Goal: Task Accomplishment & Management: Complete application form

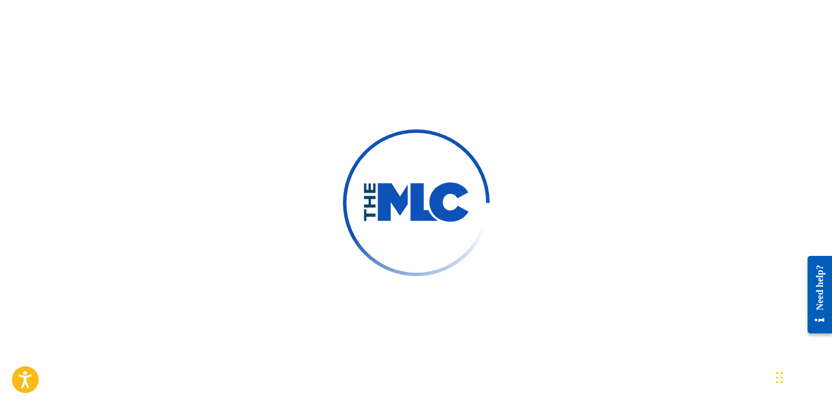
click at [595, 151] on div at bounding box center [416, 202] width 832 height 405
click at [519, 84] on div at bounding box center [416, 202] width 832 height 405
click at [486, 76] on div at bounding box center [416, 202] width 832 height 405
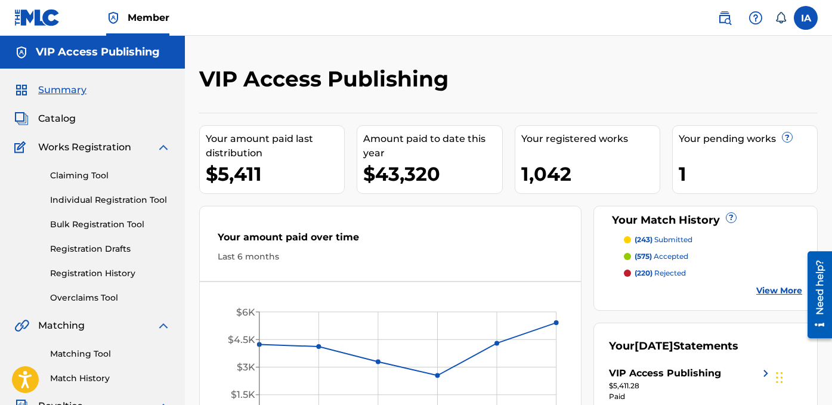
click at [123, 277] on link "Registration History" at bounding box center [110, 273] width 120 height 13
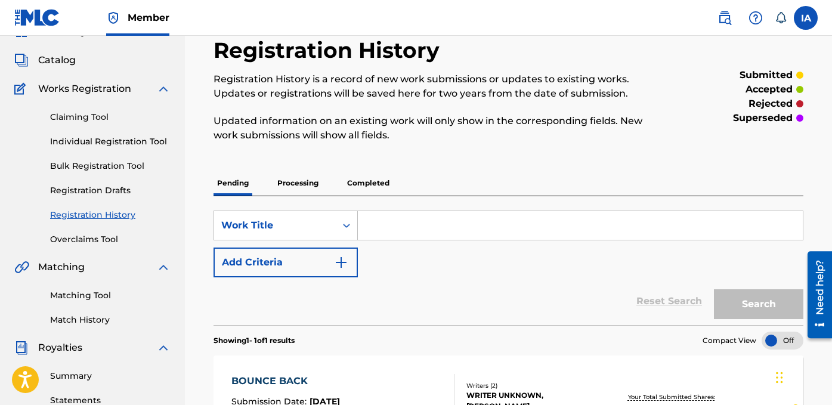
scroll to position [171, 0]
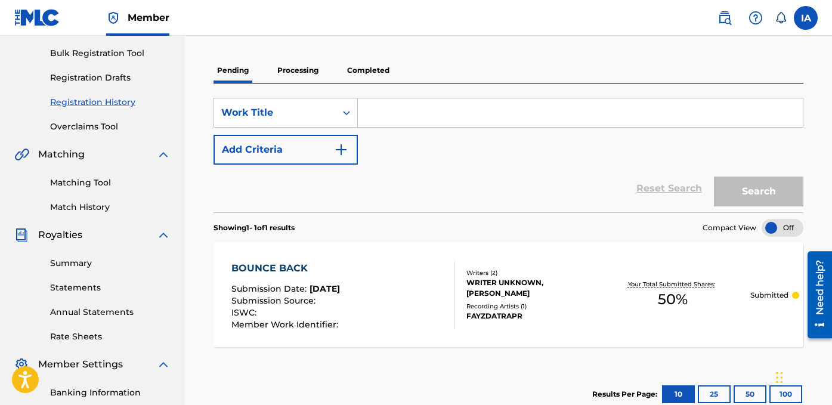
click at [493, 157] on div "SearchWithCriteria08589e8c-3b73-4c84-b962-9e5c62fb5446 Work Title Add Criteria" at bounding box center [509, 131] width 590 height 67
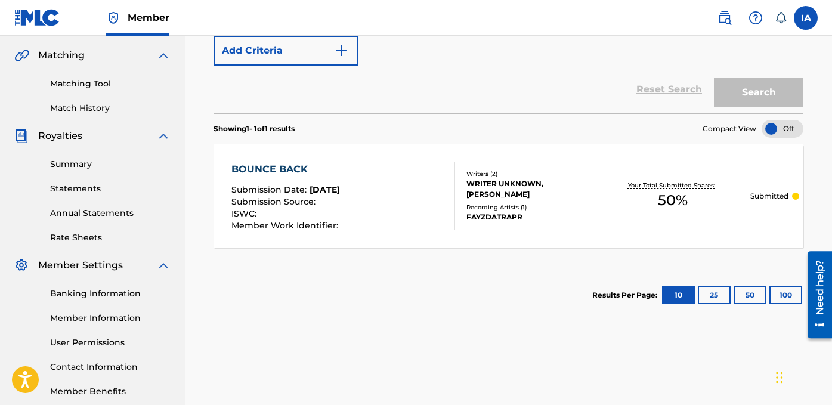
scroll to position [98, 0]
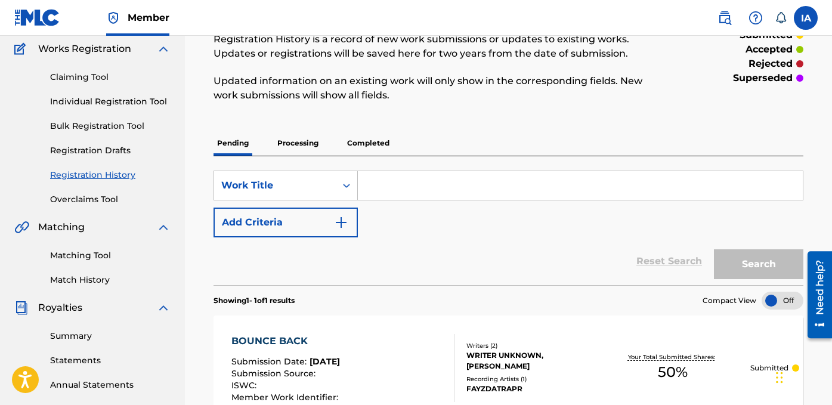
click at [303, 149] on p "Processing" at bounding box center [298, 143] width 48 height 25
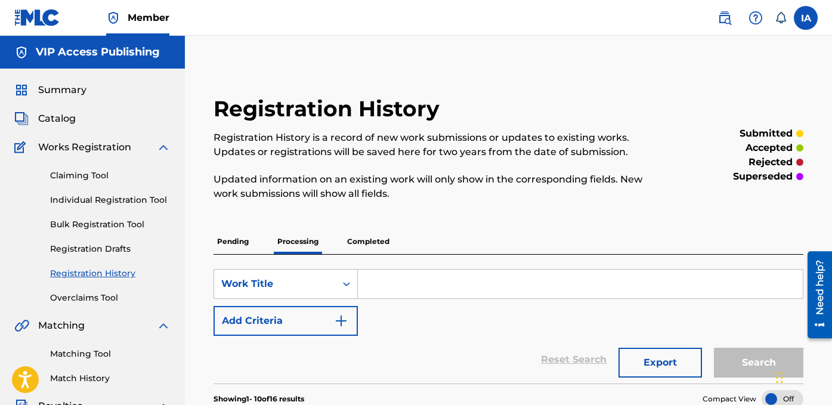
click at [122, 193] on div "Claiming Tool Individual Registration Tool Bulk Registration Tool Registration …" at bounding box center [92, 229] width 156 height 150
click at [133, 199] on link "Individual Registration Tool" at bounding box center [110, 200] width 120 height 13
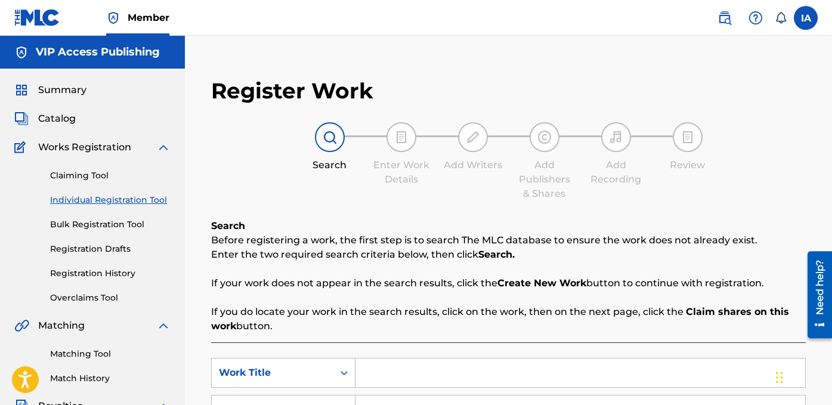
click at [379, 51] on div "Register Work Search Enter Work Details Add Writers Add Publishers & Shares Add…" at bounding box center [508, 359] width 647 height 647
click at [353, 36] on div "Register Work Search Enter Work Details Add Writers Add Publishers & Shares Add…" at bounding box center [508, 359] width 647 height 647
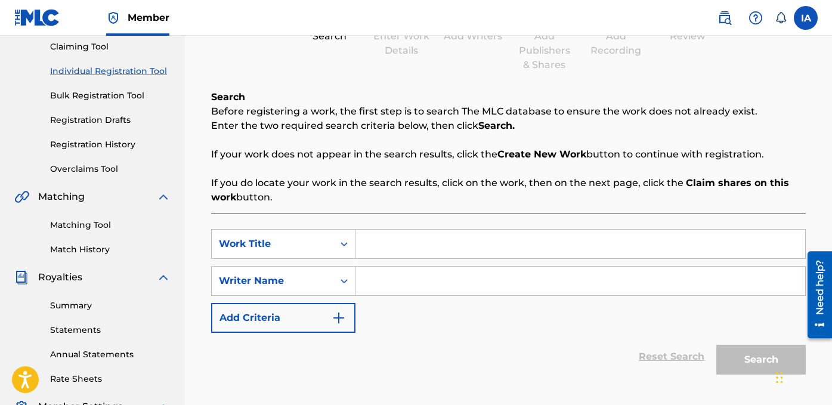
scroll to position [202, 0]
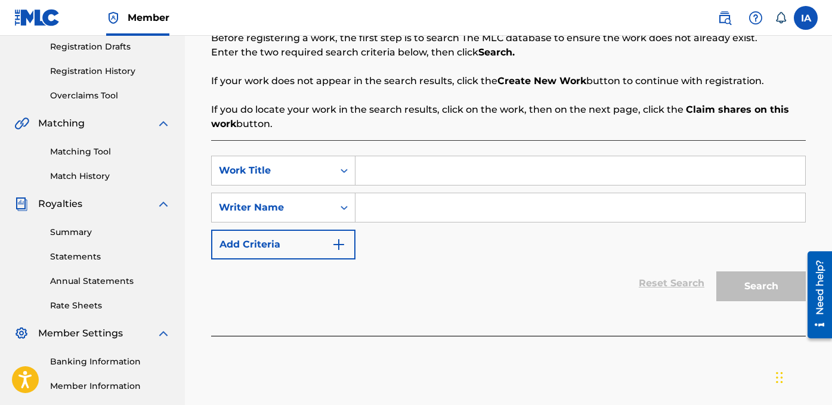
click at [462, 174] on input "Search Form" at bounding box center [580, 170] width 450 height 29
paste input "WIT IT"
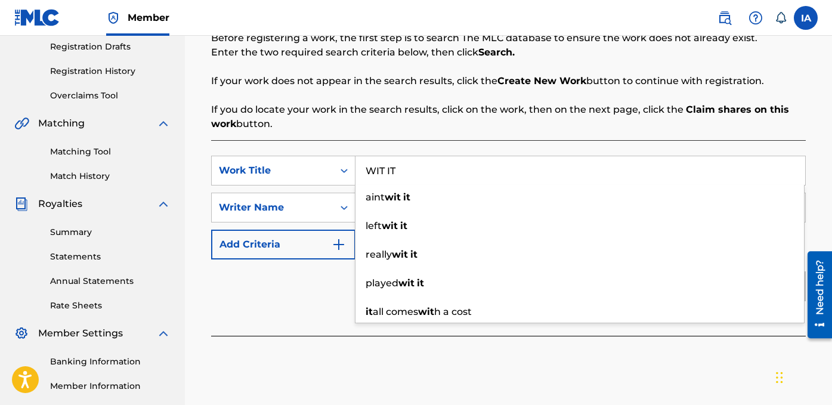
type input "WIT IT"
click at [289, 311] on div "SearchWithCriteriad16bcab3-3da4-4a63-a7b0-f3603d1ac8db Work Title WIT IT aint w…" at bounding box center [508, 238] width 595 height 196
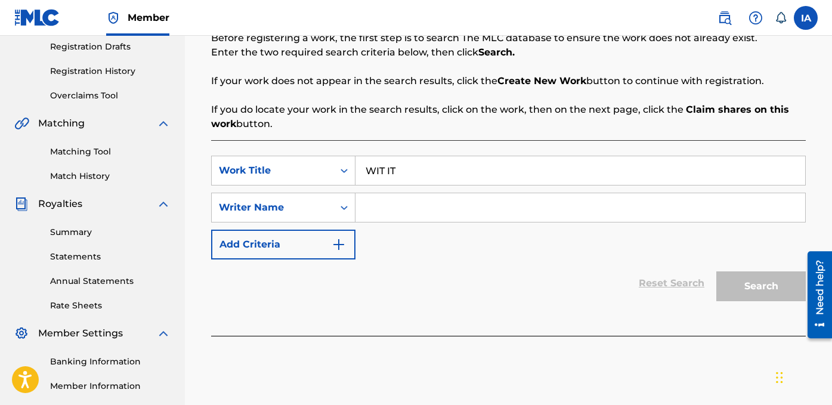
click at [564, 225] on div "SearchWithCriteriad16bcab3-3da4-4a63-a7b0-f3603d1ac8db Work Title WIT IT Search…" at bounding box center [508, 208] width 595 height 104
click at [562, 208] on input "Search Form" at bounding box center [580, 207] width 450 height 29
paste input "[PERSON_NAME] [PERSON_NAME]"
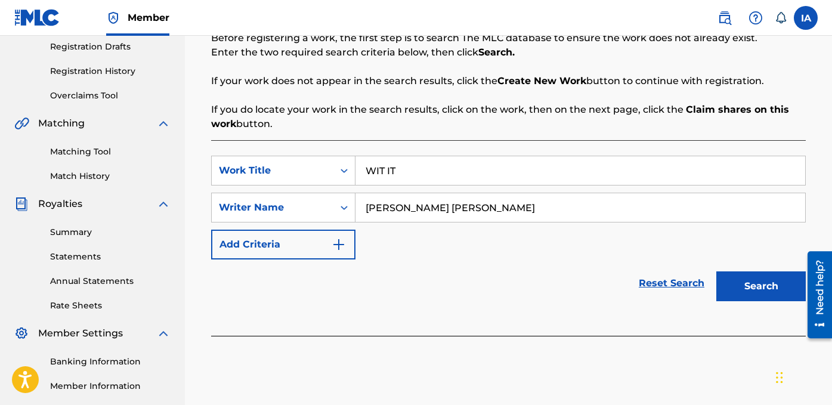
type input "[PERSON_NAME] [PERSON_NAME]"
click at [729, 279] on button "Search" at bounding box center [760, 286] width 89 height 30
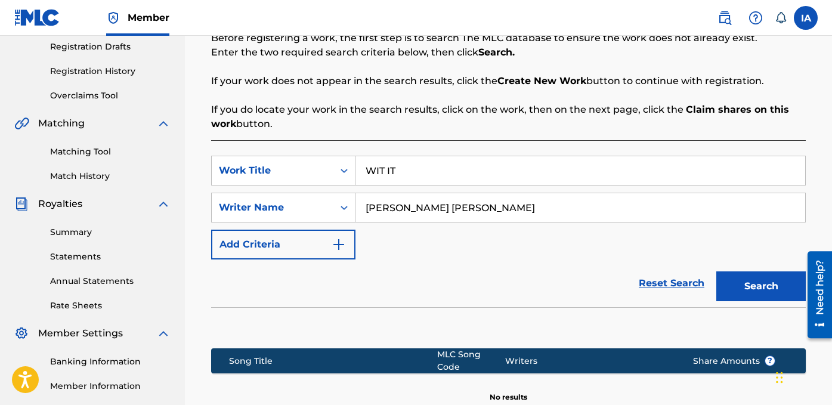
click at [528, 226] on div "SearchWithCriteriad16bcab3-3da4-4a63-a7b0-f3603d1ac8db Work Title WIT IT Search…" at bounding box center [508, 208] width 595 height 104
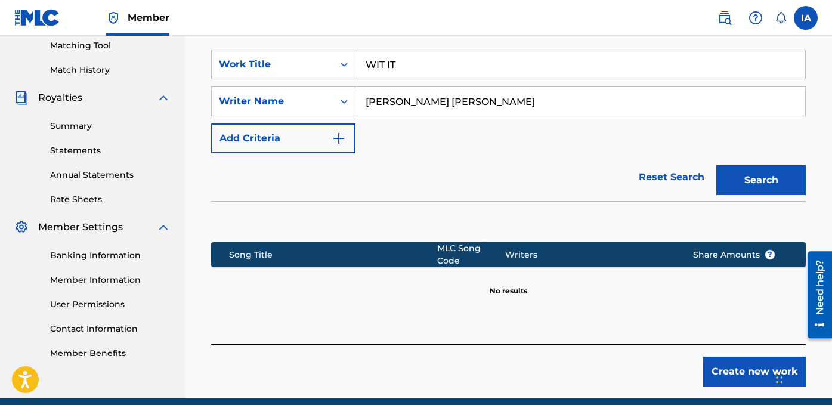
scroll to position [352, 0]
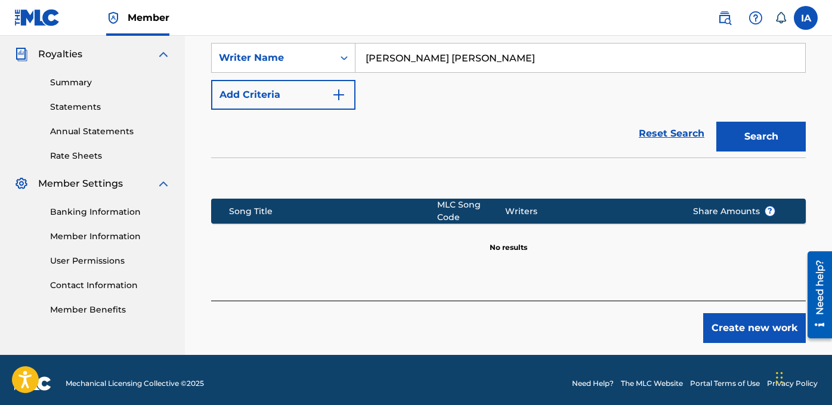
click at [757, 313] on button "Create new work" at bounding box center [754, 328] width 103 height 30
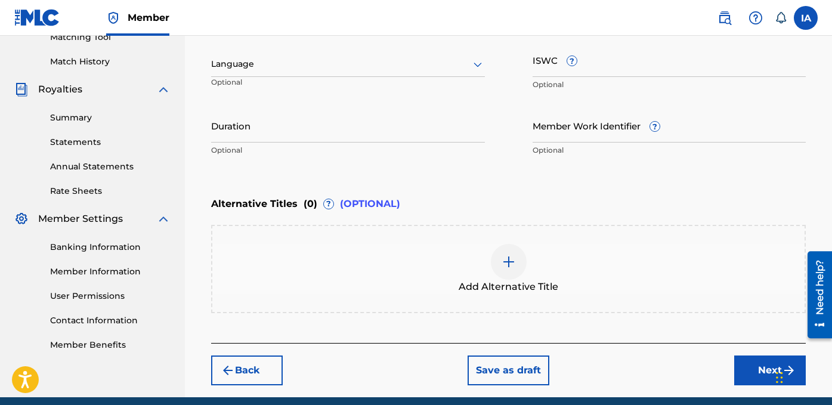
scroll to position [316, 0]
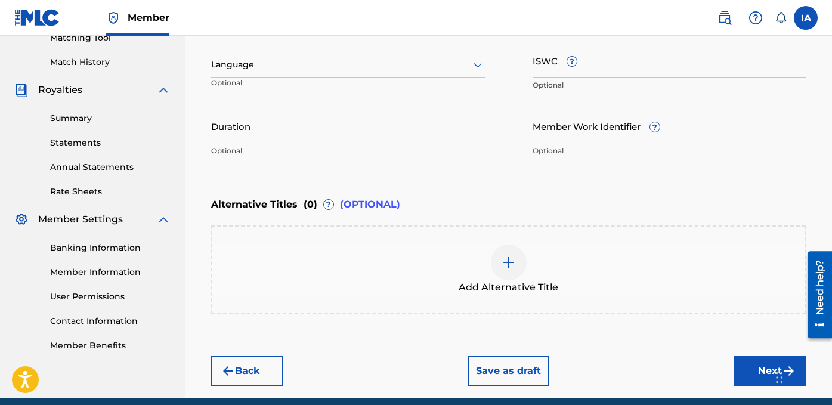
click at [530, 191] on div "Alternative Titles ( 0 ) ? (OPTIONAL)" at bounding box center [508, 204] width 595 height 26
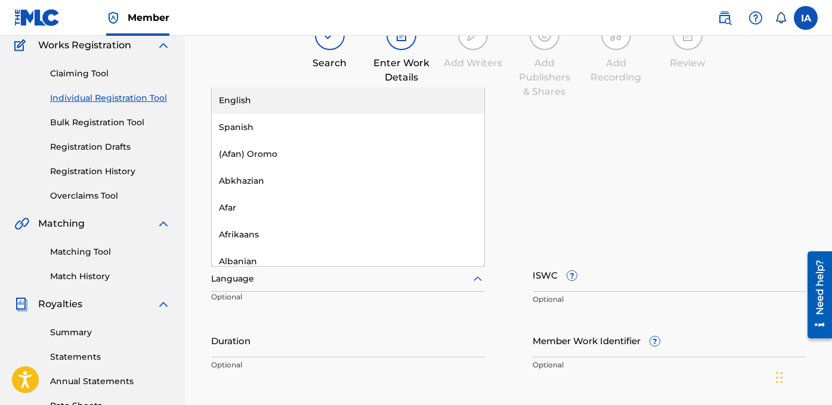
click at [330, 273] on div at bounding box center [348, 278] width 274 height 15
click at [286, 103] on div "English" at bounding box center [348, 100] width 273 height 27
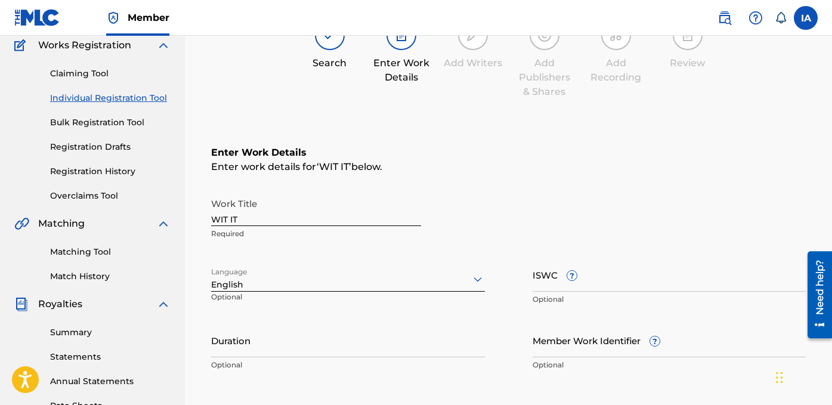
click at [298, 332] on input "Duration" at bounding box center [348, 340] width 274 height 34
paste input "3:02"
type input "03:02"
click at [430, 148] on h6 "Enter Work Details" at bounding box center [508, 153] width 595 height 14
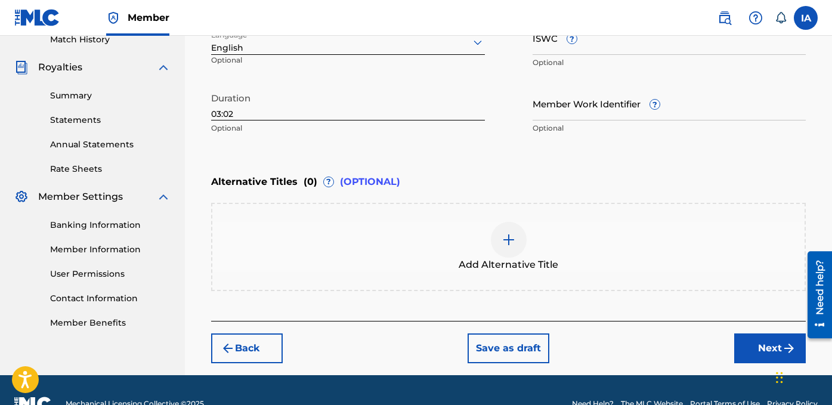
scroll to position [344, 0]
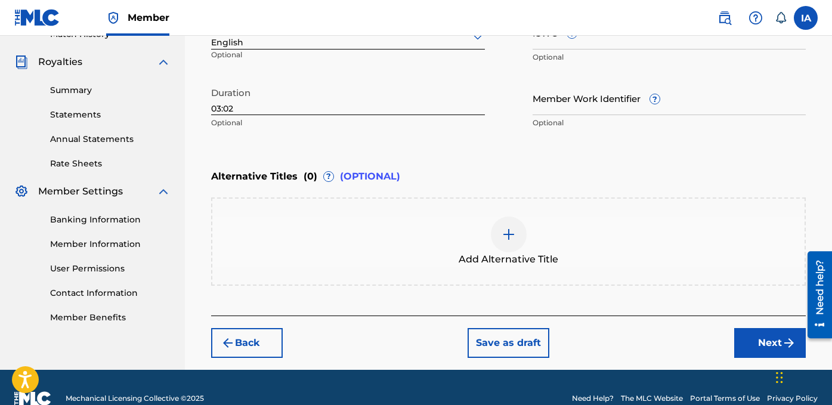
click at [563, 238] on div "Add Alternative Title" at bounding box center [508, 242] width 592 height 50
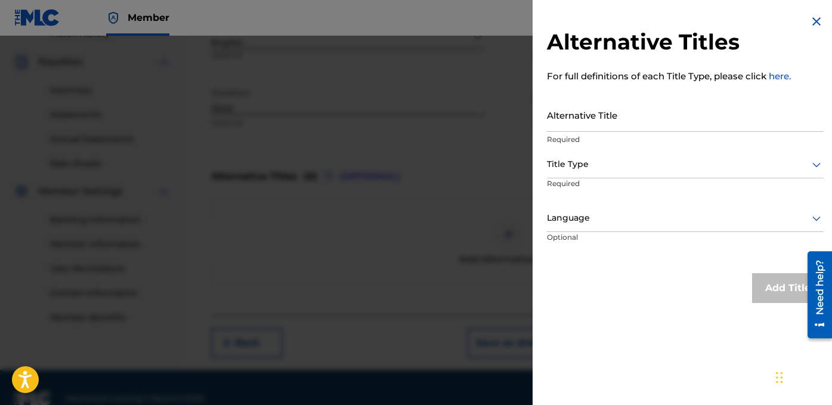
click at [466, 215] on div at bounding box center [416, 238] width 832 height 405
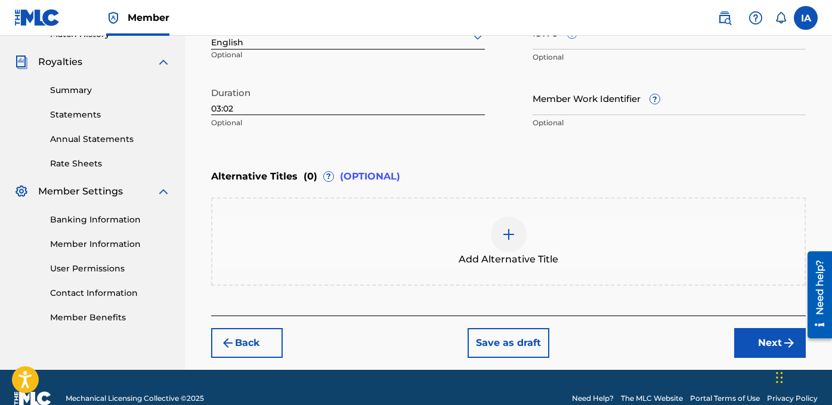
click at [747, 336] on button "Next" at bounding box center [770, 343] width 72 height 30
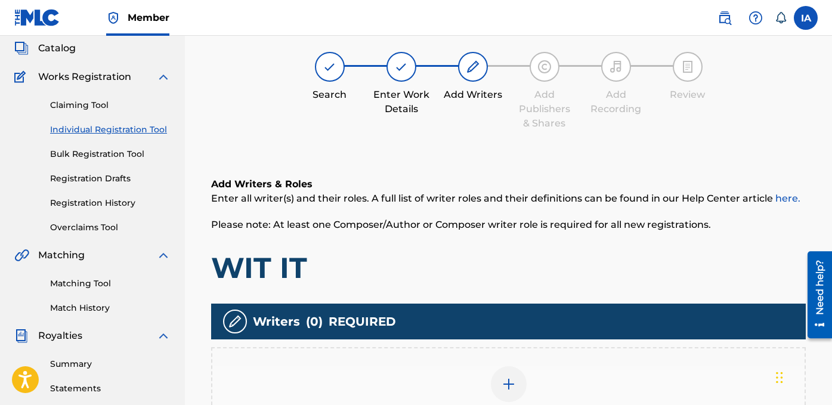
scroll to position [54, 0]
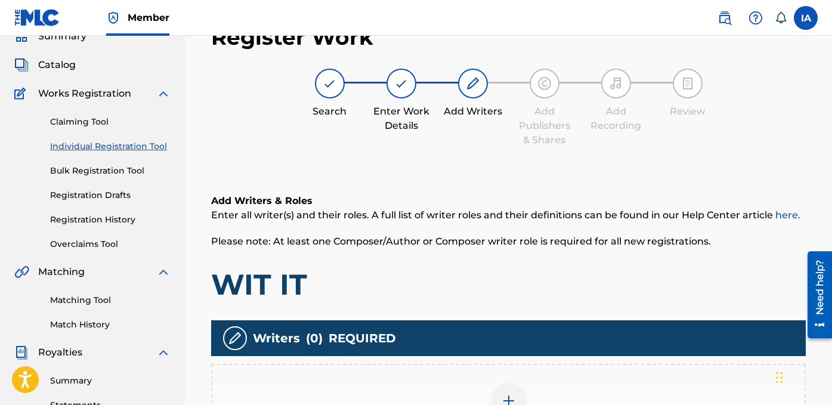
click at [577, 268] on h1 "WIT IT" at bounding box center [508, 285] width 595 height 36
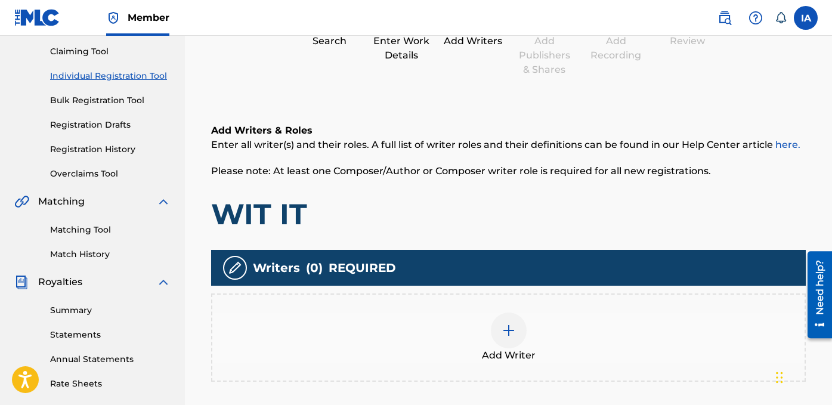
scroll to position [229, 0]
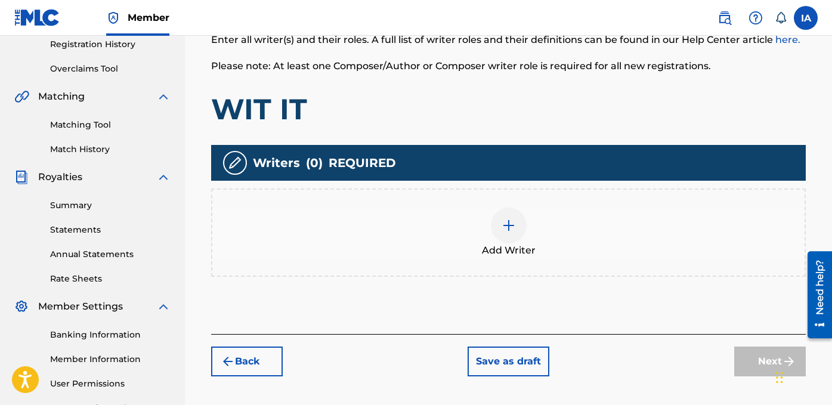
click at [520, 235] on div at bounding box center [509, 226] width 36 height 36
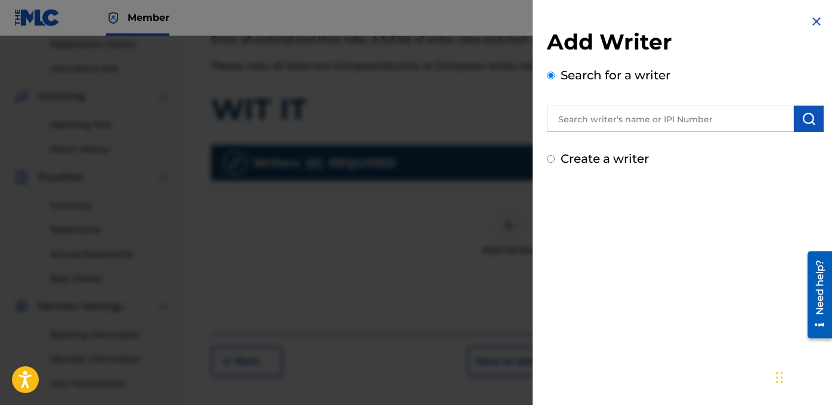
click at [586, 206] on div "Add Writer Search for a writer Create a writer" at bounding box center [685, 202] width 305 height 405
click at [581, 160] on label "Create a writer" at bounding box center [605, 158] width 88 height 14
radio input "true"
click at [555, 160] on input "Create a writer" at bounding box center [551, 159] width 8 height 8
radio input "false"
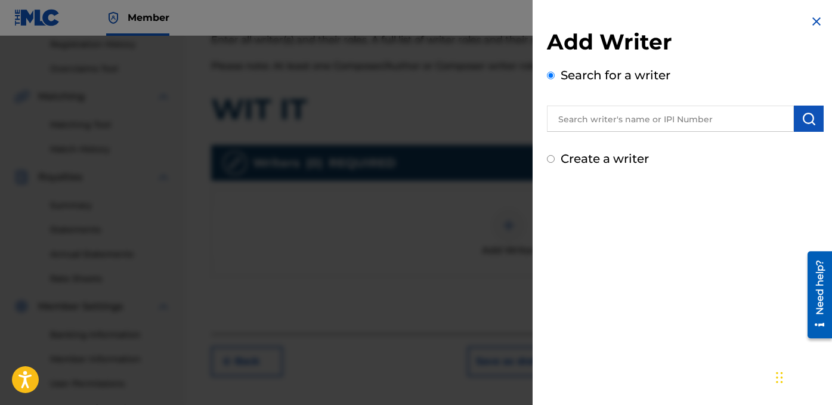
radio input "true"
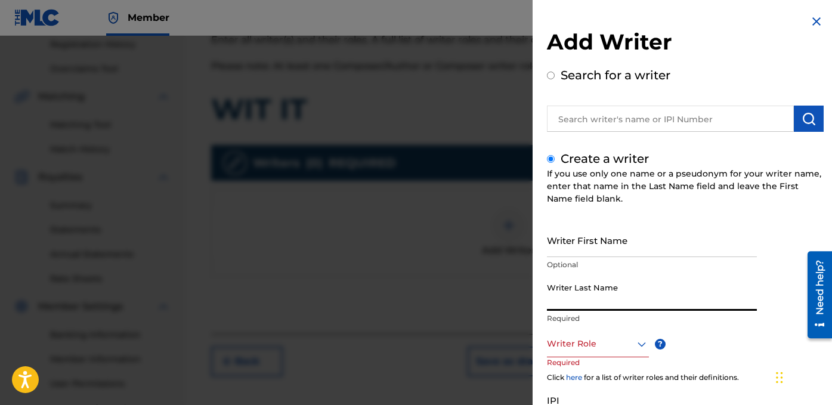
click at [596, 299] on input "Writer Last Name" at bounding box center [652, 294] width 210 height 34
paste input "[PERSON_NAME] [PERSON_NAME]"
drag, startPoint x: 646, startPoint y: 302, endPoint x: 744, endPoint y: 305, distance: 97.9
click at [744, 305] on input "[PERSON_NAME] [PERSON_NAME]" at bounding box center [652, 294] width 210 height 34
type input "[PERSON_NAME]"
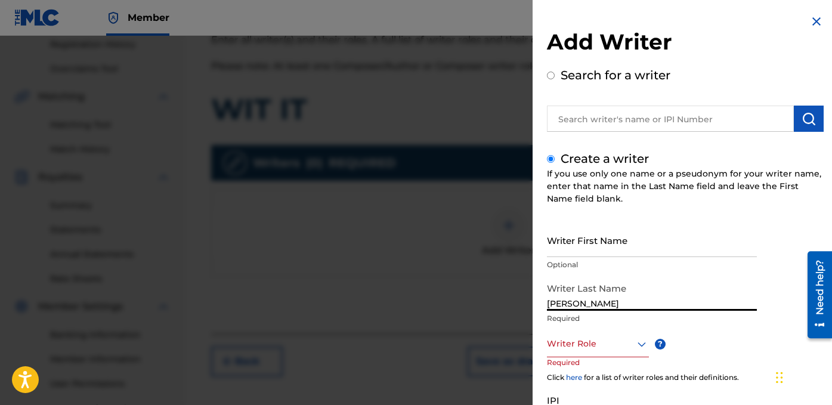
click at [624, 236] on input "Writer First Name" at bounding box center [652, 240] width 210 height 34
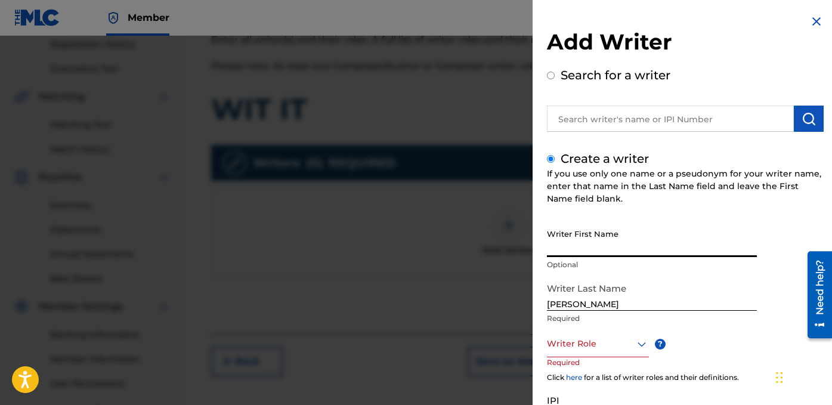
paste input "[PERSON_NAME]"
type input "[PERSON_NAME]"
click at [574, 348] on div at bounding box center [598, 343] width 102 height 15
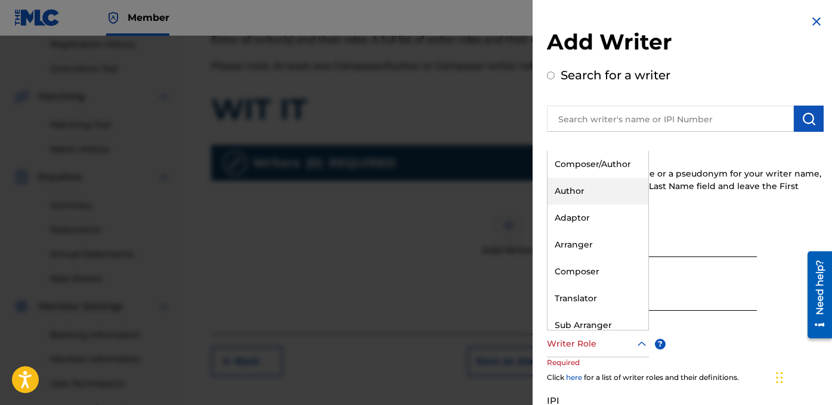
click at [599, 187] on div "Author" at bounding box center [598, 191] width 101 height 27
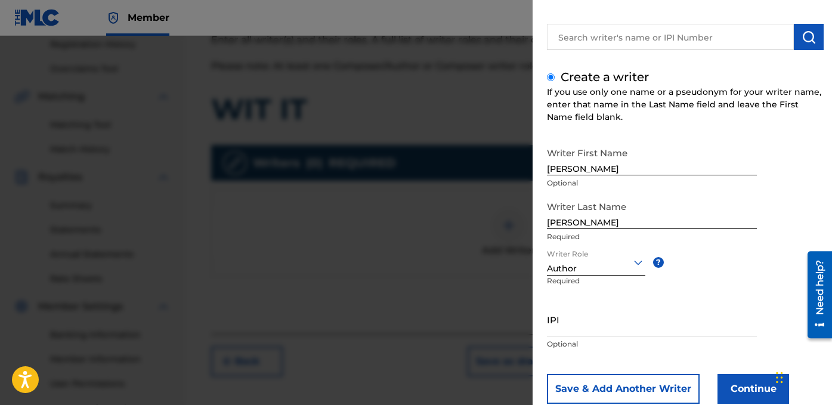
scroll to position [113, 0]
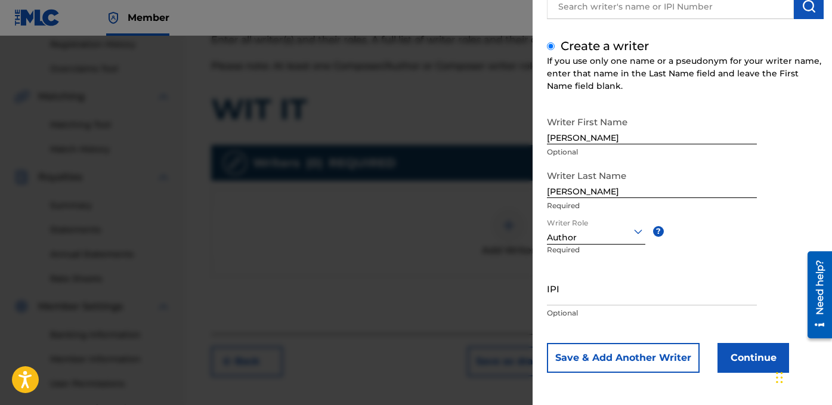
click at [609, 294] on input "IPI" at bounding box center [652, 288] width 210 height 34
click at [585, 290] on input "IPI" at bounding box center [652, 288] width 210 height 34
paste input "1278752215"
click at [545, 298] on div "Add Writer Search for a writer Create a writer If you use only one name or a ps…" at bounding box center [685, 146] width 305 height 518
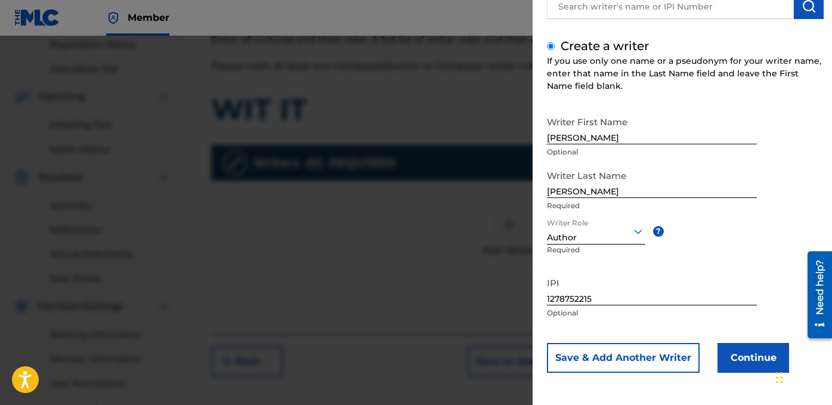
click at [549, 298] on input "1278752215" at bounding box center [652, 288] width 210 height 34
type input "01278752215"
click at [742, 356] on button "Continue" at bounding box center [754, 358] width 72 height 30
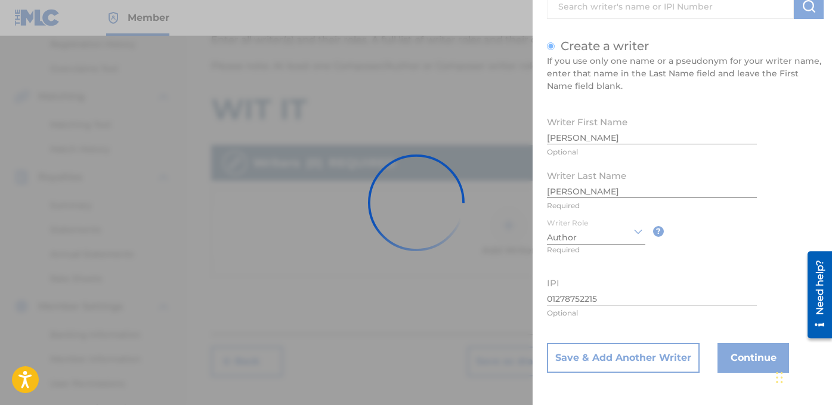
scroll to position [0, 0]
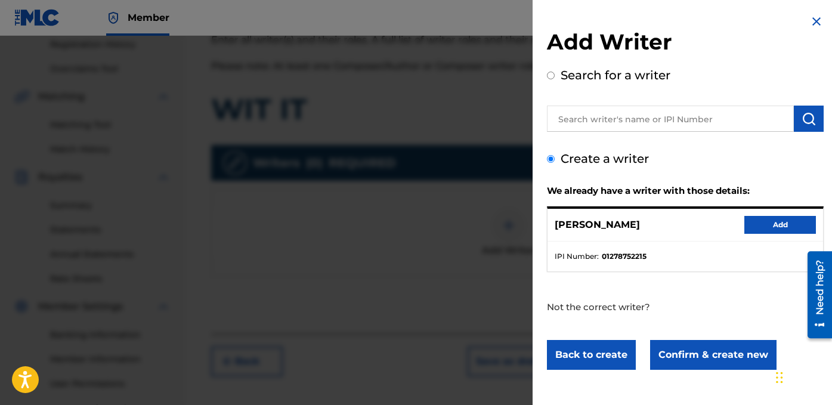
click at [765, 223] on button "Add" at bounding box center [780, 225] width 72 height 18
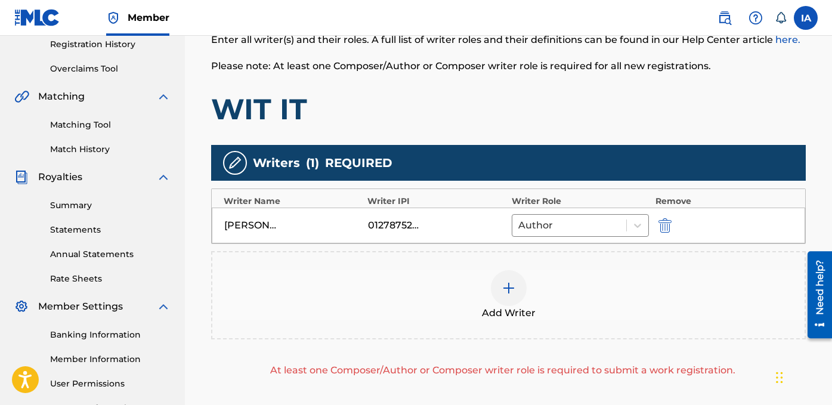
click at [528, 281] on div "Add Writer" at bounding box center [508, 295] width 592 height 50
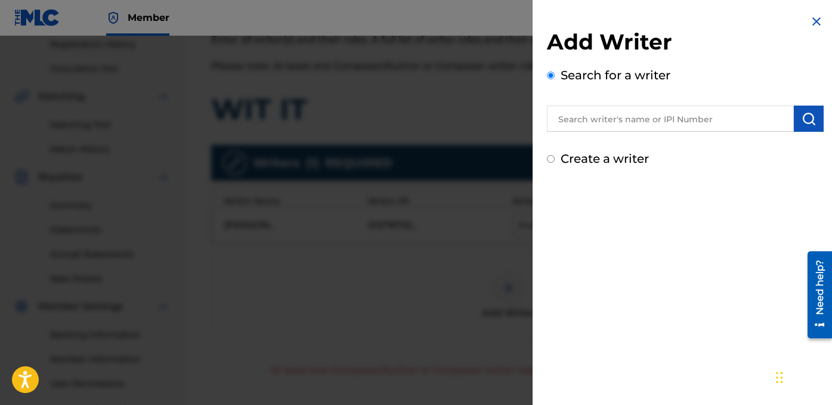
click at [586, 164] on label "Create a writer" at bounding box center [605, 158] width 88 height 14
radio input "true"
click at [555, 163] on input "Create a writer" at bounding box center [551, 159] width 8 height 8
radio input "false"
radio input "true"
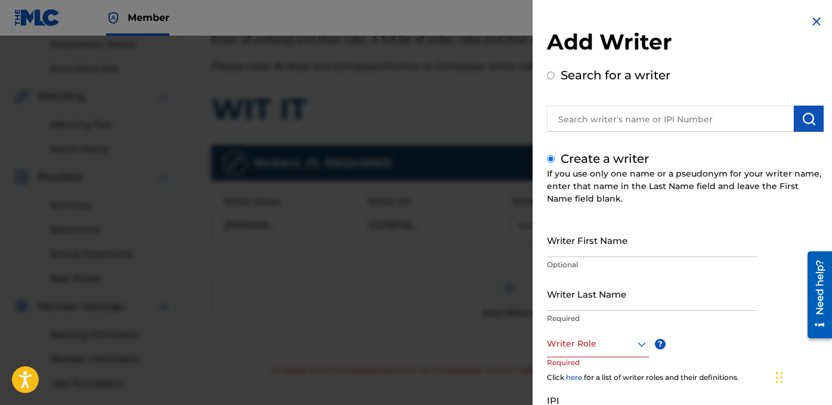
click at [645, 286] on input "Writer Last Name" at bounding box center [652, 294] width 210 height 34
paste input "UNKNOWN WRITER"
click at [608, 305] on input "UNKNOWN WRITER" at bounding box center [652, 294] width 210 height 34
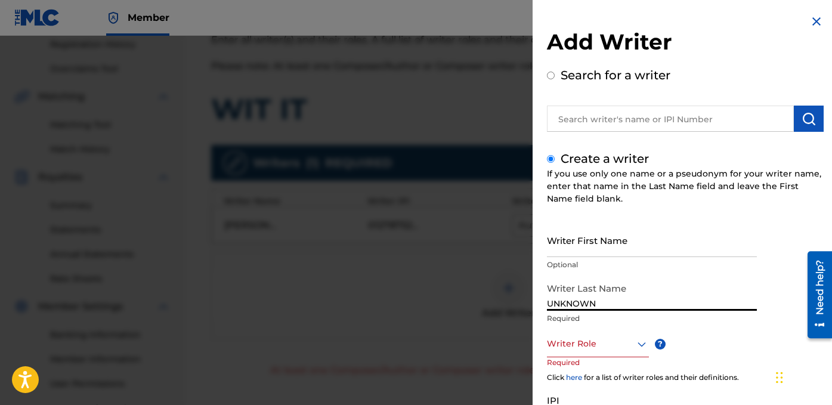
type input "UNKNOWN"
click at [589, 256] on input "Writer First Name" at bounding box center [652, 240] width 210 height 34
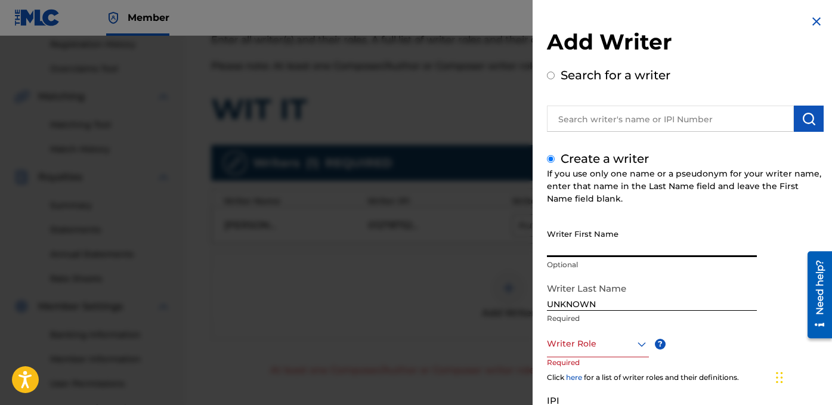
paste input "WRITER"
type input "WRITER"
click at [599, 345] on div at bounding box center [598, 343] width 102 height 15
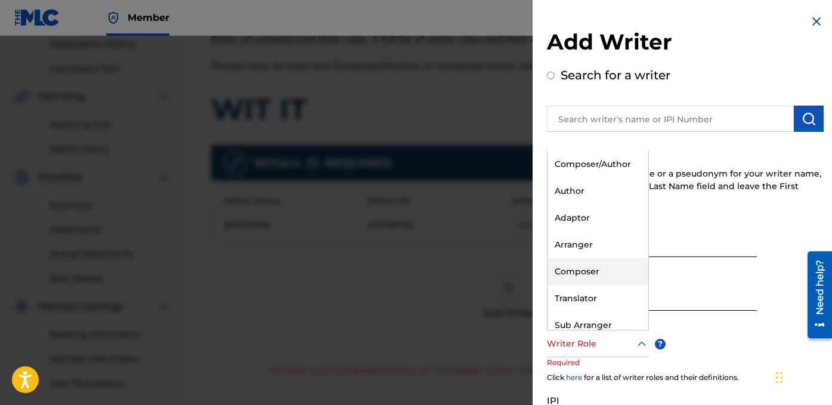
click at [597, 262] on div "Composer" at bounding box center [598, 271] width 101 height 27
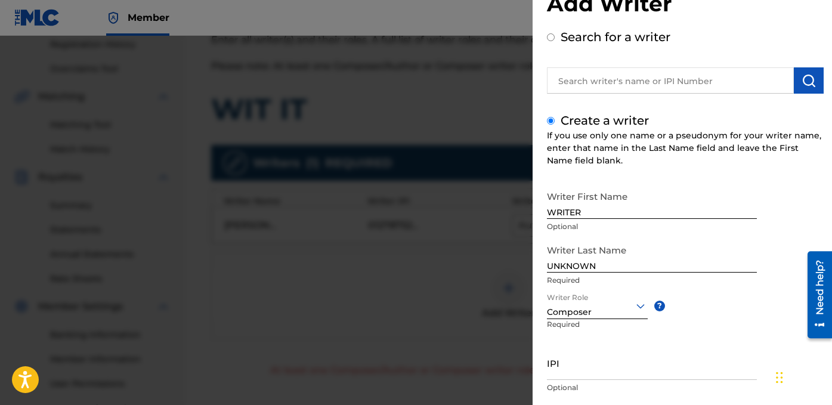
scroll to position [113, 0]
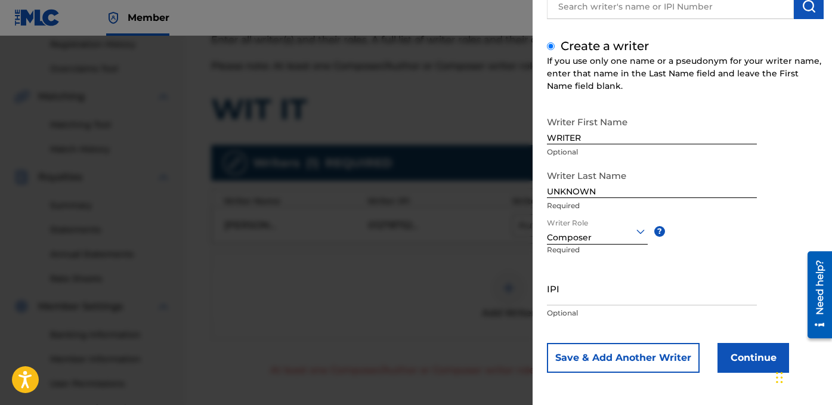
click at [749, 345] on button "Continue" at bounding box center [754, 358] width 72 height 30
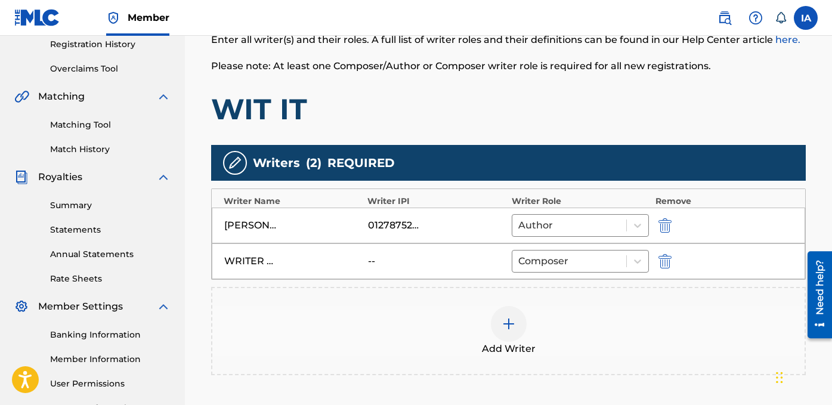
click at [629, 153] on div "Writers ( 2 ) REQUIRED" at bounding box center [508, 163] width 595 height 36
click at [619, 150] on div "Writers ( 2 ) REQUIRED" at bounding box center [508, 163] width 595 height 36
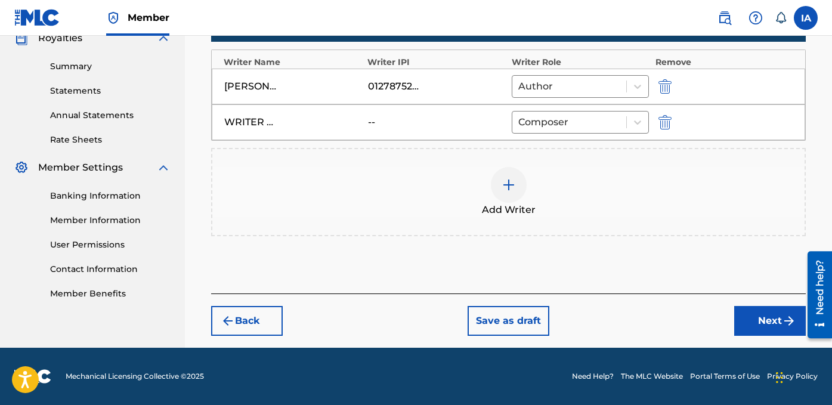
click at [765, 316] on button "Next" at bounding box center [770, 321] width 72 height 30
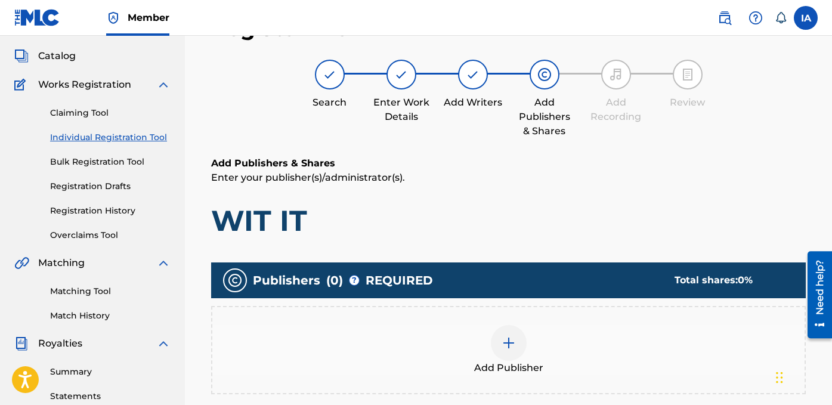
scroll to position [54, 0]
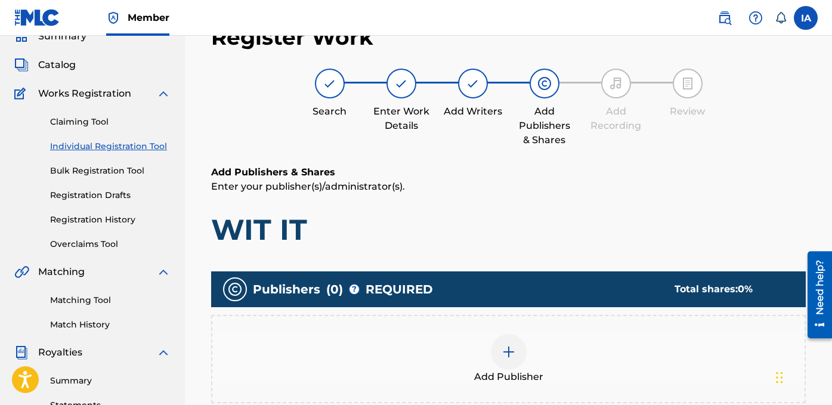
click at [553, 249] on div "Add Publishers & Shares Enter your publisher(s)/administrator(s). WIT IT Publis…" at bounding box center [508, 330] width 595 height 331
click at [519, 357] on div at bounding box center [509, 352] width 36 height 36
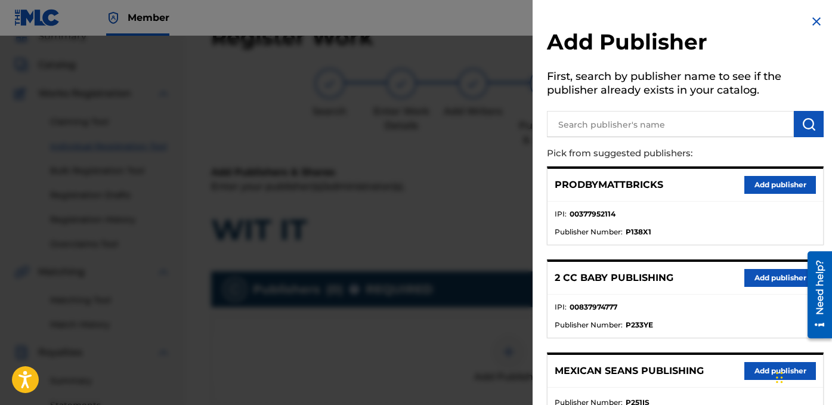
click at [683, 228] on li "Publisher Number : P138X1" at bounding box center [685, 232] width 261 height 11
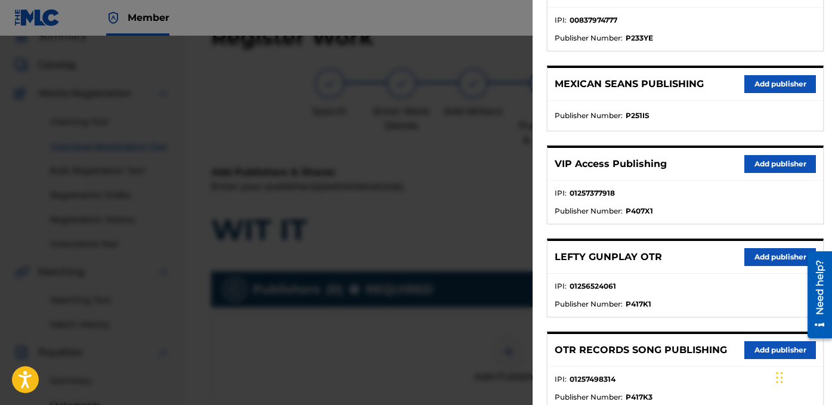
scroll to position [307, 0]
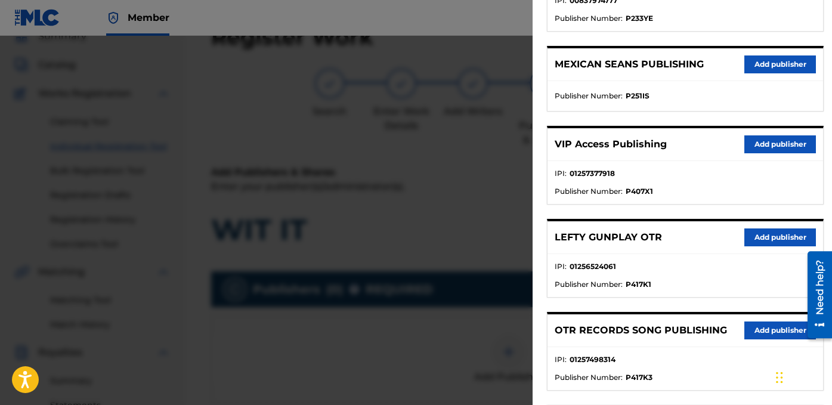
click at [756, 327] on button "Add publisher" at bounding box center [780, 330] width 72 height 18
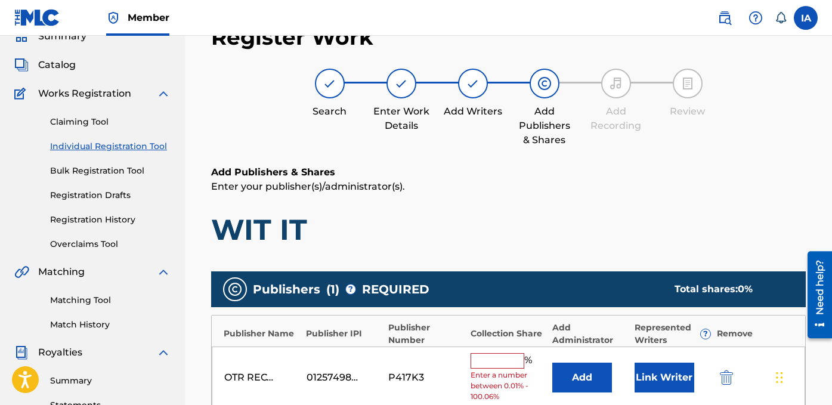
click at [481, 364] on input "text" at bounding box center [498, 361] width 54 height 16
type input "50"
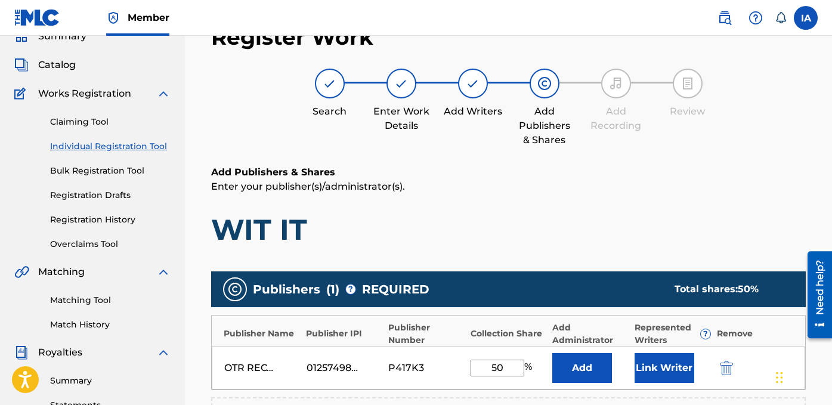
click at [462, 350] on div "OTR RECORDS SONG PUBLISHING 01257498314 P417K3 50 % Add Link Writer" at bounding box center [508, 368] width 593 height 43
click at [623, 197] on div "Add Publishers & Shares Enter your publisher(s)/administrator(s). WIT IT" at bounding box center [508, 206] width 595 height 82
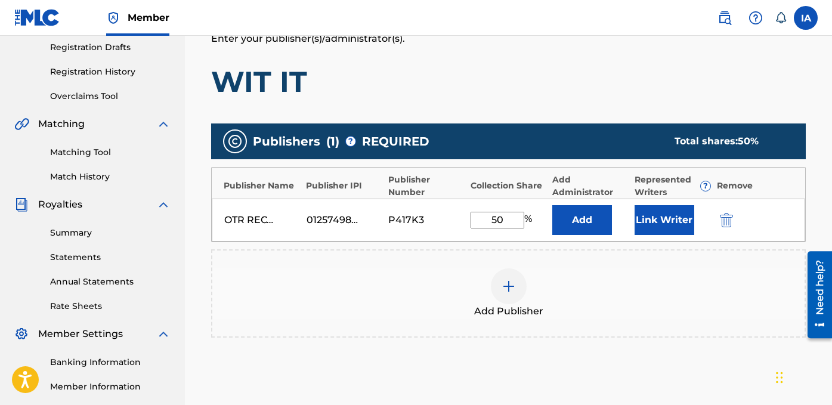
scroll to position [280, 0]
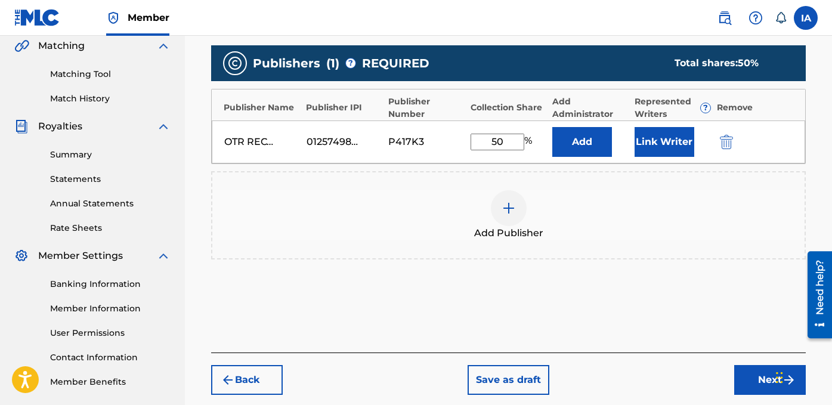
click at [588, 149] on button "Add" at bounding box center [582, 142] width 60 height 30
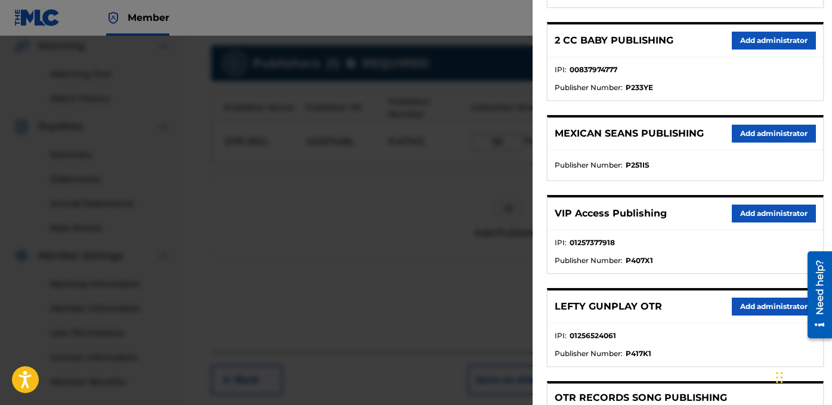
scroll to position [237, 0]
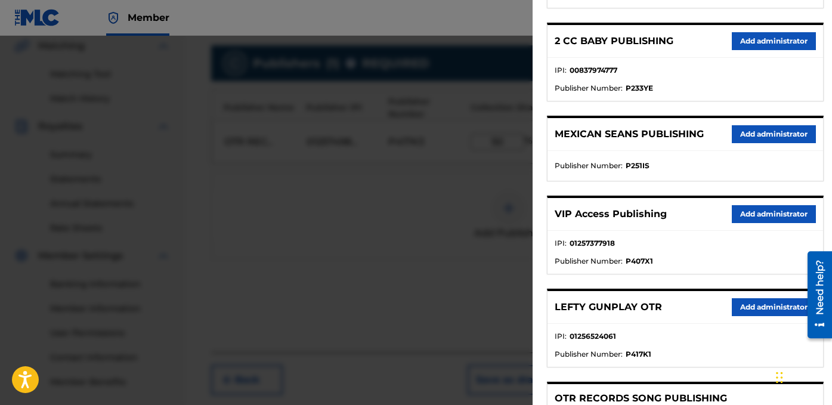
click at [740, 212] on button "Add administrator" at bounding box center [774, 214] width 84 height 18
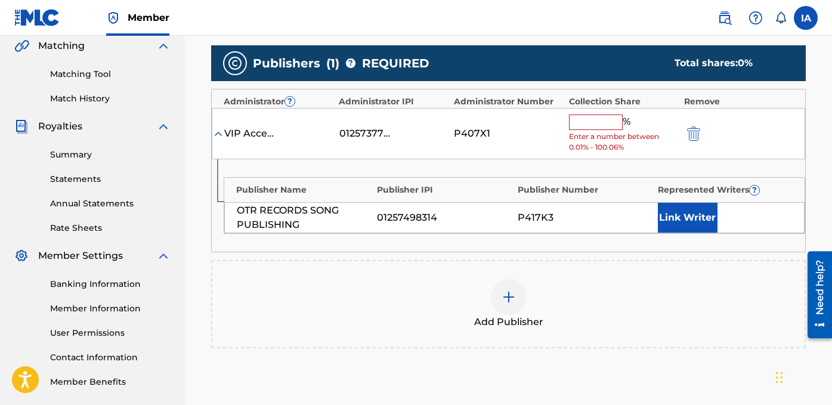
click at [585, 128] on input "text" at bounding box center [596, 123] width 54 height 16
paste input "50"
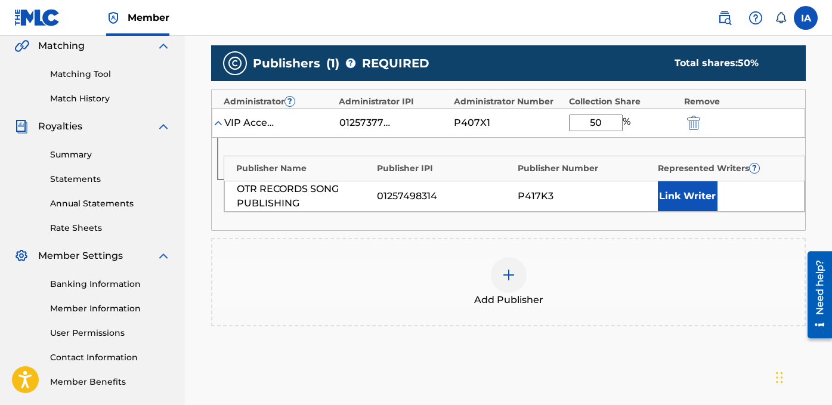
type input "50"
click at [678, 196] on button "Link Writer" at bounding box center [688, 196] width 60 height 30
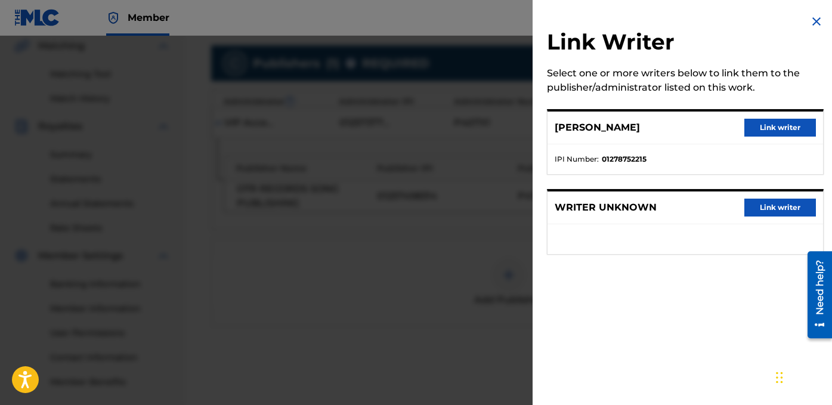
click at [766, 127] on button "Link writer" at bounding box center [780, 128] width 72 height 18
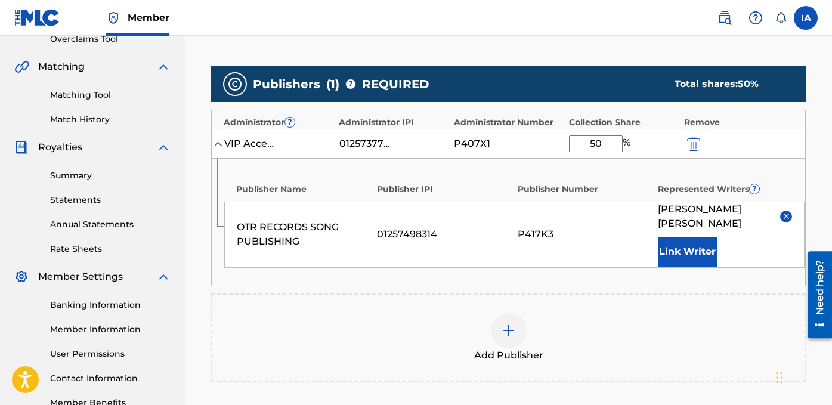
scroll to position [440, 0]
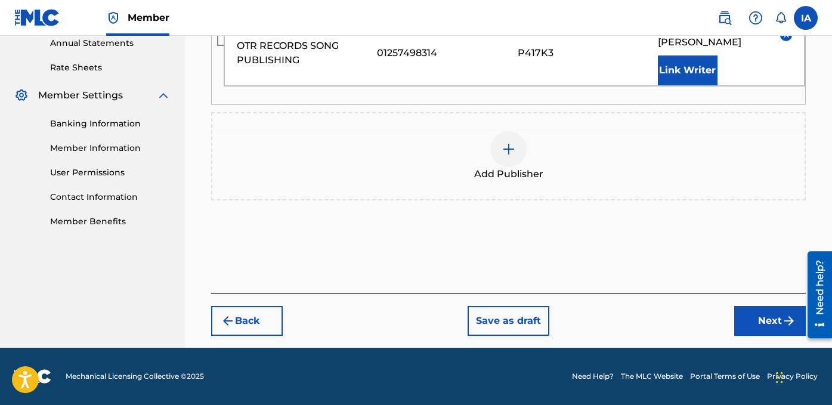
click at [765, 311] on button "Next" at bounding box center [770, 321] width 72 height 30
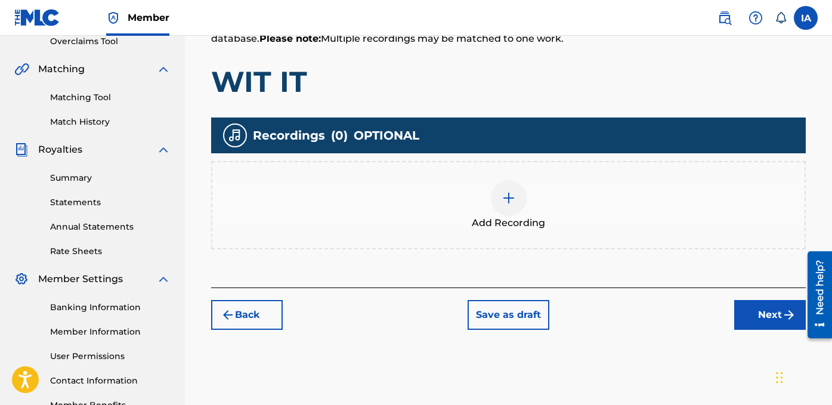
scroll to position [284, 0]
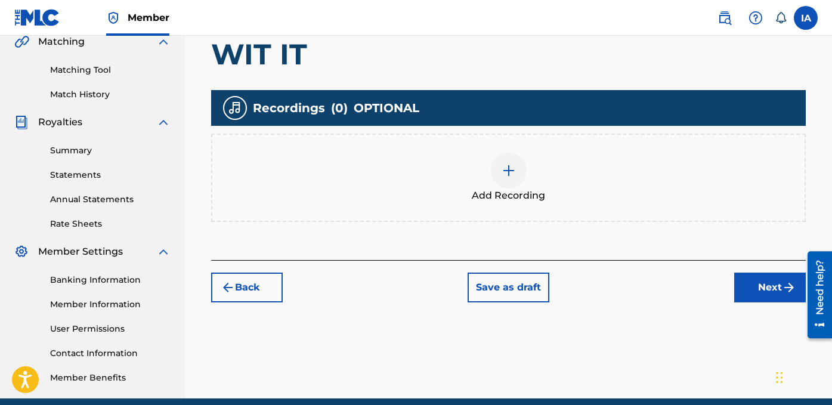
click at [463, 165] on div "Add Recording" at bounding box center [508, 178] width 592 height 50
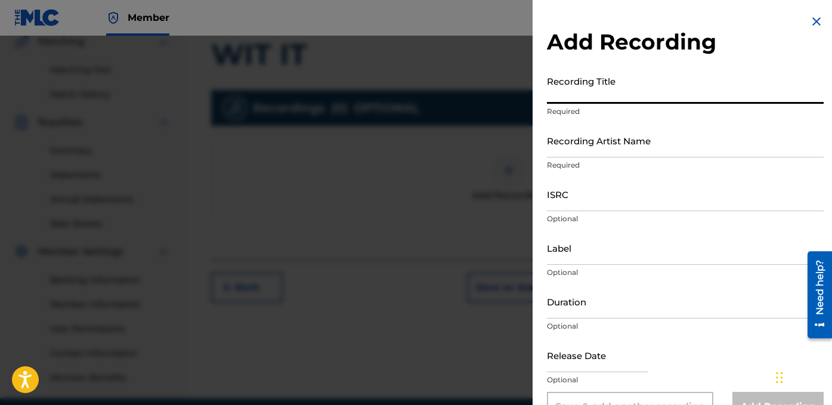
click at [632, 97] on input "Recording Title" at bounding box center [685, 87] width 277 height 34
paste input "WIT IT"
type input "WIT IT"
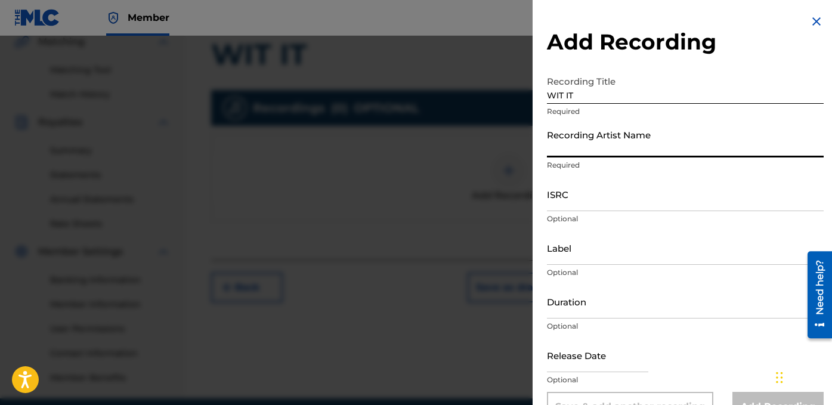
click at [639, 137] on input "Recording Artist Name" at bounding box center [685, 140] width 277 height 34
click at [598, 143] on input "Recording Artist Name" at bounding box center [685, 140] width 277 height 34
type input "FAYZDATRAPR"
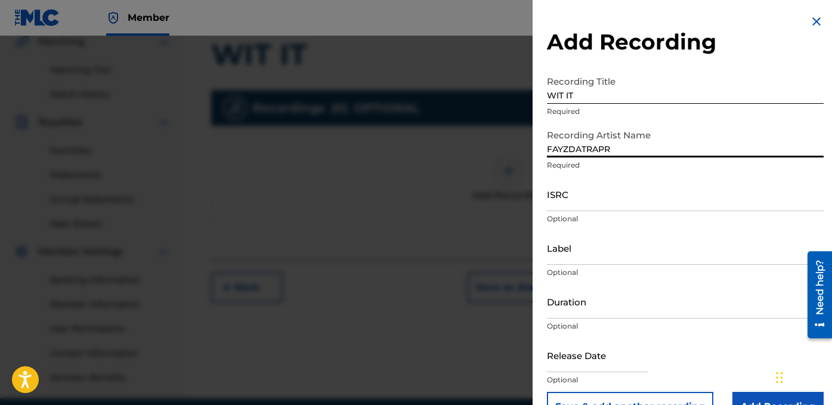
click at [587, 205] on input "ISRC" at bounding box center [685, 194] width 277 height 34
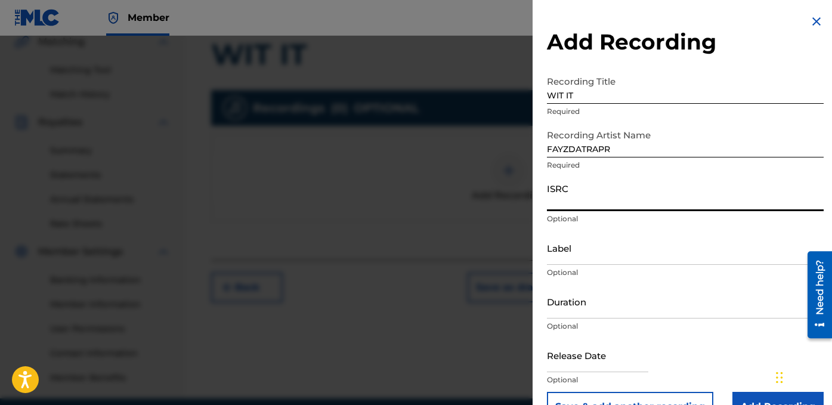
click at [642, 198] on input "ISRC" at bounding box center [685, 194] width 277 height 34
paste input "QZDA62477698"
type input "QZDA62477698"
click at [612, 252] on input "Label" at bounding box center [685, 248] width 277 height 34
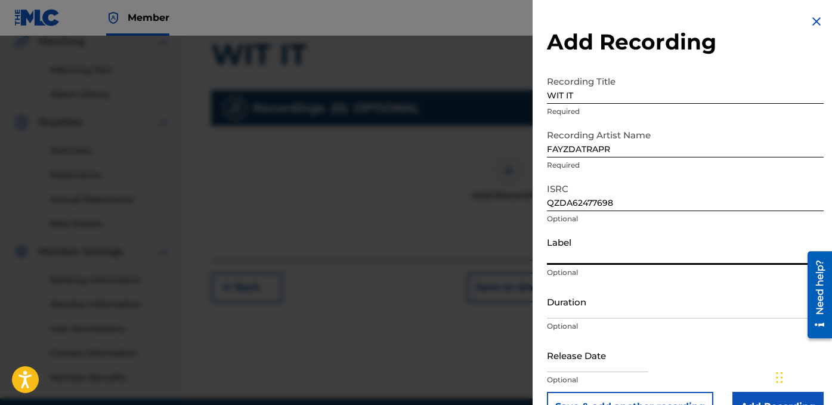
type input "OTR RECORDS"
click at [592, 307] on input "Duration" at bounding box center [685, 302] width 277 height 34
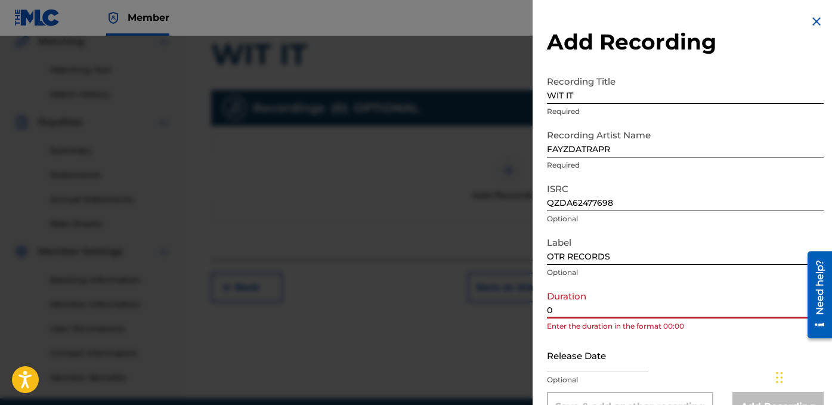
paste input "3:02"
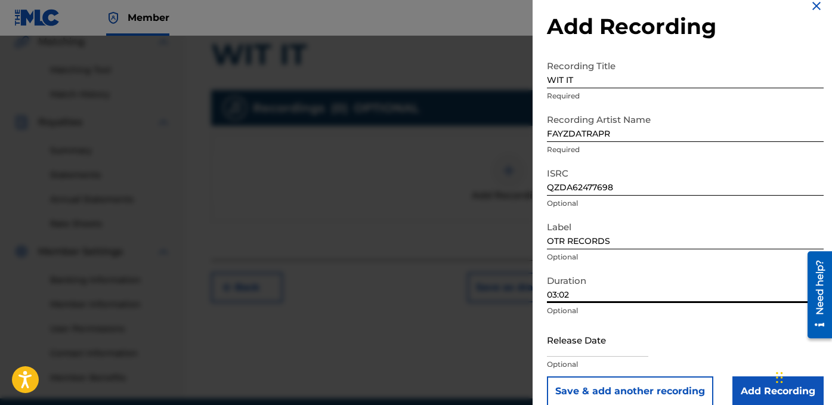
scroll to position [31, 0]
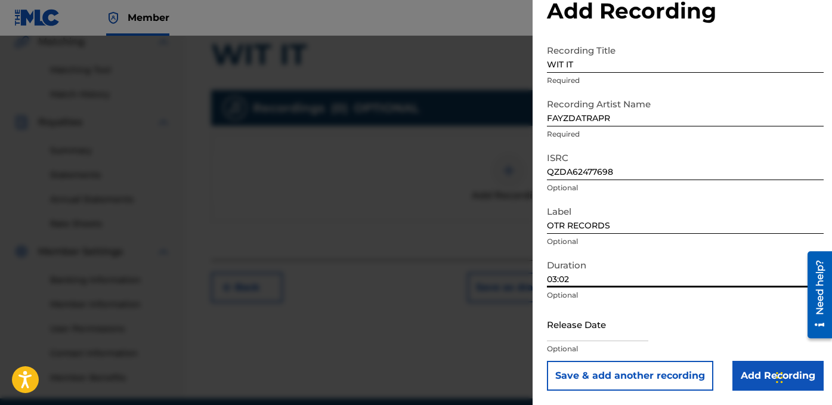
type input "03:02"
click at [741, 379] on input "Add Recording" at bounding box center [777, 376] width 91 height 30
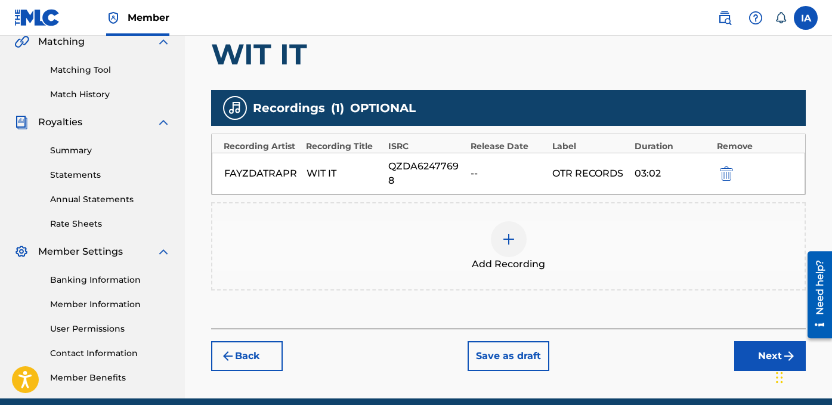
click at [747, 341] on button "Next" at bounding box center [770, 356] width 72 height 30
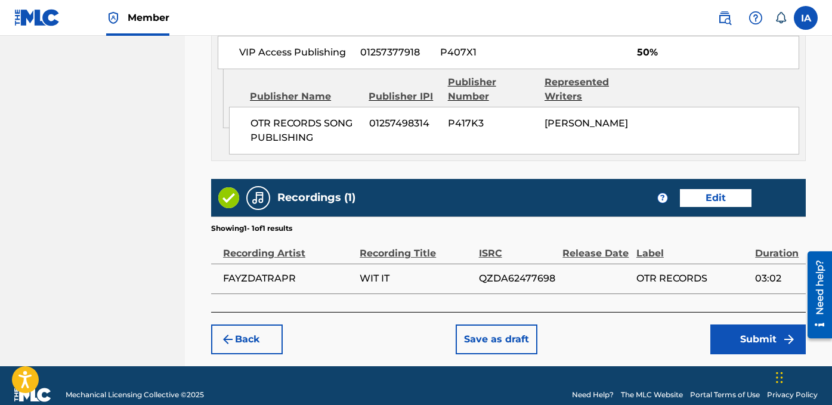
scroll to position [728, 0]
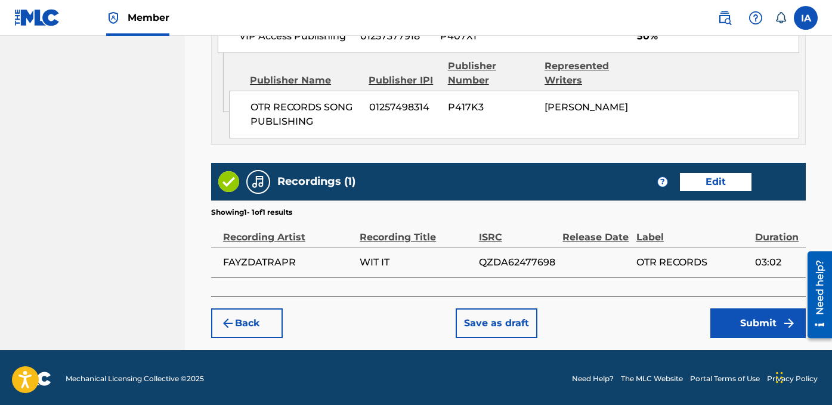
click at [751, 323] on button "Submit" at bounding box center [757, 323] width 95 height 30
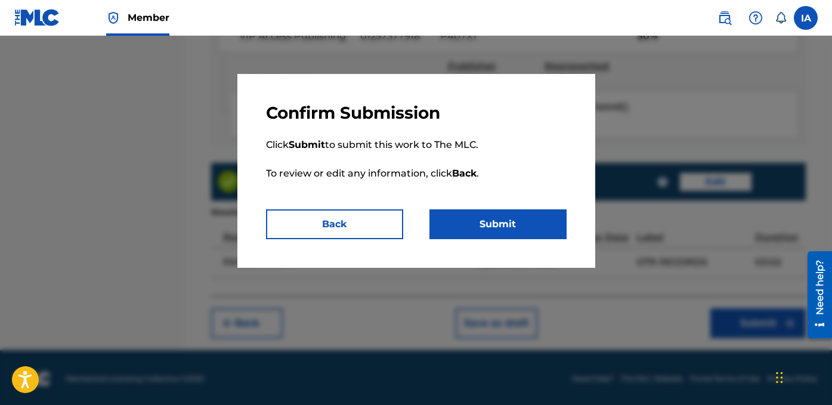
click at [502, 219] on button "Submit" at bounding box center [497, 224] width 137 height 30
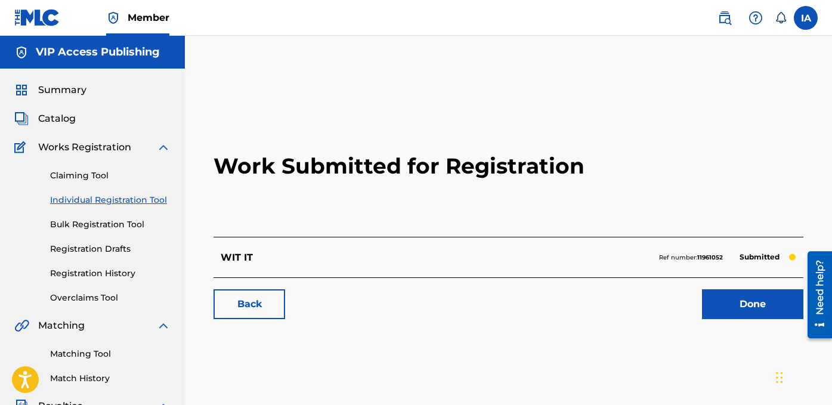
click at [140, 199] on link "Individual Registration Tool" at bounding box center [110, 200] width 120 height 13
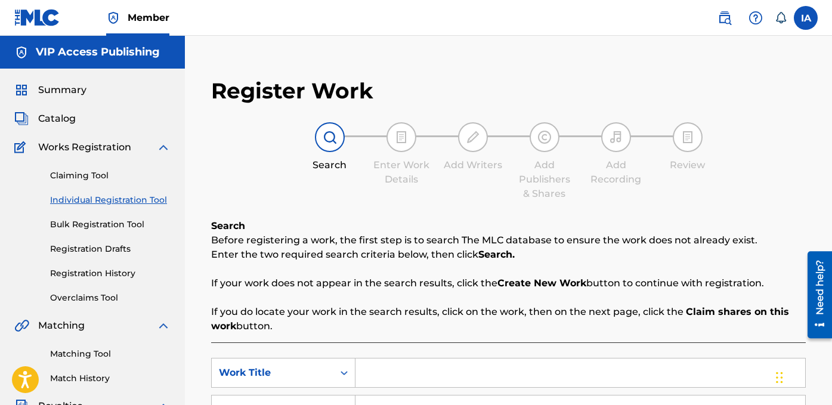
click at [243, 145] on div "Search Enter Work Details Add Writers Add Publishers & Shares Add Recording Rev…" at bounding box center [508, 161] width 595 height 79
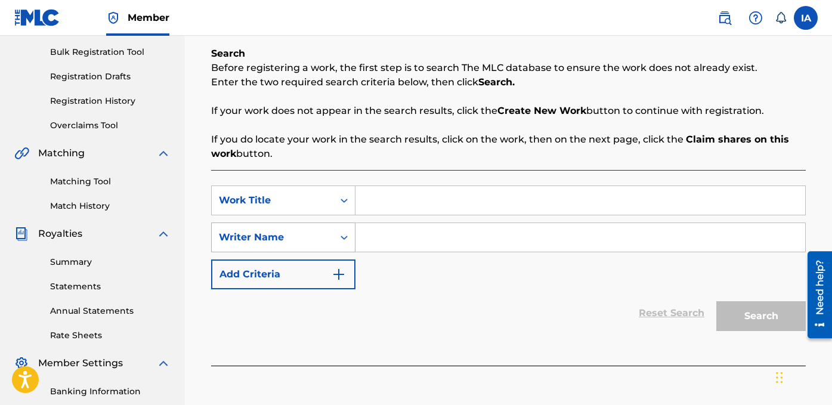
scroll to position [243, 0]
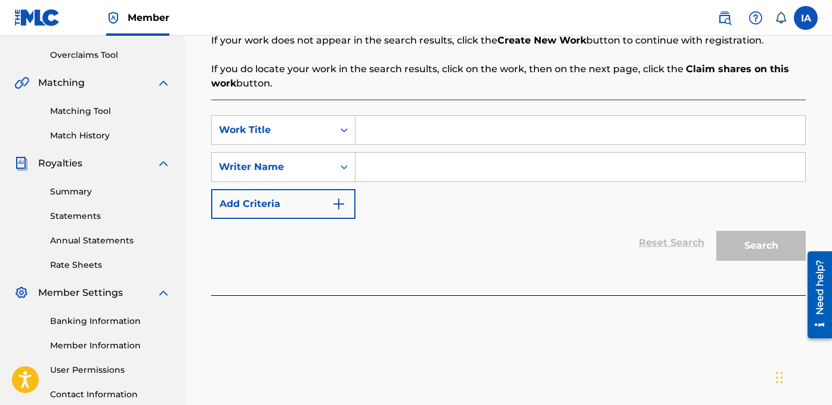
drag, startPoint x: 440, startPoint y: 145, endPoint x: 442, endPoint y: 139, distance: 6.4
click at [440, 145] on div "SearchWithCriteriad16bcab3-3da4-4a63-a7b0-f3603d1ac8db Work Title SearchWithCri…" at bounding box center [508, 167] width 595 height 104
click at [440, 138] on input "Search Form" at bounding box center [580, 130] width 450 height 29
paste input "CANDLES"
type input "CANDLES"
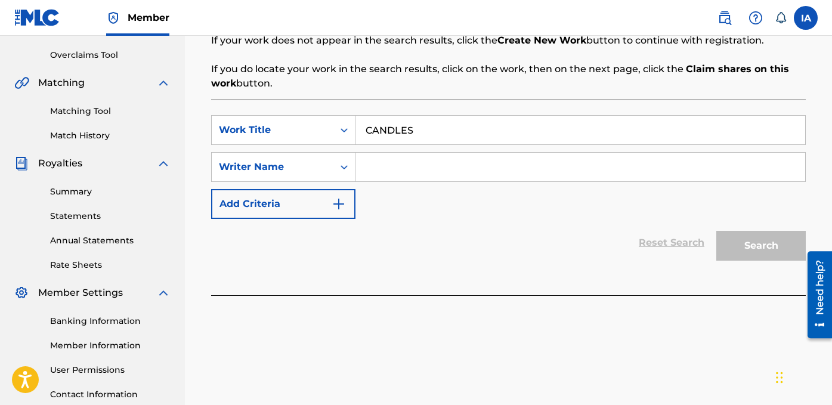
click at [499, 177] on input "Search Form" at bounding box center [580, 167] width 450 height 29
type input "[PERSON_NAME] [PERSON_NAME]"
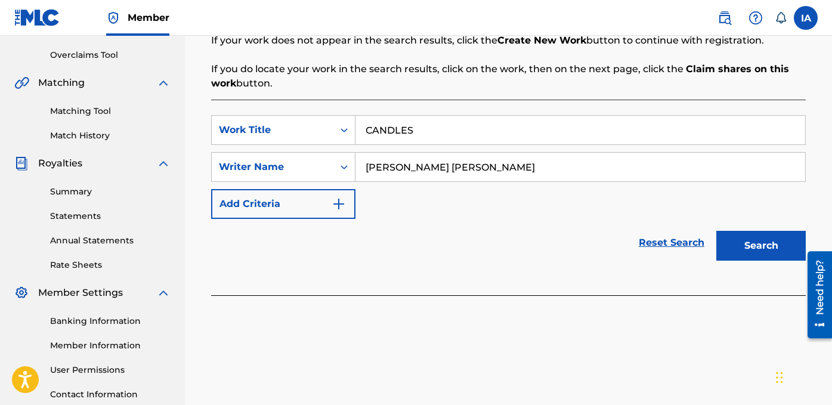
click at [528, 205] on div "SearchWithCriteriad16bcab3-3da4-4a63-a7b0-f3603d1ac8db Work Title CANDLES Searc…" at bounding box center [508, 167] width 595 height 104
click at [763, 240] on button "Search" at bounding box center [760, 246] width 89 height 30
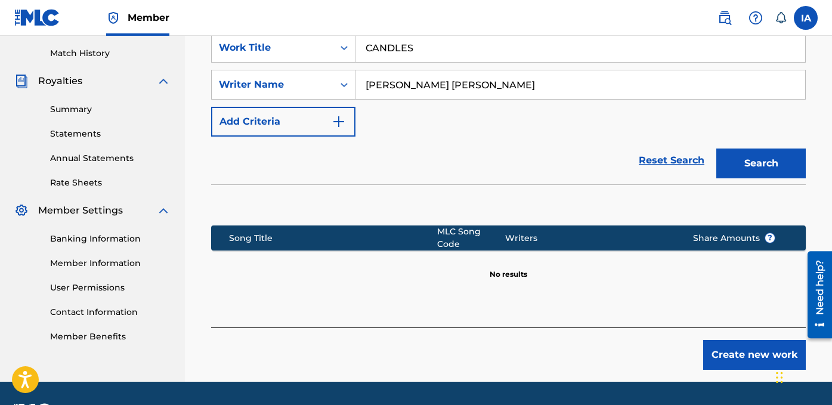
scroll to position [352, 0]
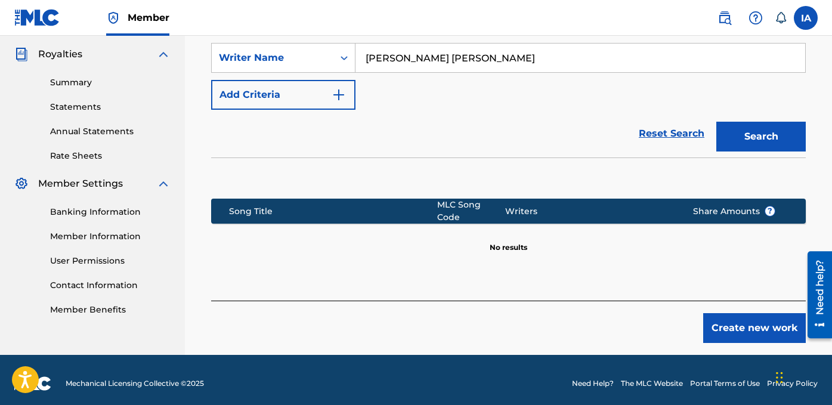
drag, startPoint x: 754, startPoint y: 317, endPoint x: 757, endPoint y: 323, distance: 7.5
click at [757, 323] on button "Create new work" at bounding box center [754, 328] width 103 height 30
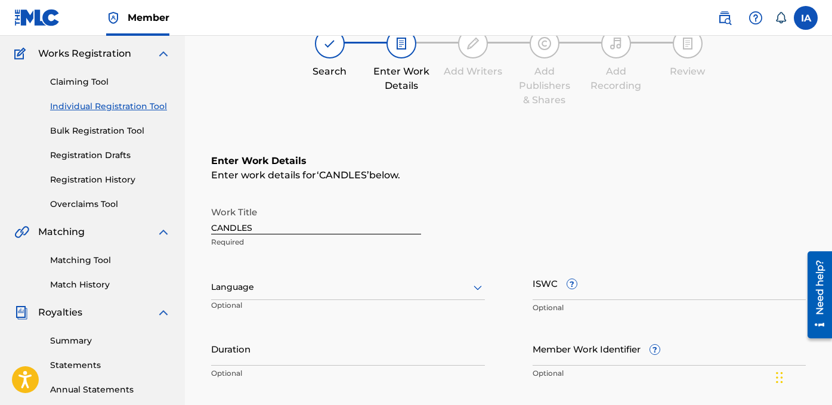
scroll to position [118, 0]
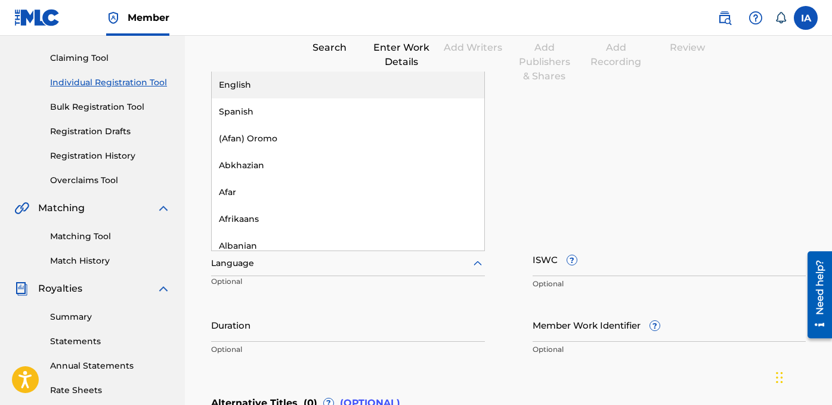
click at [355, 256] on div at bounding box center [348, 263] width 274 height 15
click at [298, 93] on div "English" at bounding box center [348, 85] width 273 height 27
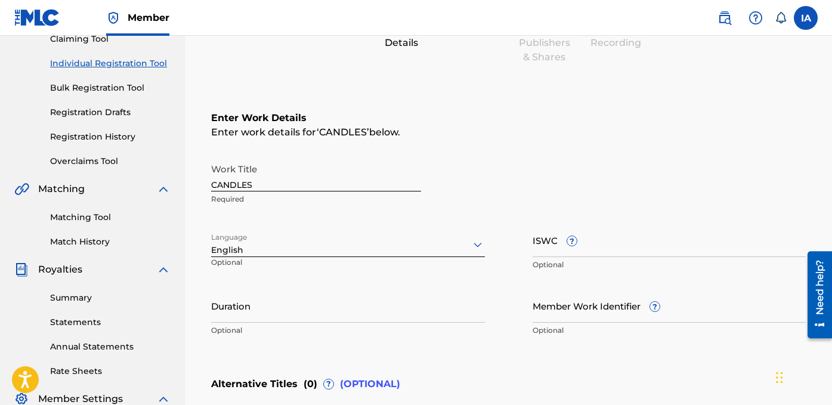
scroll to position [320, 0]
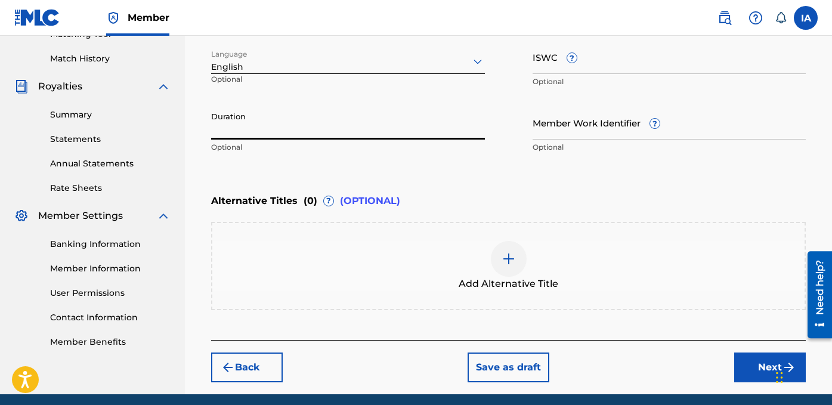
click at [265, 126] on input "Duration" at bounding box center [348, 123] width 274 height 34
click at [293, 128] on input "Duration" at bounding box center [348, 123] width 274 height 34
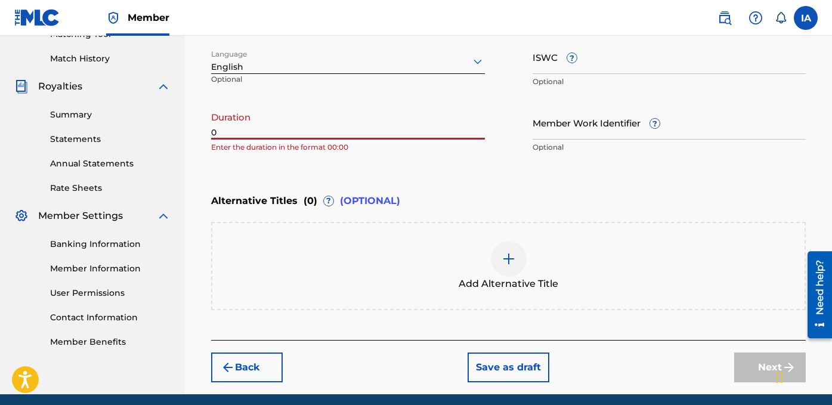
paste input "3:52"
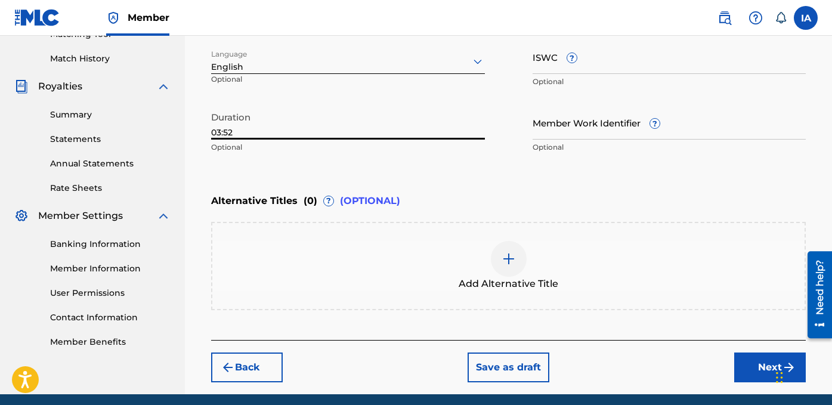
type input "03:52"
click at [731, 369] on div "Back Save as draft Next" at bounding box center [508, 361] width 595 height 42
click at [751, 367] on button "Next" at bounding box center [770, 368] width 72 height 30
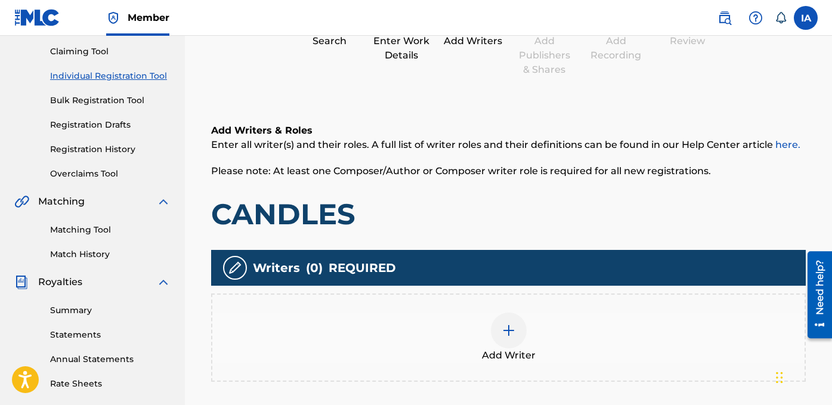
scroll to position [139, 0]
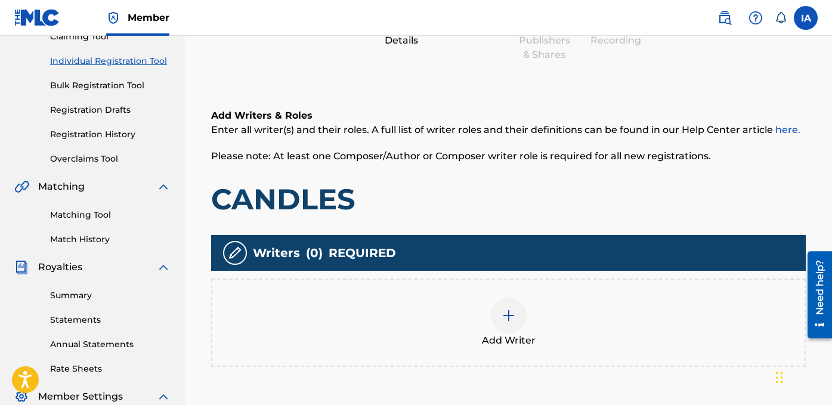
click at [545, 301] on div "Add Writer" at bounding box center [508, 323] width 592 height 50
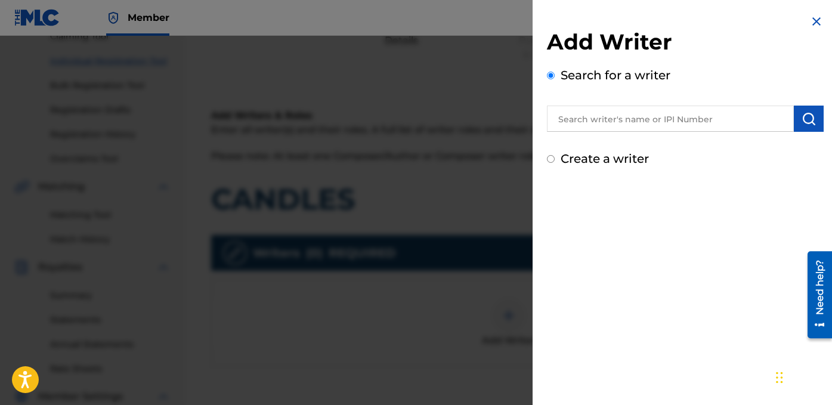
click at [586, 160] on label "Create a writer" at bounding box center [605, 158] width 88 height 14
radio input "true"
click at [555, 160] on input "Create a writer" at bounding box center [551, 159] width 8 height 8
radio input "false"
radio input "true"
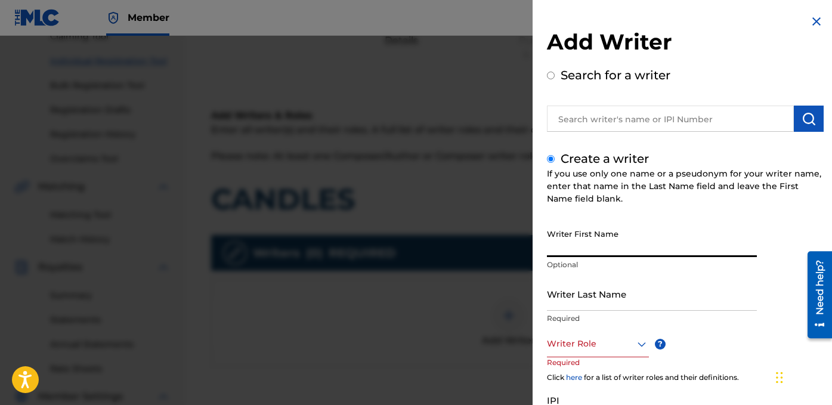
click at [601, 252] on input "Writer First Name" at bounding box center [652, 240] width 210 height 34
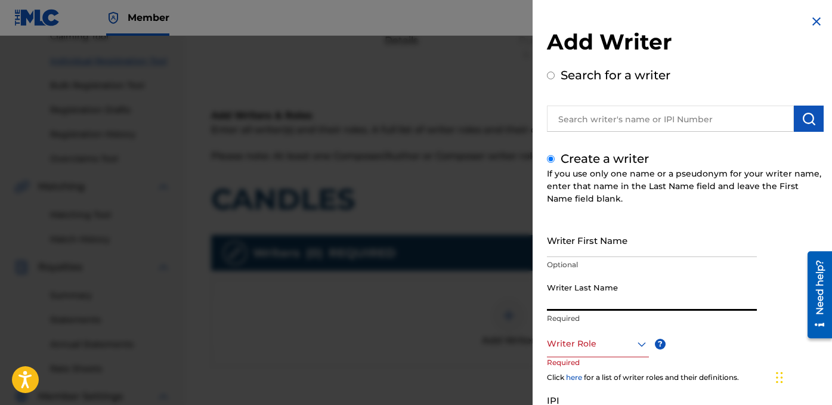
click at [552, 299] on input "Writer Last Name" at bounding box center [652, 294] width 210 height 34
paste input "[PERSON_NAME] [PERSON_NAME]"
drag, startPoint x: 584, startPoint y: 305, endPoint x: 705, endPoint y: 330, distance: 123.5
click at [705, 330] on div "Writer Last Name [PERSON_NAME] [PERSON_NAME] Required" at bounding box center [652, 304] width 210 height 54
type input "[PERSON_NAME]"
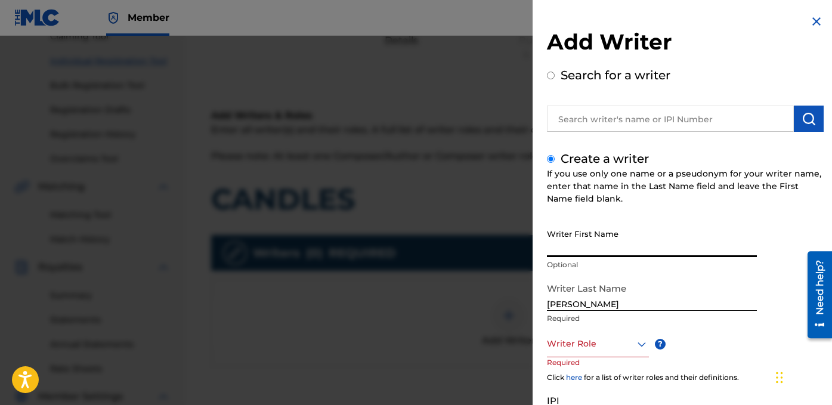
click at [614, 242] on input "Writer First Name" at bounding box center [652, 240] width 210 height 34
paste input "[PERSON_NAME]"
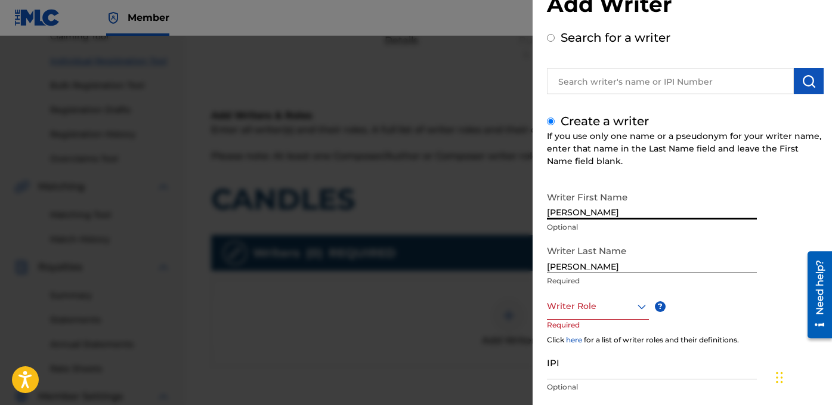
scroll to position [42, 0]
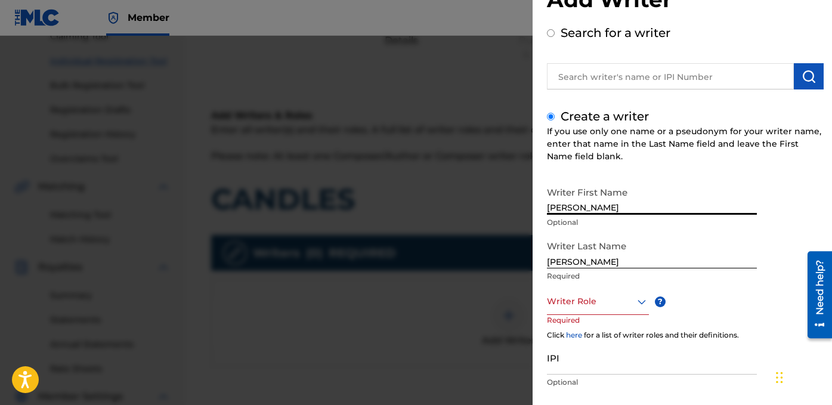
type input "[PERSON_NAME]"
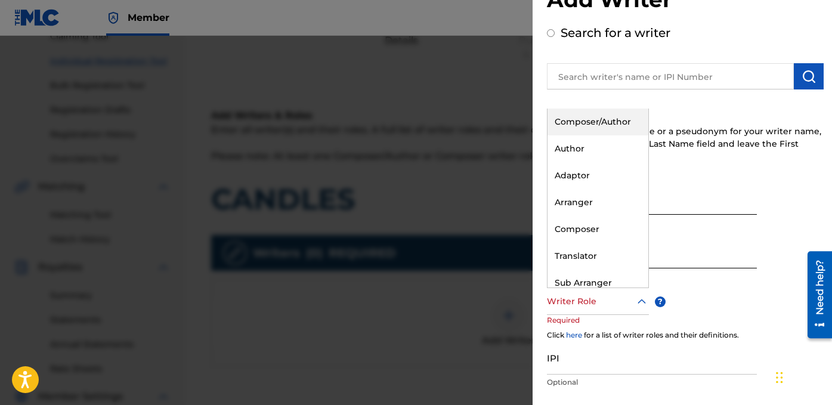
click at [610, 302] on div at bounding box center [598, 301] width 102 height 15
click at [611, 153] on div "Author" at bounding box center [598, 148] width 101 height 27
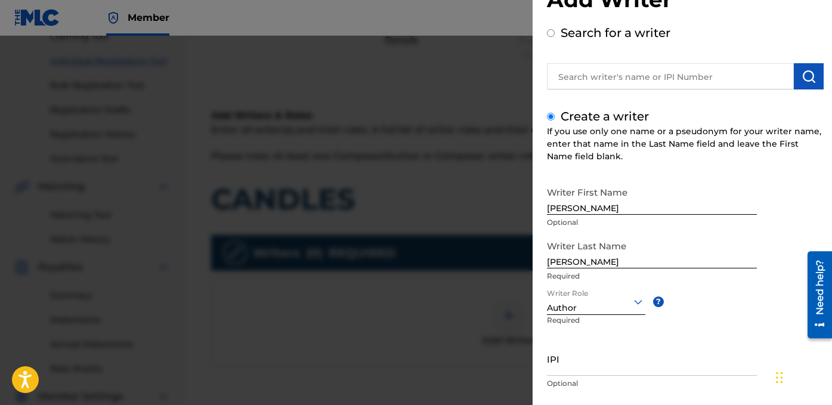
click at [577, 356] on input "IPI" at bounding box center [652, 359] width 210 height 34
click at [556, 364] on input "IPI" at bounding box center [652, 359] width 210 height 34
paste input "1278752215"
click at [546, 362] on div "Add Writer Search for a writer Create a writer If you use only one name or a ps…" at bounding box center [685, 217] width 305 height 518
click at [548, 363] on input "1278752215" at bounding box center [652, 359] width 210 height 34
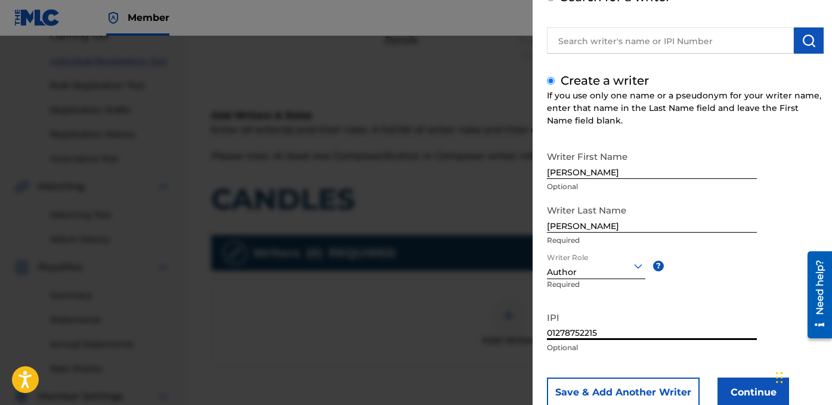
scroll to position [113, 0]
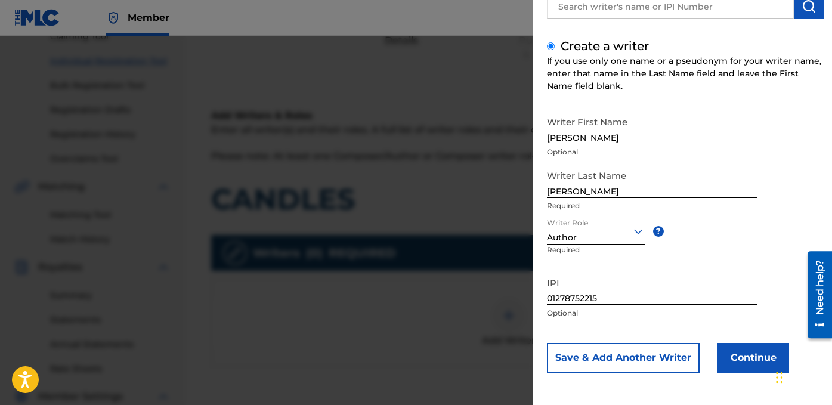
type input "01278752215"
click at [741, 337] on div "Writer First Name [PERSON_NAME] Optional Writer Last Name [PERSON_NAME] Require…" at bounding box center [685, 241] width 277 height 262
click at [744, 347] on button "Continue" at bounding box center [754, 358] width 72 height 30
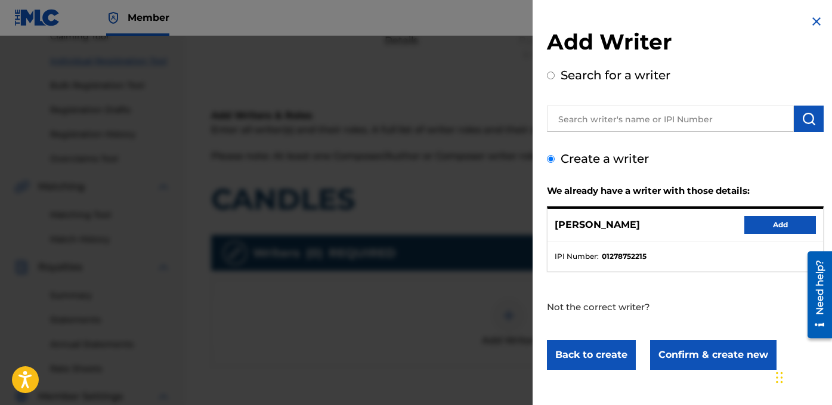
scroll to position [0, 0]
click at [760, 222] on button "Add" at bounding box center [780, 225] width 72 height 18
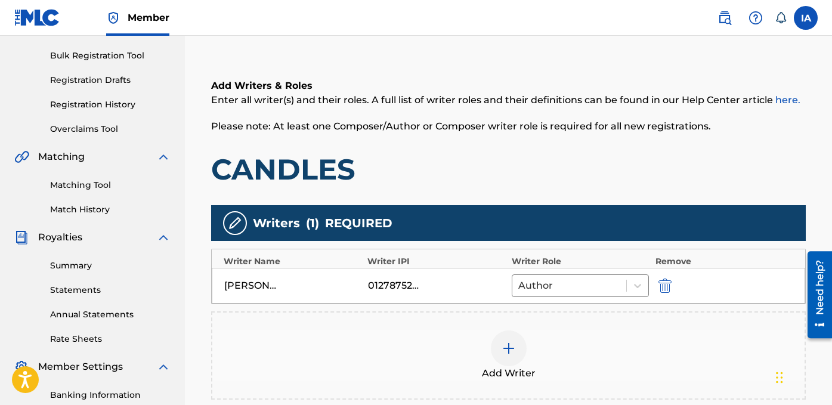
scroll to position [182, 0]
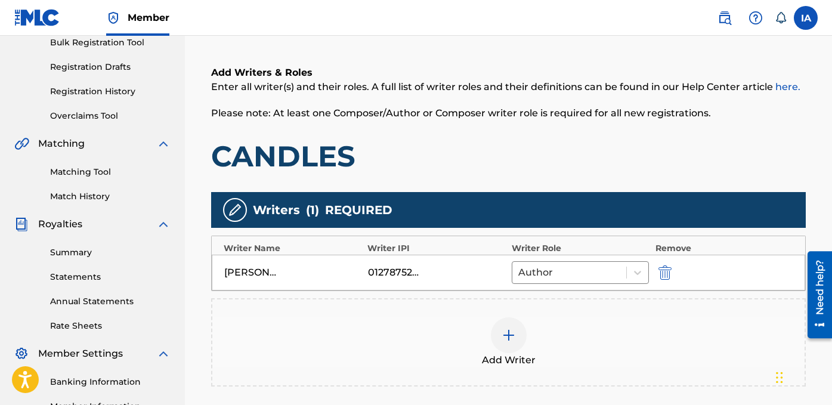
click at [558, 353] on div "Add Writer" at bounding box center [508, 342] width 592 height 50
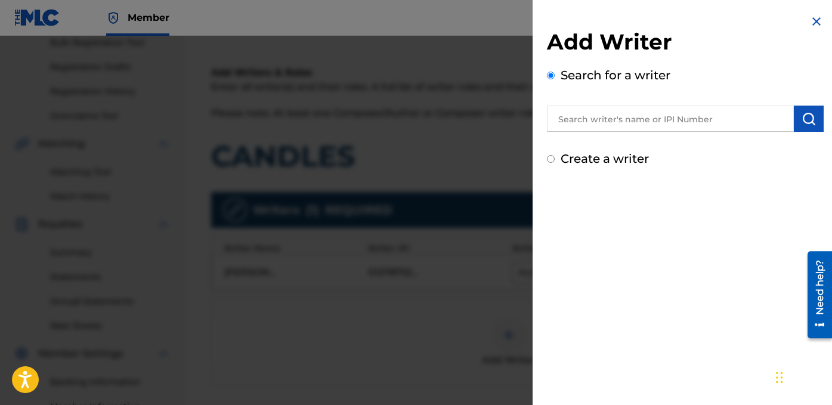
click at [593, 162] on label "Create a writer" at bounding box center [605, 158] width 88 height 14
radio input "true"
click at [555, 162] on input "Create a writer" at bounding box center [551, 159] width 8 height 8
radio input "false"
radio input "true"
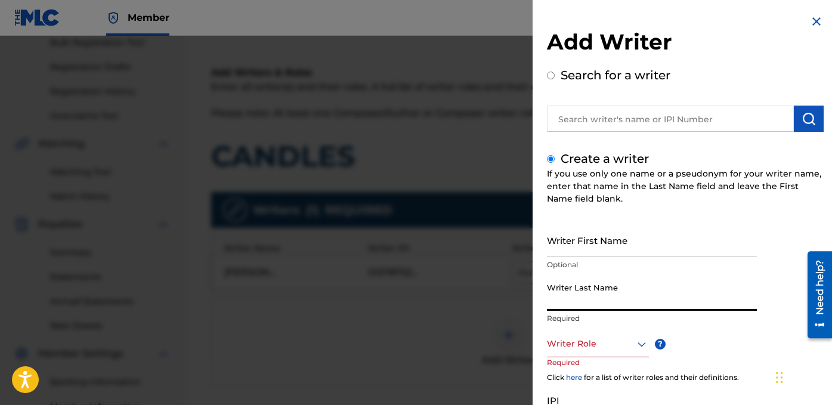
click at [595, 304] on input "Writer Last Name" at bounding box center [652, 294] width 210 height 34
paste input "UNKNOWN WRITER"
click at [604, 305] on input "UNKNOWN WRITER" at bounding box center [652, 294] width 210 height 34
type input "UNKNOWN"
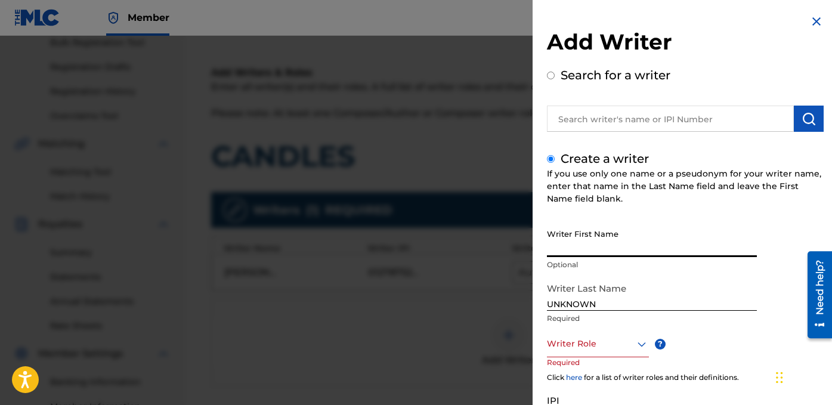
click at [602, 245] on input "Writer First Name" at bounding box center [652, 240] width 210 height 34
paste input "WRITER"
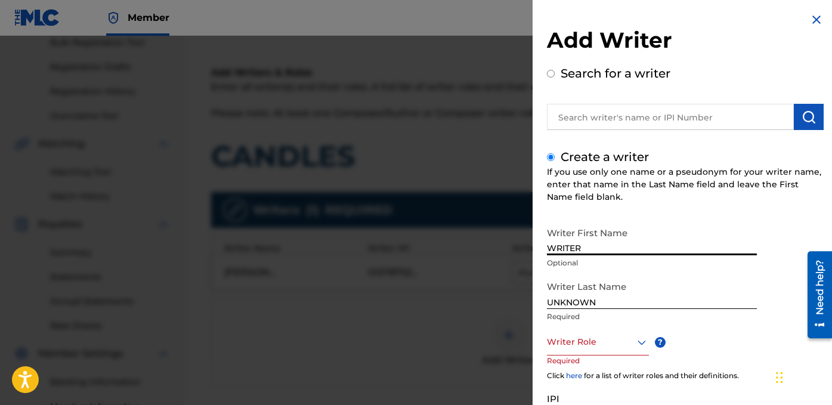
scroll to position [2, 0]
type input "WRITER"
click at [678, 277] on input "UNKNOWN" at bounding box center [652, 291] width 210 height 34
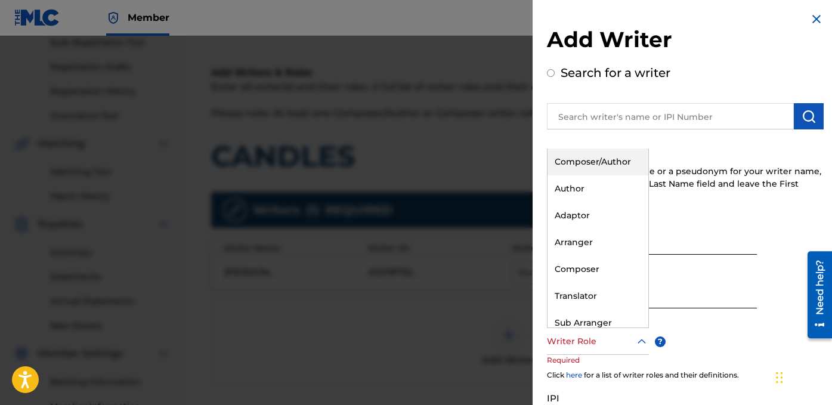
click at [601, 346] on div at bounding box center [598, 341] width 102 height 15
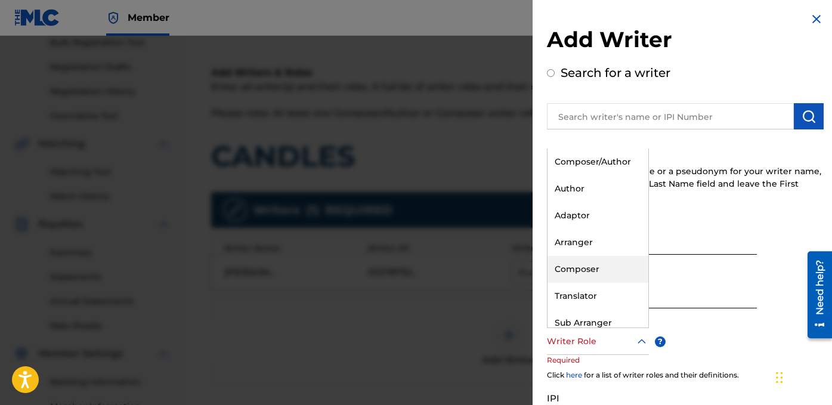
click at [601, 269] on div "Composer" at bounding box center [598, 269] width 101 height 27
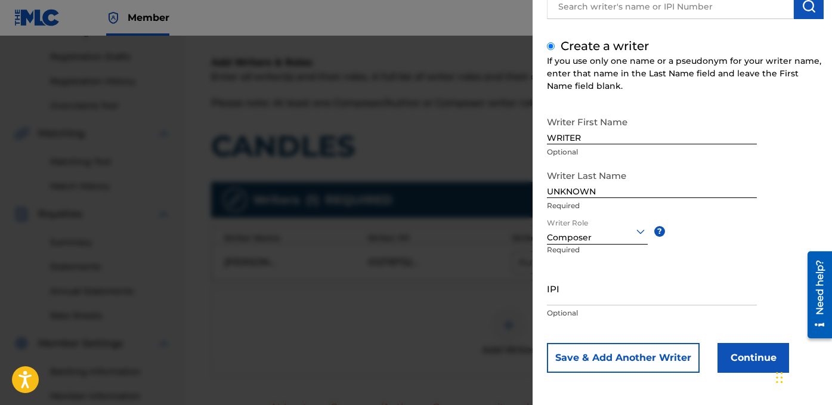
scroll to position [214, 0]
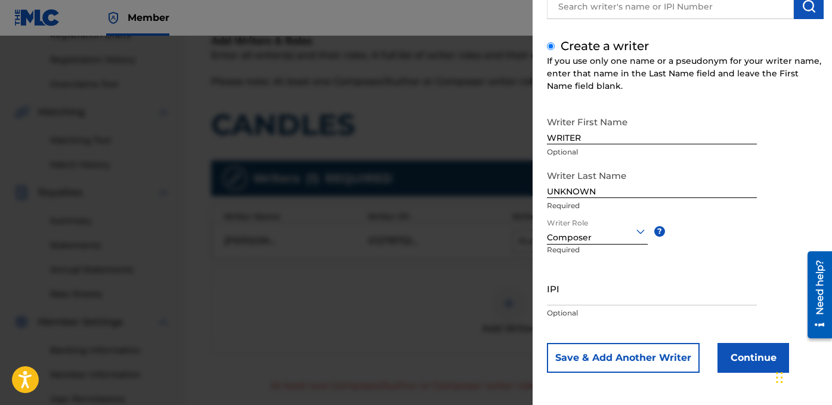
click at [738, 352] on button "Continue" at bounding box center [754, 358] width 72 height 30
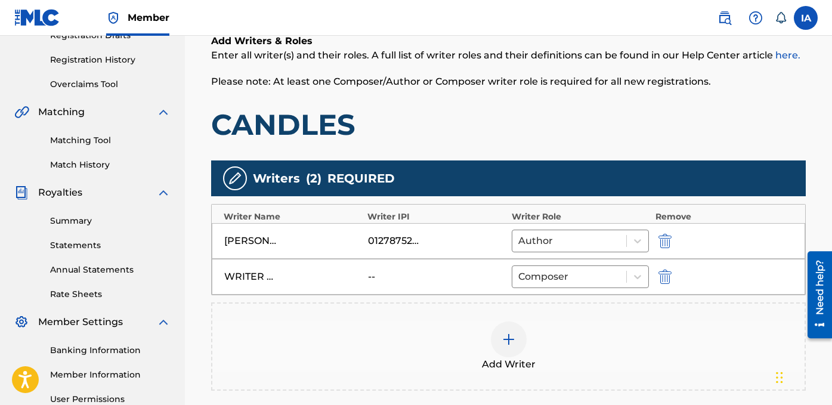
click at [580, 118] on h1 "CANDLES" at bounding box center [508, 125] width 595 height 36
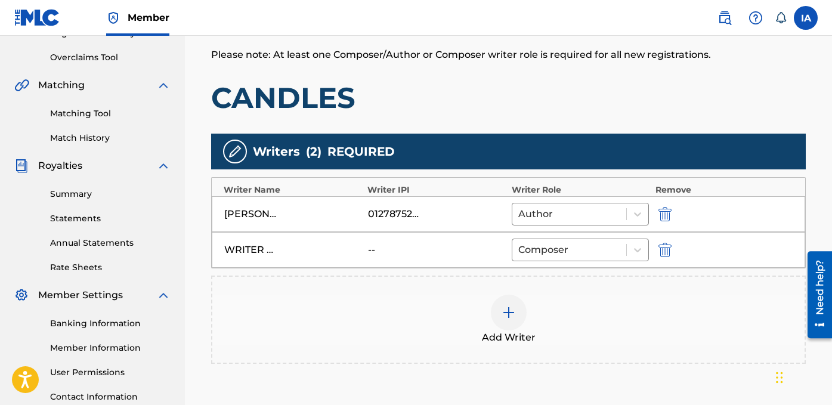
scroll to position [241, 0]
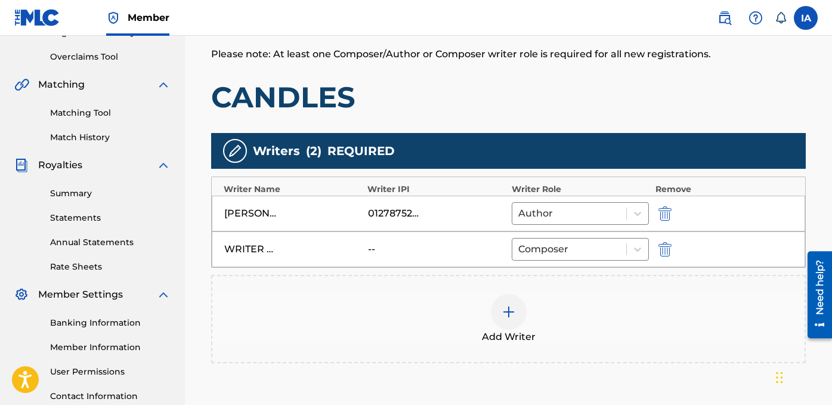
click at [571, 85] on h1 "CANDLES" at bounding box center [508, 97] width 595 height 36
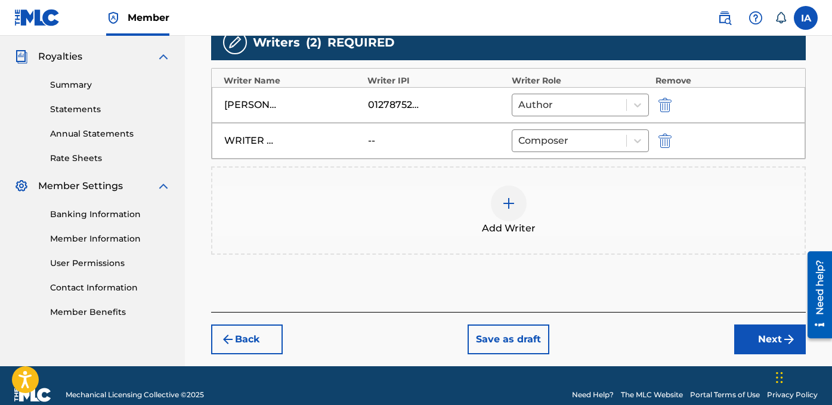
scroll to position [351, 0]
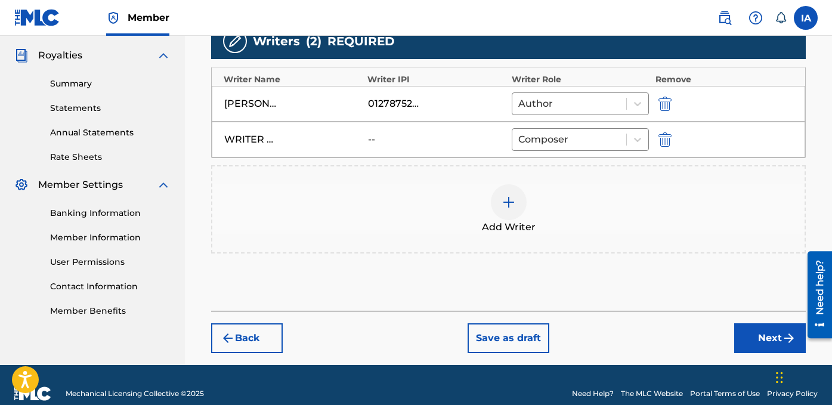
click at [651, 304] on div "Add Writers & Roles Enter all writer(s) and their roles. A full list of writer …" at bounding box center [508, 89] width 595 height 443
click at [761, 335] on button "Next" at bounding box center [770, 338] width 72 height 30
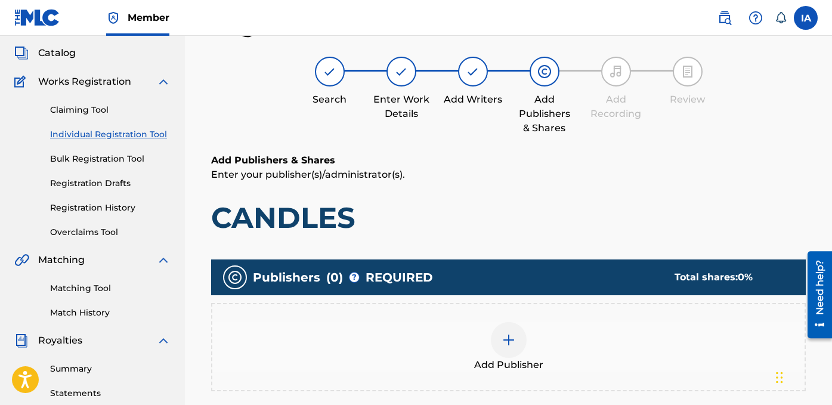
scroll to position [54, 0]
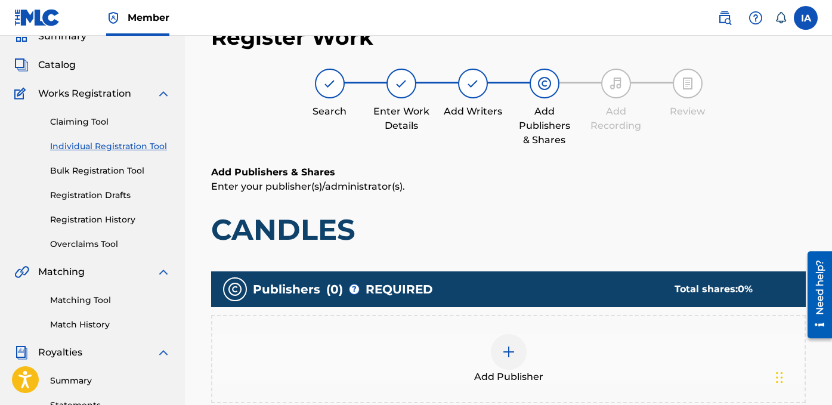
click at [610, 221] on h1 "CANDLES" at bounding box center [508, 230] width 595 height 36
click at [580, 211] on div "Add Publishers & Shares Enter your publisher(s)/administrator(s). CANDLES" at bounding box center [508, 206] width 595 height 82
click at [558, 339] on div "Add Publisher" at bounding box center [508, 359] width 592 height 50
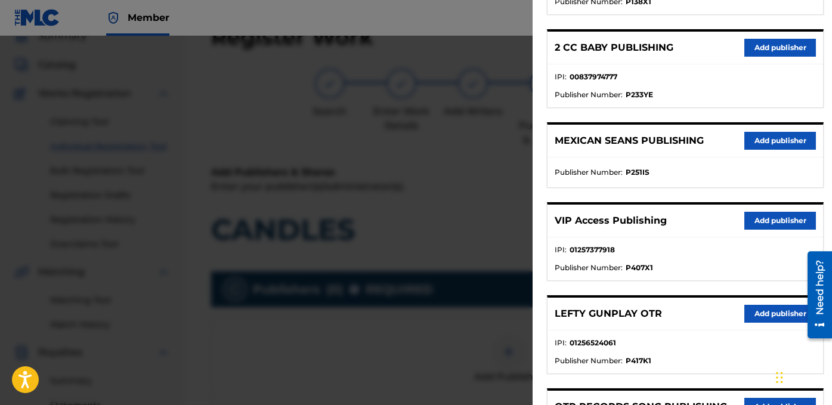
scroll to position [363, 0]
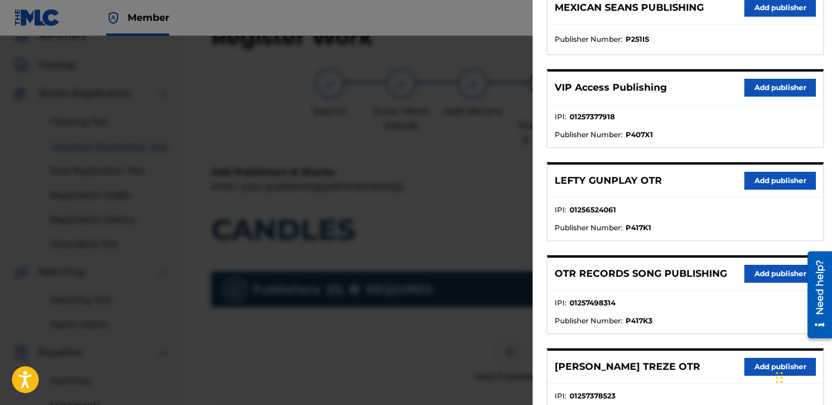
click at [771, 278] on button "Add publisher" at bounding box center [780, 274] width 72 height 18
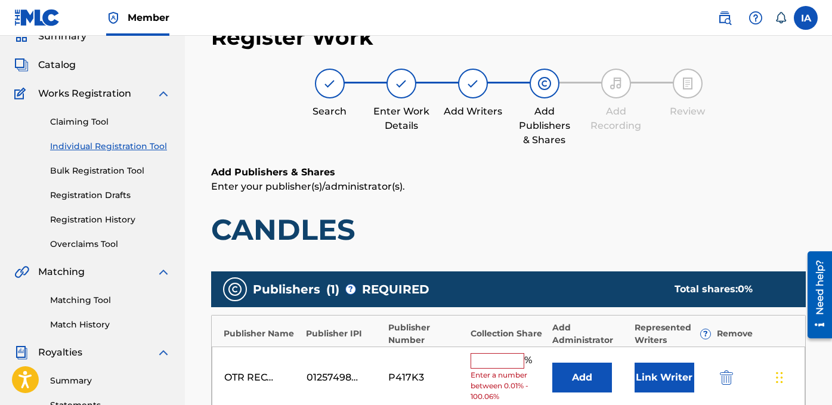
click at [508, 356] on input "text" at bounding box center [498, 361] width 54 height 16
type input "50"
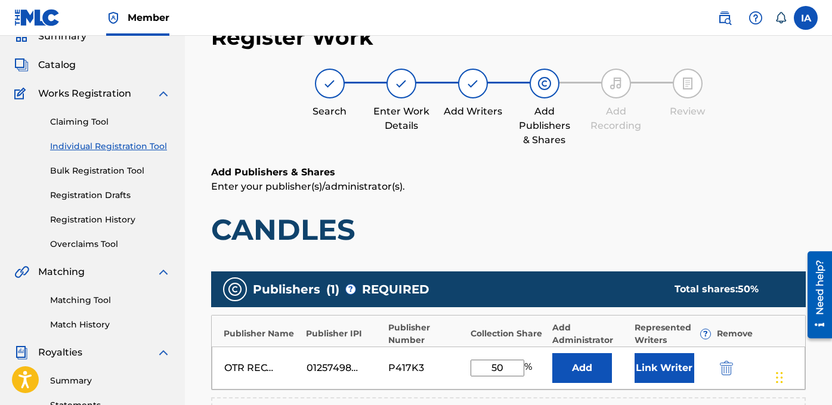
drag, startPoint x: 511, startPoint y: 371, endPoint x: 458, endPoint y: 324, distance: 71.0
click at [496, 362] on input "50" at bounding box center [498, 368] width 54 height 17
drag, startPoint x: 514, startPoint y: 375, endPoint x: 516, endPoint y: 358, distance: 16.3
click at [490, 361] on input "50" at bounding box center [498, 368] width 54 height 17
click at [598, 373] on button "Add" at bounding box center [582, 368] width 60 height 30
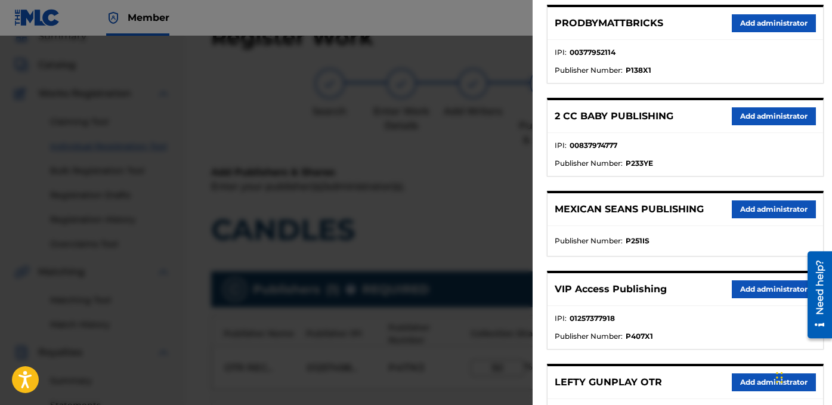
scroll to position [163, 0]
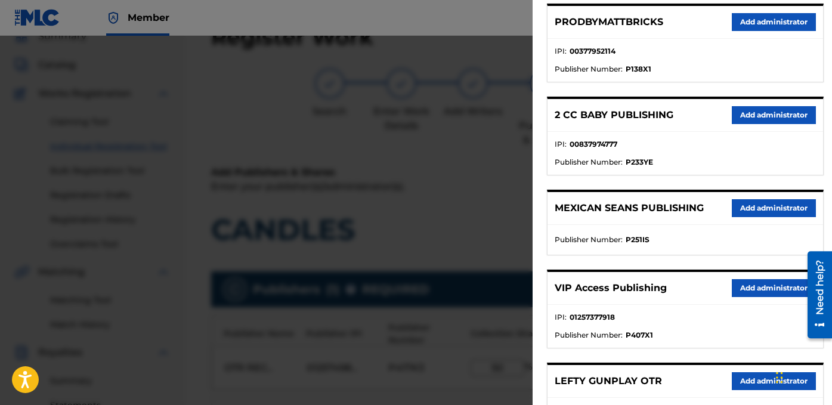
click at [746, 284] on button "Add administrator" at bounding box center [774, 288] width 84 height 18
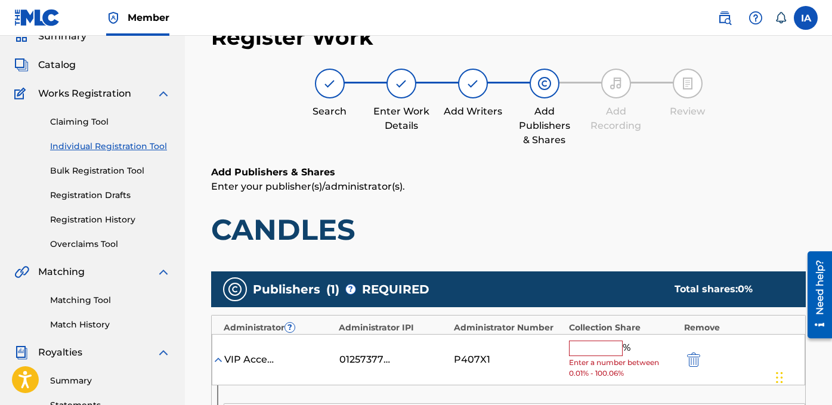
click at [619, 357] on div "% Enter a number between 0.01% - 100.06%" at bounding box center [623, 360] width 109 height 39
click at [613, 350] on input "text" at bounding box center [596, 349] width 54 height 16
type input "50"
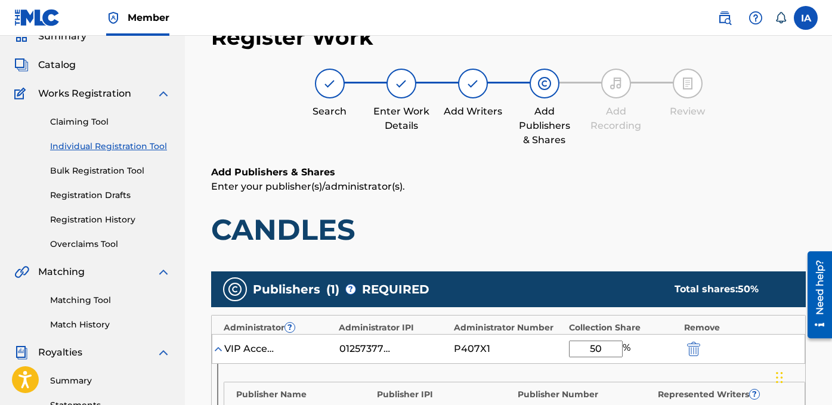
click at [580, 230] on h1 "CANDLES" at bounding box center [508, 230] width 595 height 36
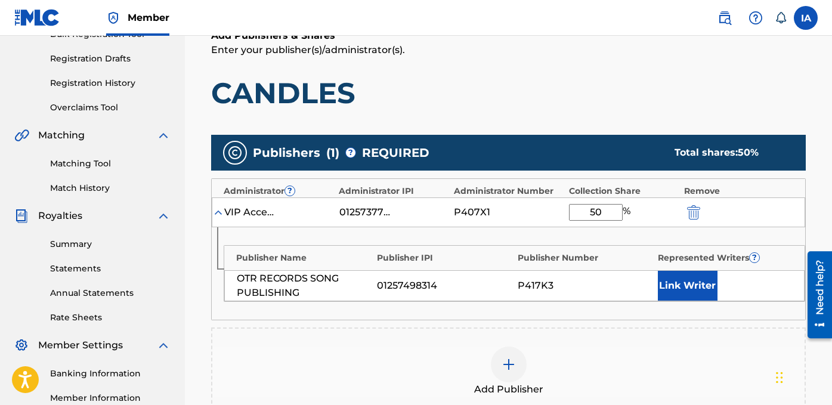
scroll to position [256, 0]
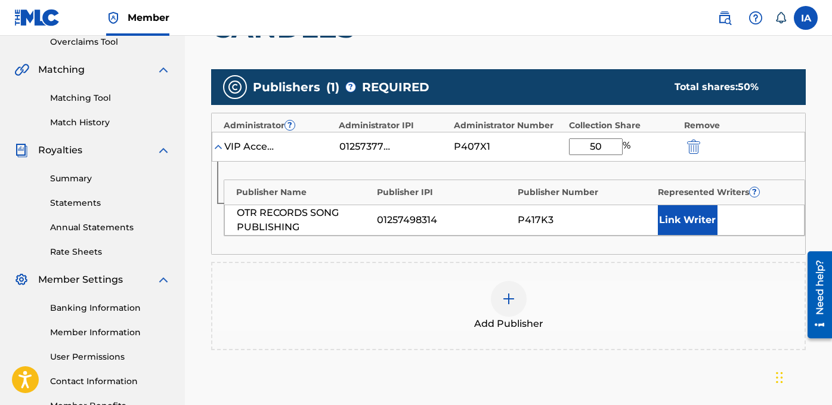
click at [697, 213] on button "Link Writer" at bounding box center [688, 220] width 60 height 30
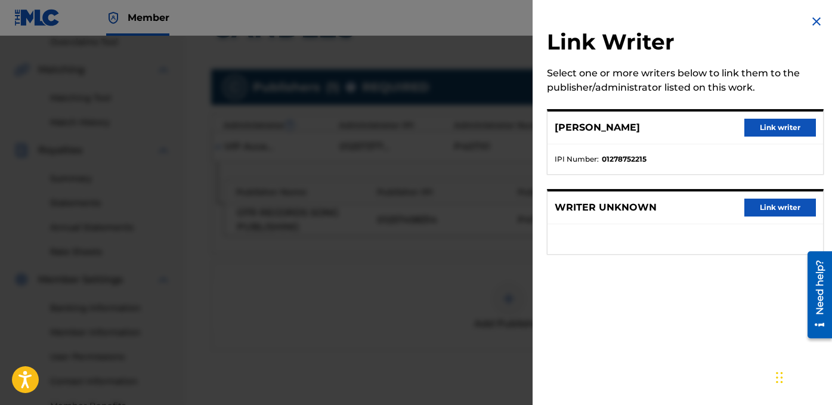
click at [748, 128] on button "Link writer" at bounding box center [780, 128] width 72 height 18
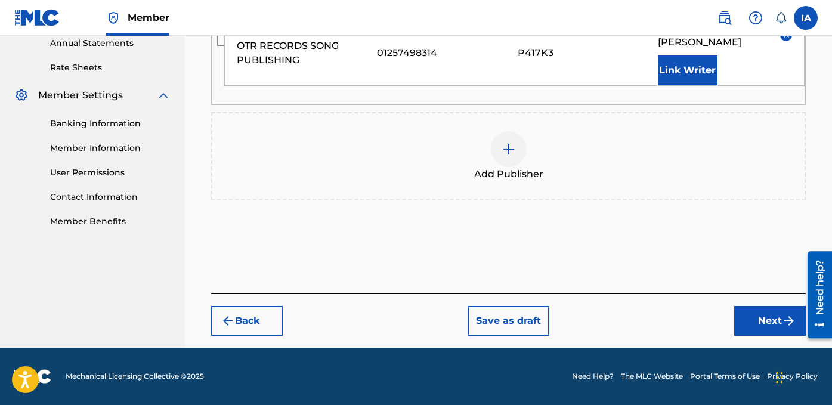
click at [744, 315] on button "Next" at bounding box center [770, 321] width 72 height 30
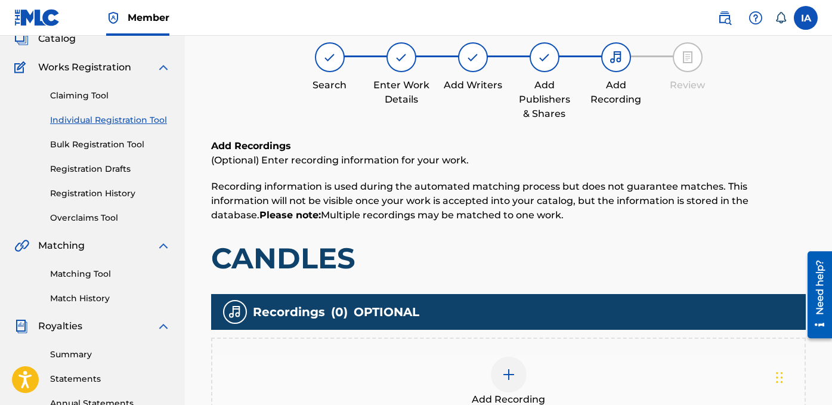
scroll to position [96, 0]
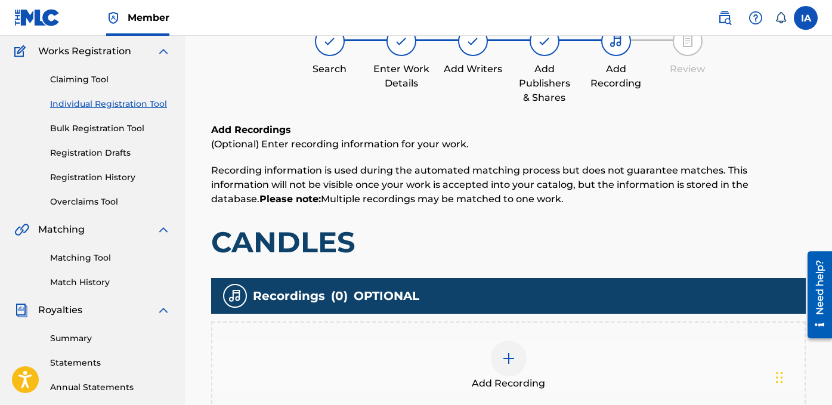
click at [551, 341] on div "Add Recording" at bounding box center [508, 366] width 592 height 50
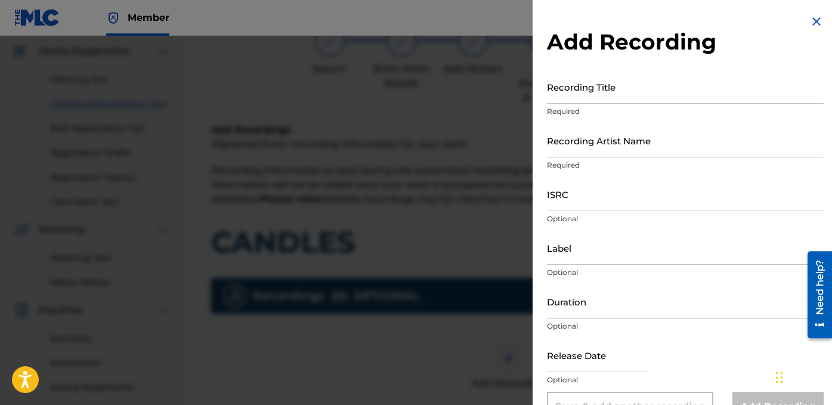
click at [620, 92] on input "Recording Title" at bounding box center [685, 87] width 277 height 34
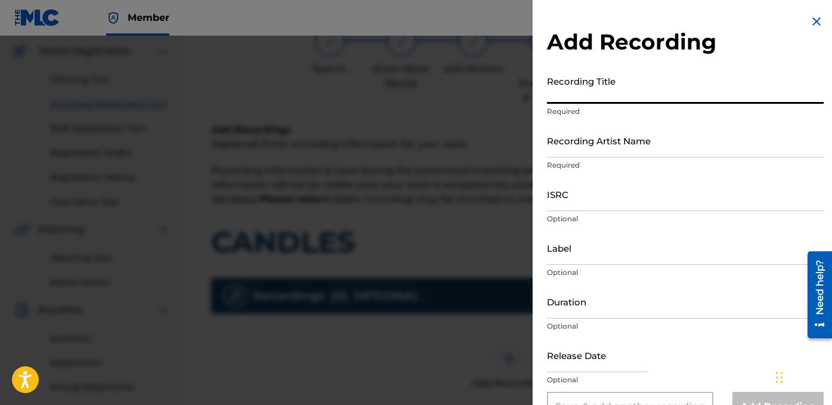
click at [588, 97] on input "Recording Title" at bounding box center [685, 87] width 277 height 34
paste input "CANDLES"
type input "CANDLES"
click at [605, 131] on input "Recording Artist Name" at bounding box center [685, 140] width 277 height 34
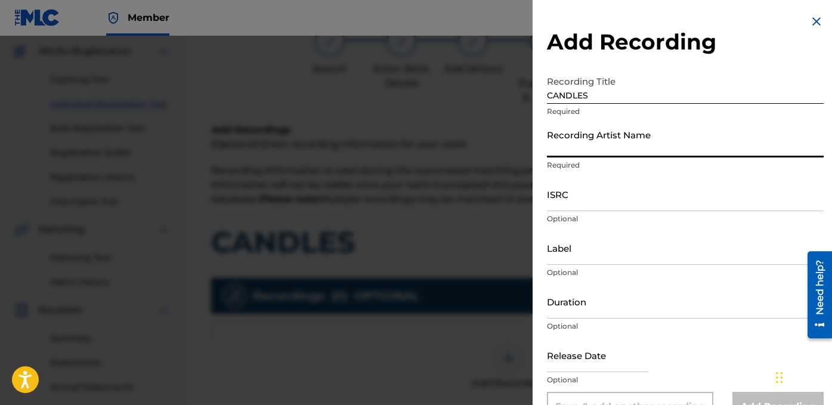
type input "FAYZDATRAPR"
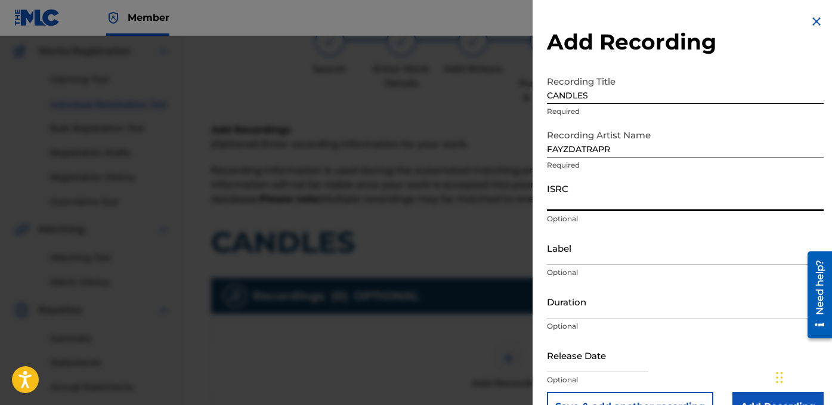
click at [582, 199] on input "ISRC" at bounding box center [685, 194] width 277 height 34
click at [565, 194] on input "ISRC" at bounding box center [685, 194] width 277 height 34
paste input "QZDA62477699"
type input "QZDA62477699"
click at [590, 239] on input "Label" at bounding box center [685, 248] width 277 height 34
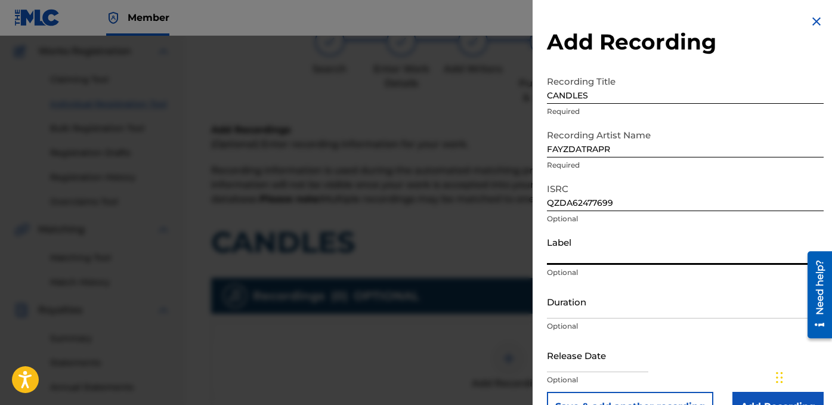
type input "OTR RECORDS"
click at [575, 310] on input "Duration" at bounding box center [685, 302] width 277 height 34
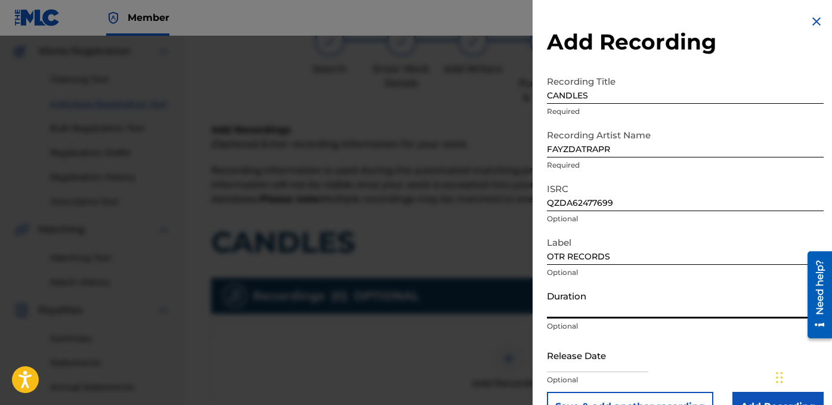
click at [574, 310] on input "Duration" at bounding box center [685, 302] width 277 height 34
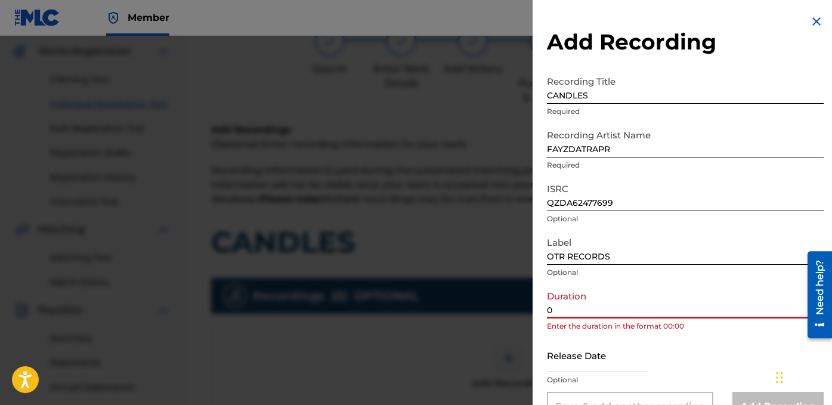
paste input "3:52"
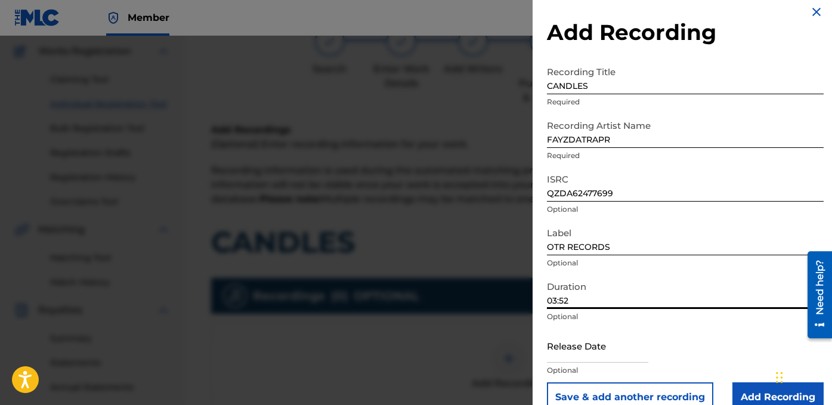
scroll to position [31, 0]
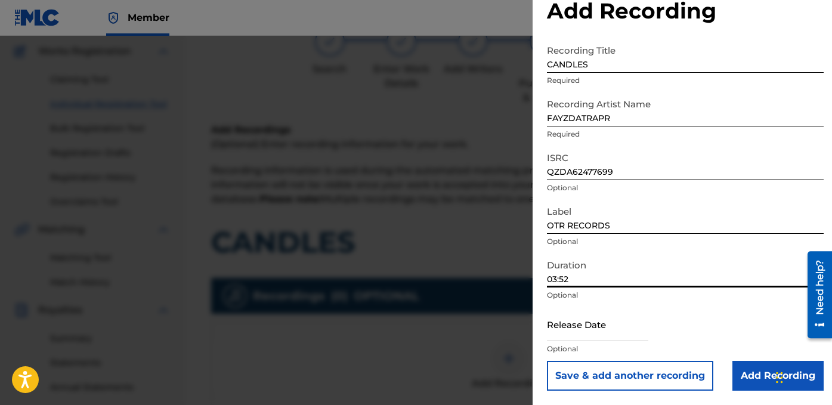
type input "03:52"
click at [744, 383] on input "Add Recording" at bounding box center [777, 376] width 91 height 30
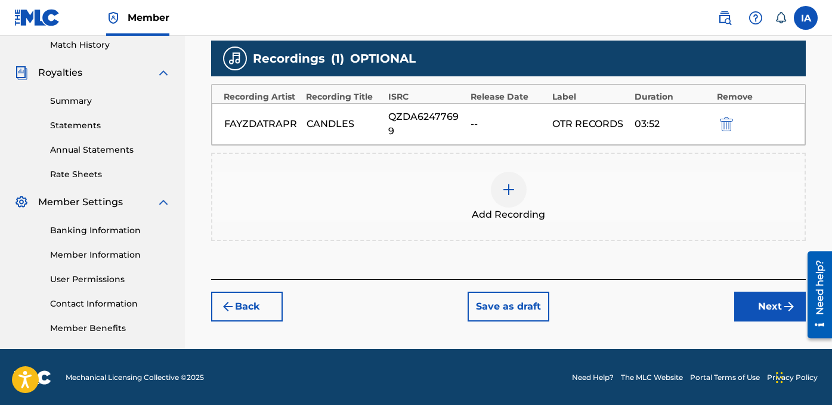
scroll to position [335, 0]
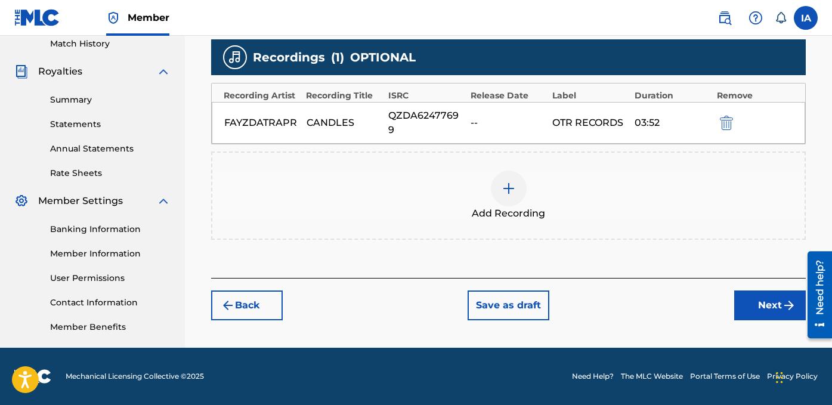
click at [745, 298] on button "Next" at bounding box center [770, 305] width 72 height 30
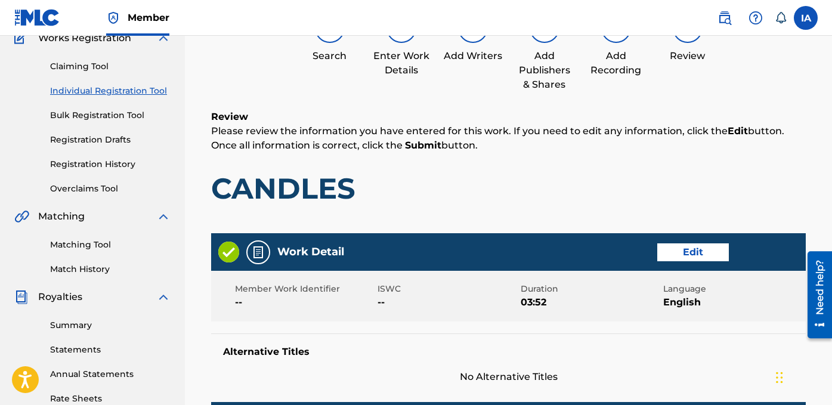
scroll to position [54, 0]
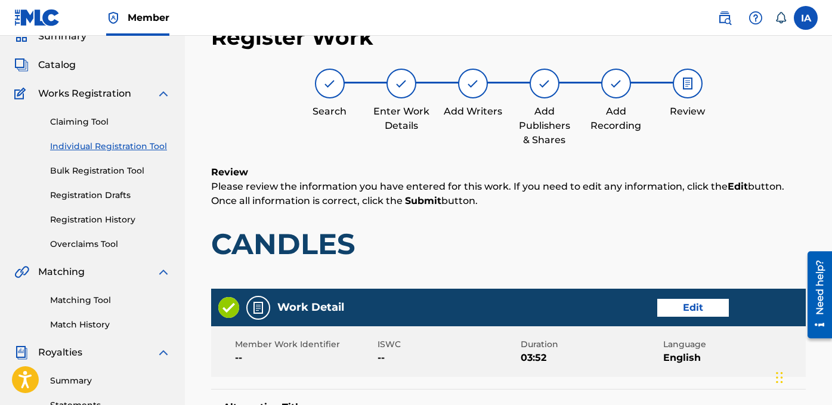
click at [415, 258] on h1 "CANDLES" at bounding box center [508, 244] width 595 height 36
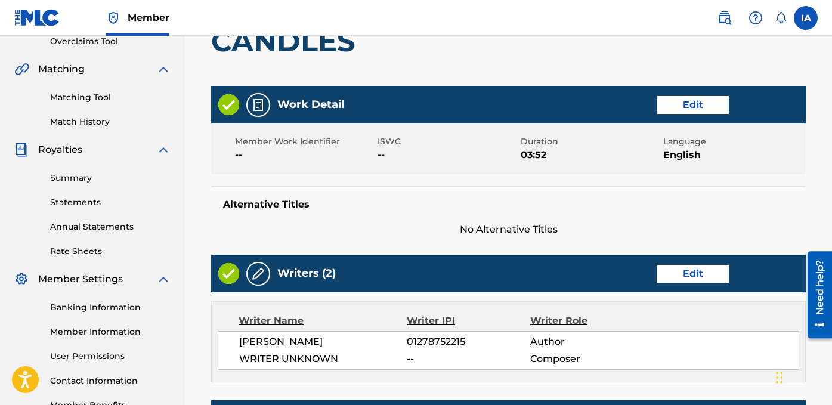
scroll to position [274, 0]
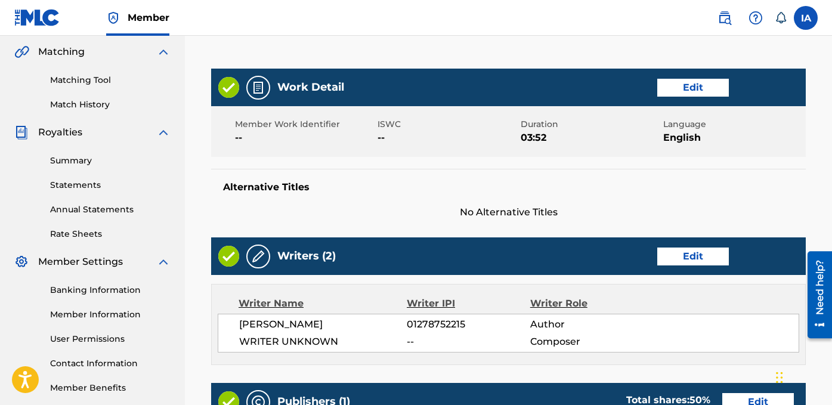
click at [372, 184] on h5 "Alternative Titles" at bounding box center [508, 187] width 571 height 12
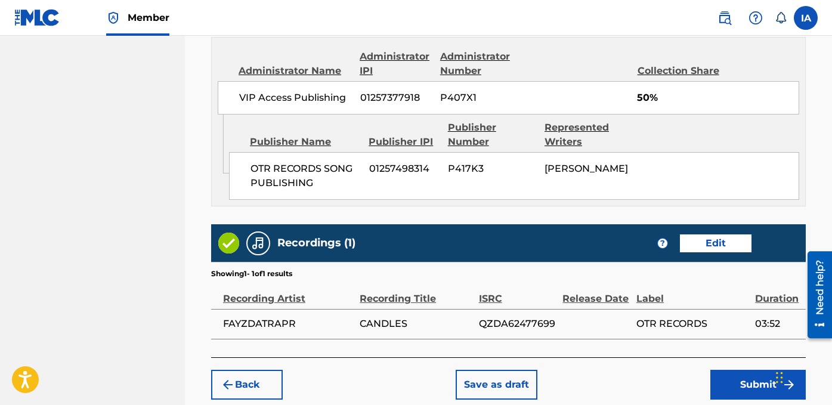
scroll to position [728, 0]
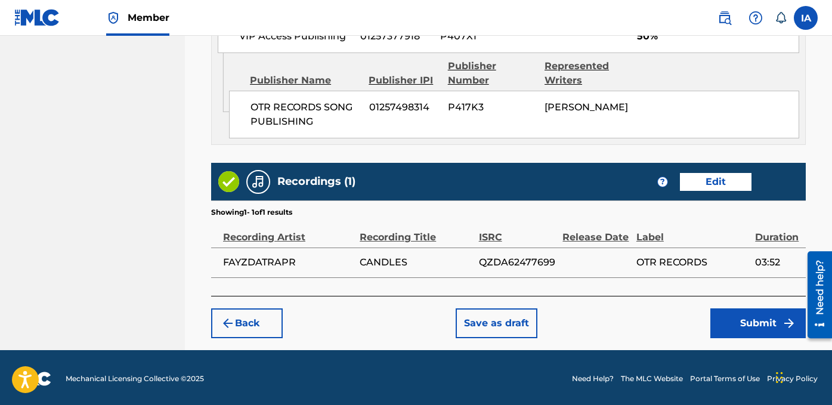
click at [743, 318] on button "Submit" at bounding box center [757, 323] width 95 height 30
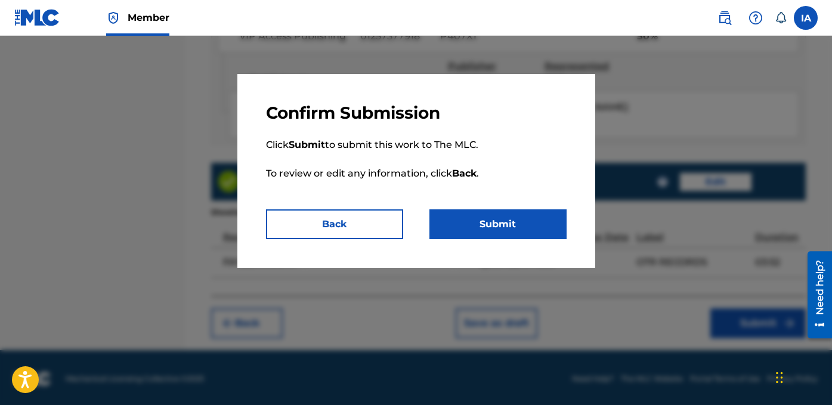
click at [531, 234] on button "Submit" at bounding box center [497, 224] width 137 height 30
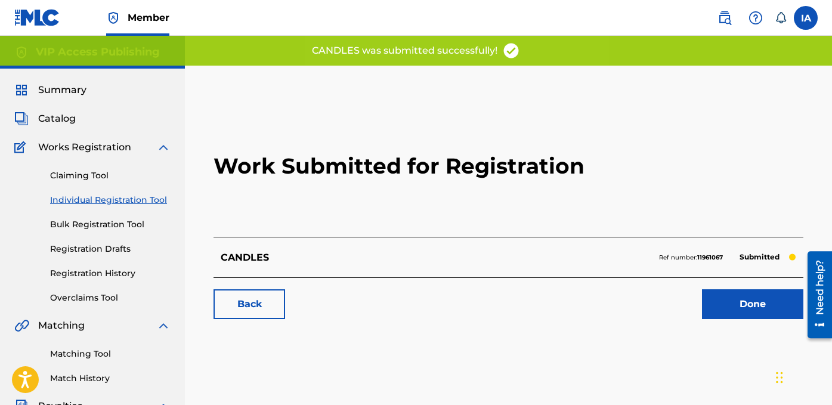
click at [472, 202] on h2 "Work Submitted for Registration" at bounding box center [509, 165] width 590 height 141
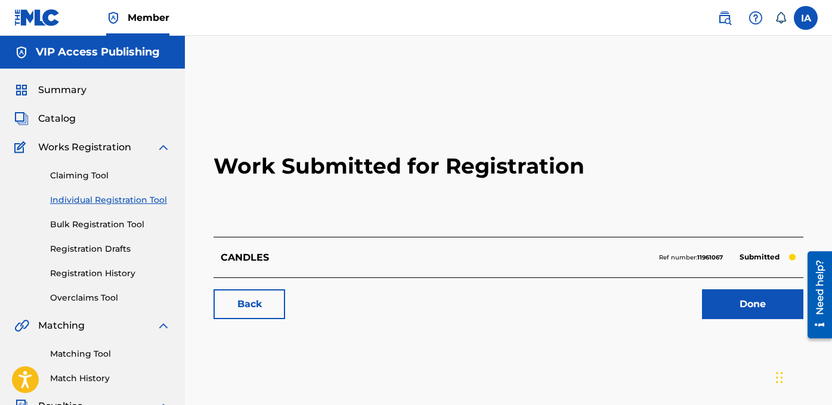
click at [137, 202] on link "Individual Registration Tool" at bounding box center [110, 200] width 120 height 13
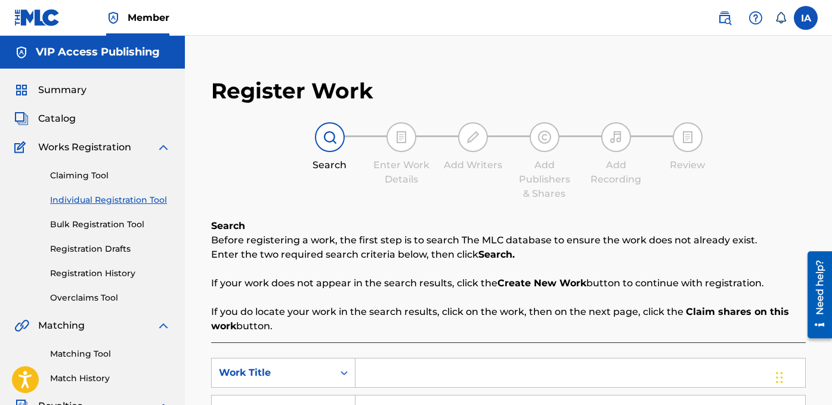
click at [550, 360] on input "Search Form" at bounding box center [580, 372] width 450 height 29
paste input "GRIND OR BE GRIMEY"
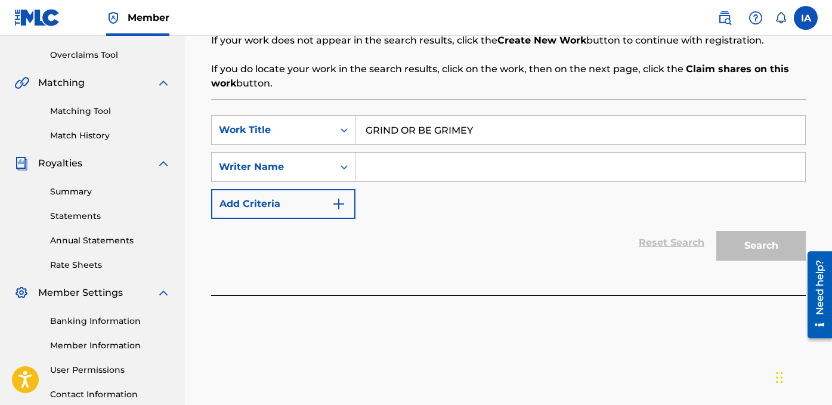
type input "GRIND OR BE GRIMEY"
click at [516, 170] on input "Search Form" at bounding box center [580, 167] width 450 height 29
type input "[PERSON_NAME] [PERSON_NAME]"
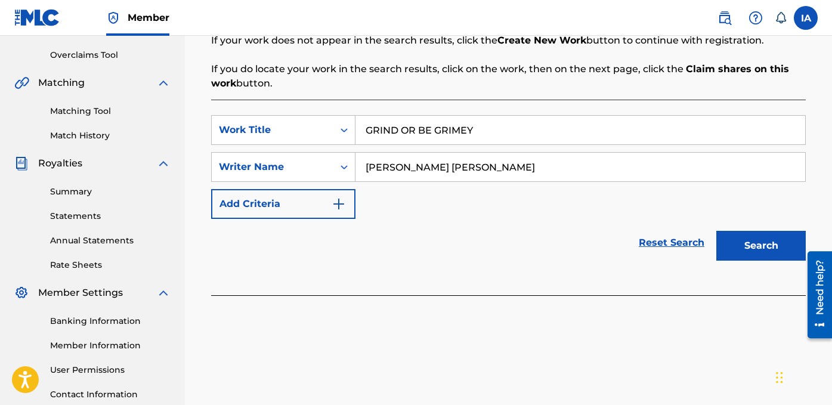
click at [752, 243] on button "Search" at bounding box center [760, 246] width 89 height 30
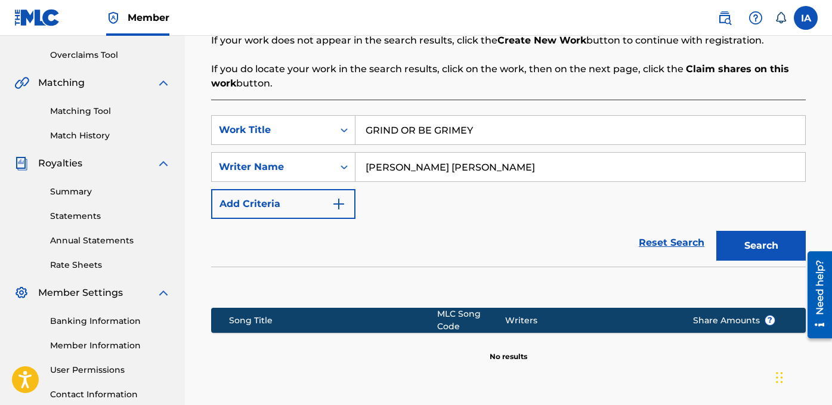
click at [539, 226] on div "Reset Search Search" at bounding box center [508, 243] width 595 height 48
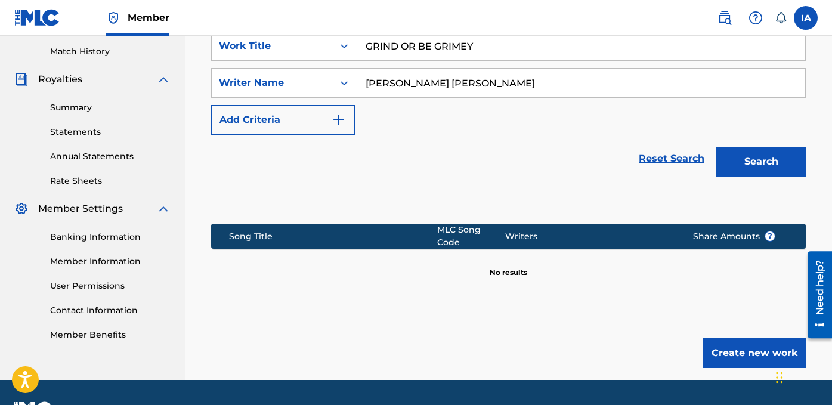
scroll to position [352, 0]
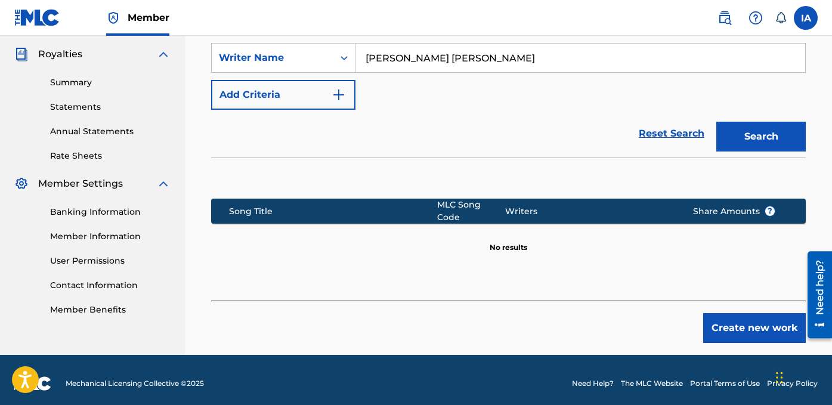
click at [718, 313] on button "Create new work" at bounding box center [754, 328] width 103 height 30
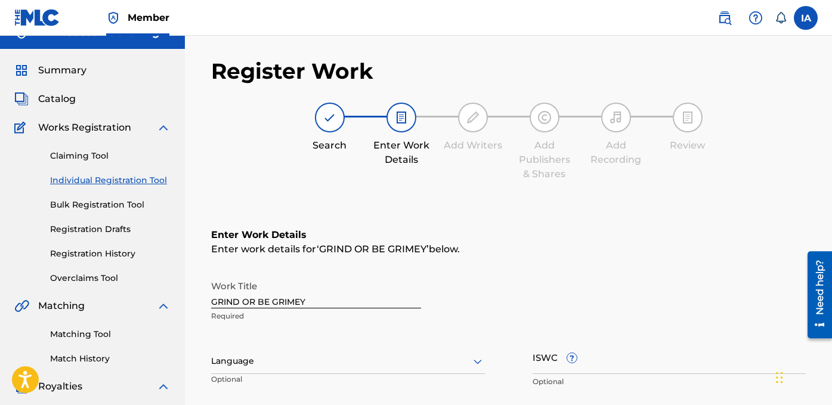
scroll to position [42, 0]
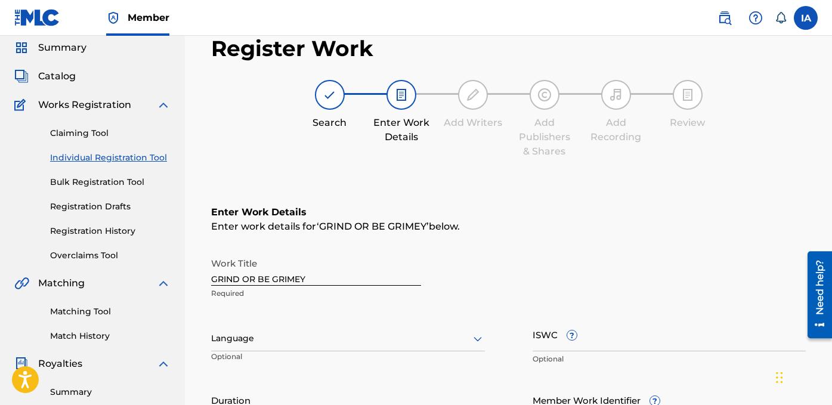
click at [282, 344] on div at bounding box center [348, 338] width 274 height 15
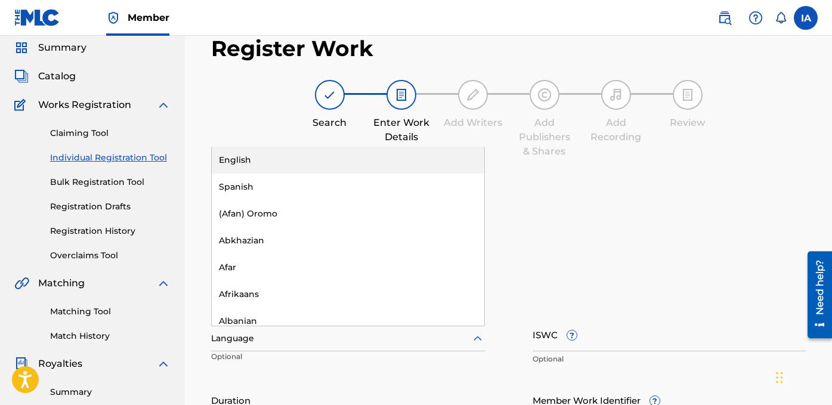
click at [293, 168] on div "English" at bounding box center [348, 160] width 273 height 27
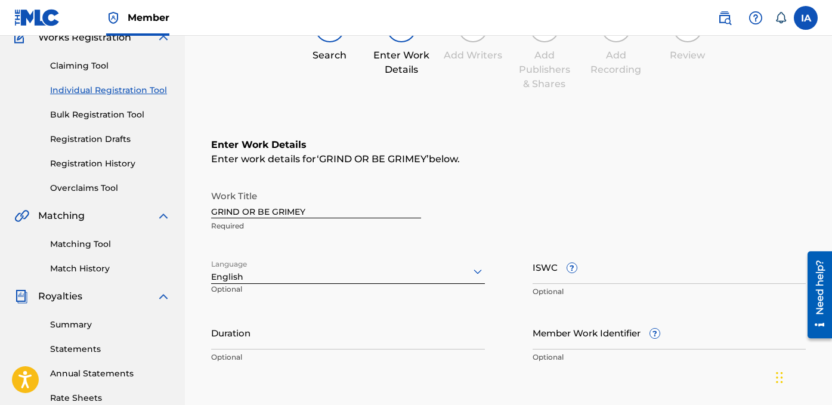
scroll to position [241, 0]
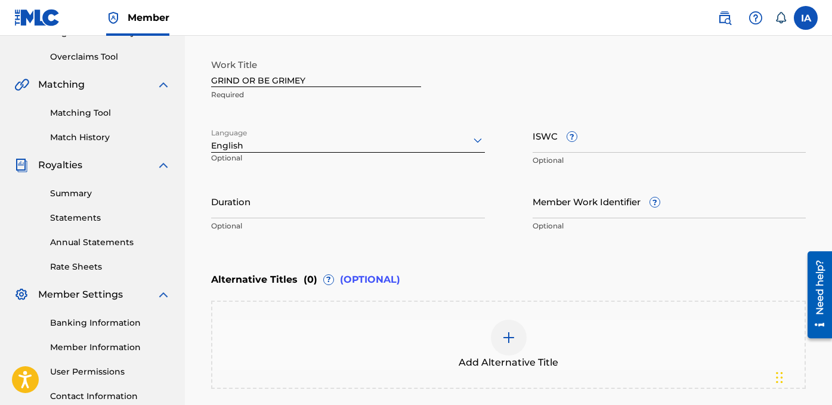
click at [314, 212] on input "Duration" at bounding box center [348, 201] width 274 height 34
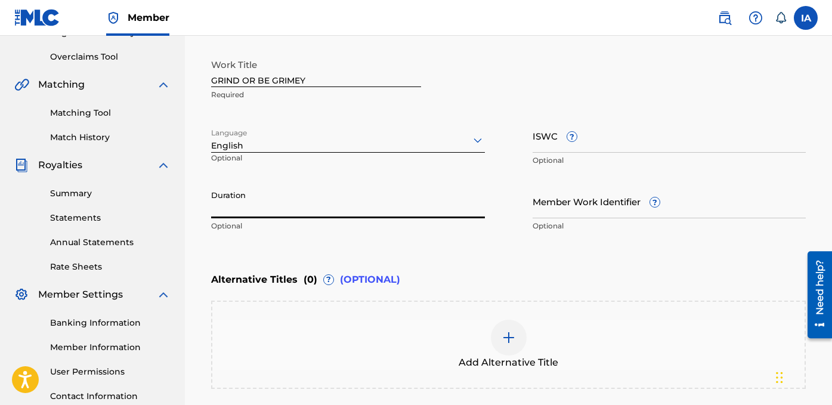
click at [240, 202] on input "Duration" at bounding box center [348, 201] width 274 height 34
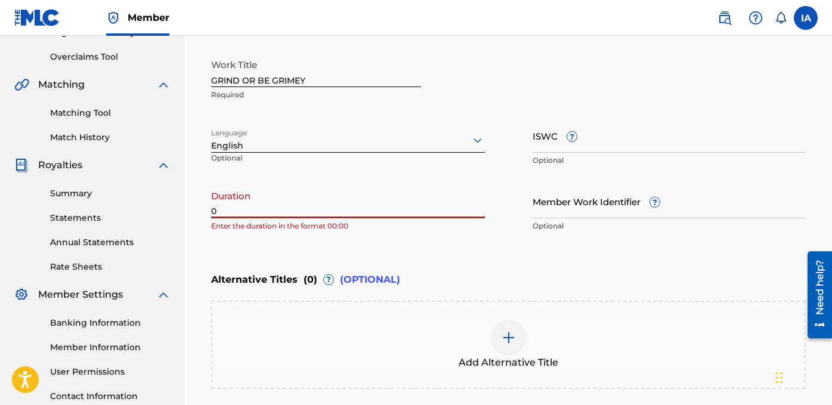
paste input "1:50"
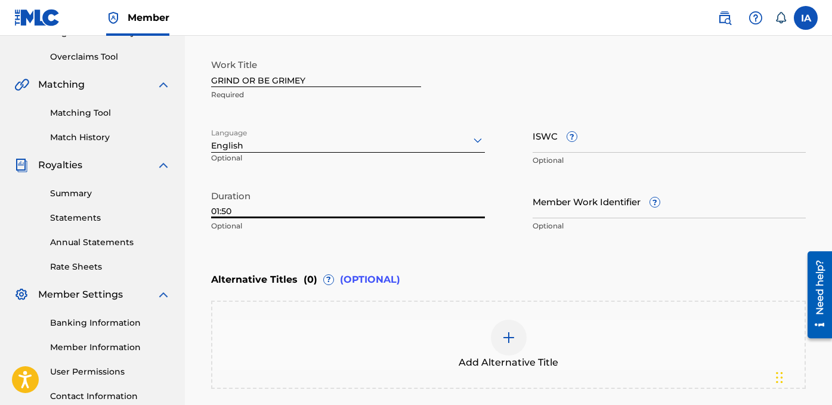
type input "01:50"
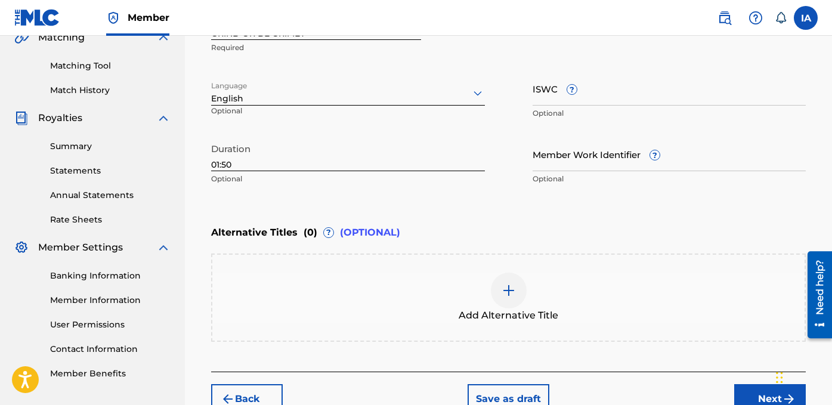
scroll to position [366, 0]
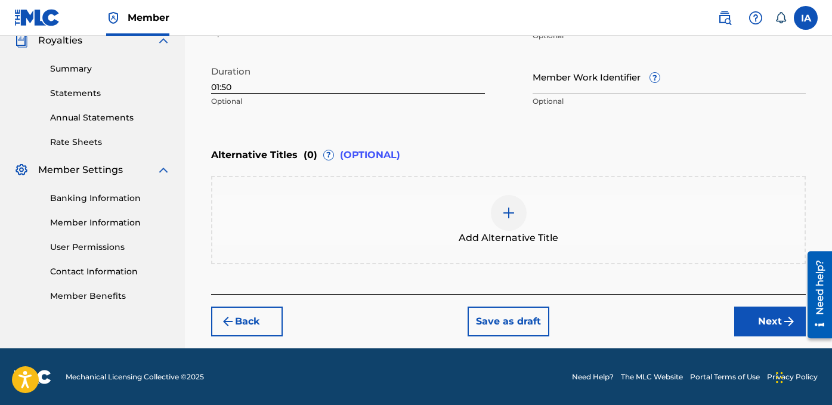
click at [772, 299] on div "Back Save as draft Next" at bounding box center [508, 315] width 595 height 42
click at [768, 320] on button "Next" at bounding box center [770, 322] width 72 height 30
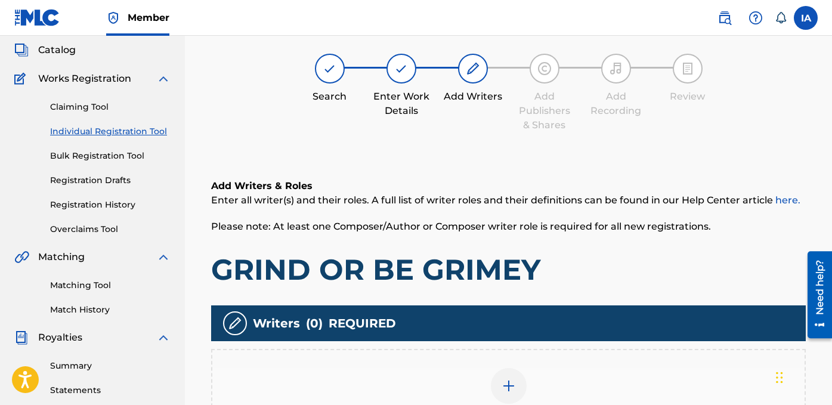
scroll to position [54, 0]
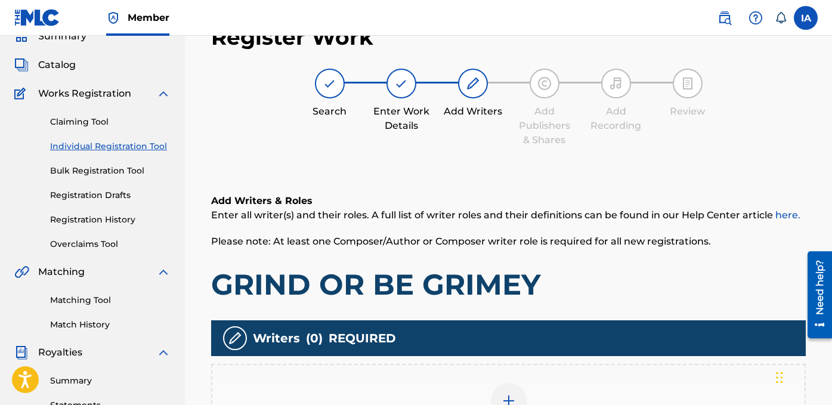
click at [512, 149] on div "Register Work Search Enter Work Details Add Writers Add Publishers & Shares Add…" at bounding box center [508, 288] width 619 height 552
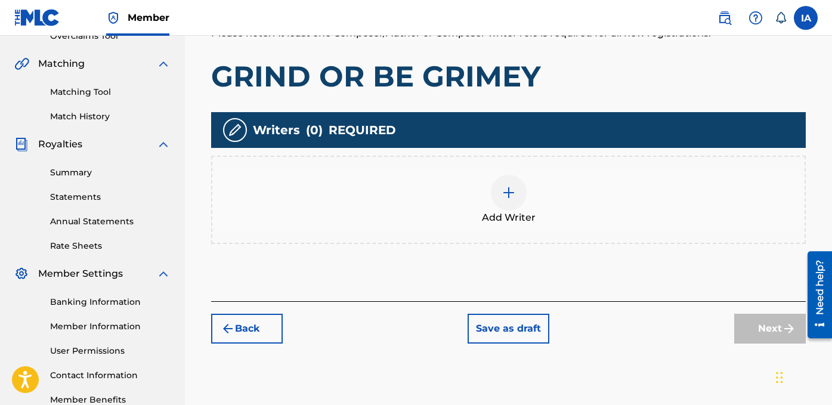
scroll to position [174, 0]
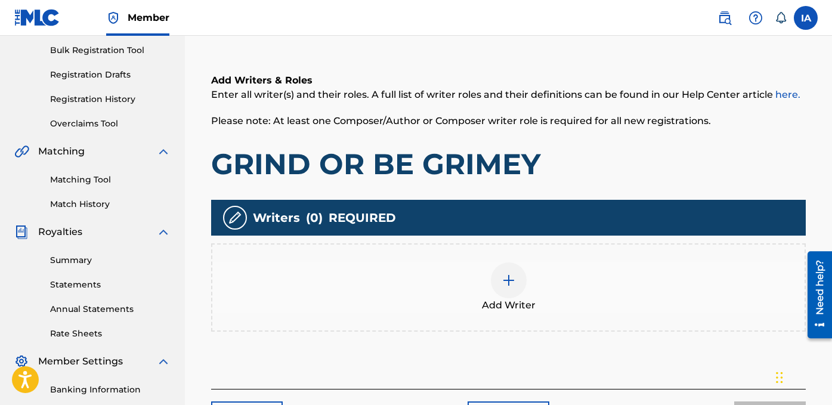
click at [551, 261] on div "Add Writer" at bounding box center [508, 287] width 595 height 88
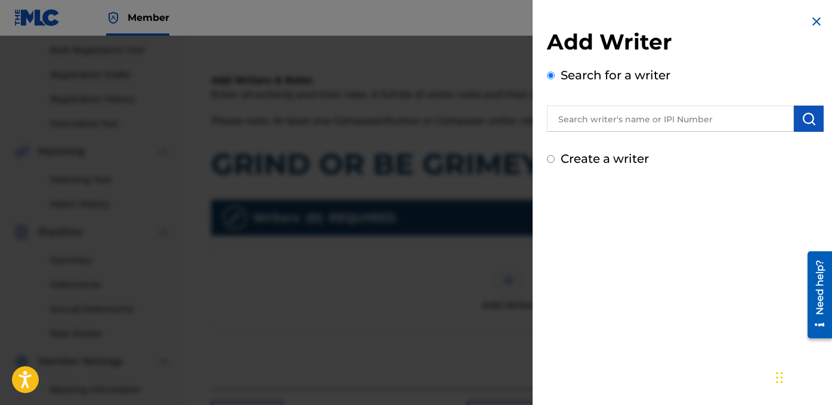
click at [611, 151] on label "Create a writer" at bounding box center [605, 158] width 88 height 14
radio input "true"
click at [555, 155] on input "Create a writer" at bounding box center [551, 159] width 8 height 8
radio input "false"
radio input "true"
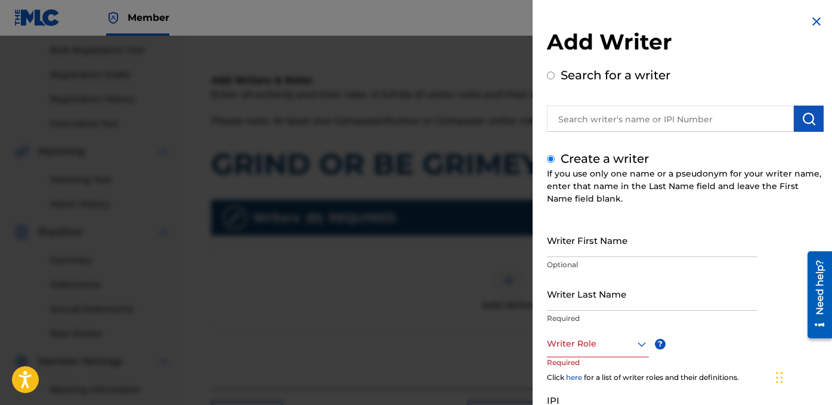
click at [598, 159] on label "Create a writer" at bounding box center [605, 158] width 88 height 14
click at [555, 159] on input "Create a writer" at bounding box center [551, 159] width 8 height 8
click at [601, 293] on input "Writer Last Name" at bounding box center [652, 294] width 210 height 34
click at [605, 301] on input "Writer Last Name" at bounding box center [652, 294] width 210 height 34
paste input "[PERSON_NAME] [PERSON_NAME]"
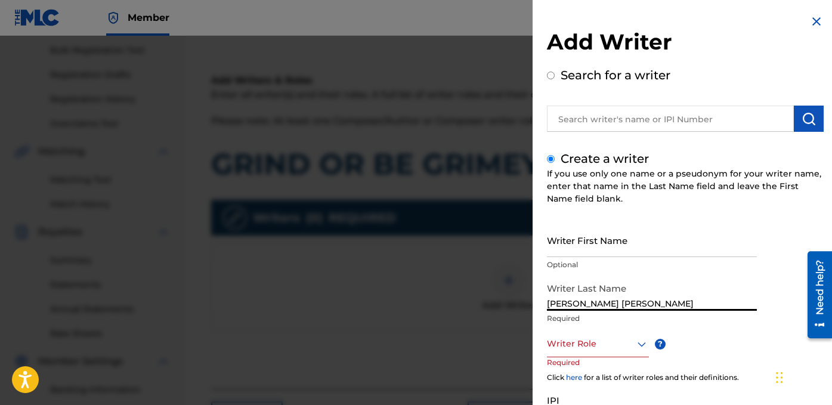
drag, startPoint x: 583, startPoint y: 305, endPoint x: 709, endPoint y: 305, distance: 125.9
click at [709, 305] on input "[PERSON_NAME] [PERSON_NAME]" at bounding box center [652, 294] width 210 height 34
type input "[PERSON_NAME]"
click at [651, 243] on input "Writer First Name" at bounding box center [652, 240] width 210 height 34
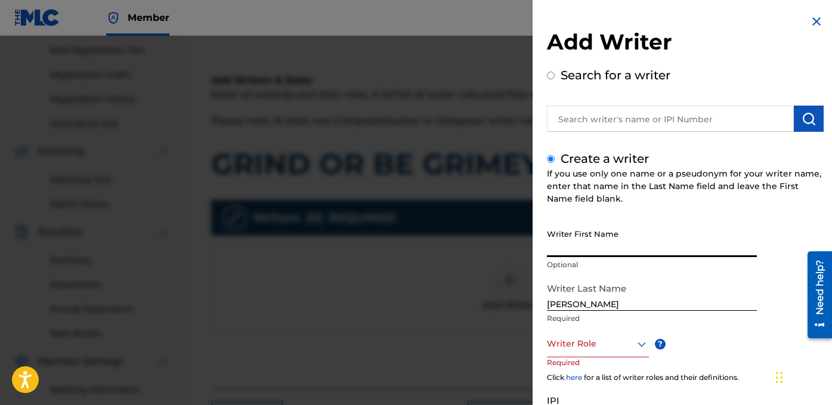
paste input "[PERSON_NAME]"
type input "[PERSON_NAME]"
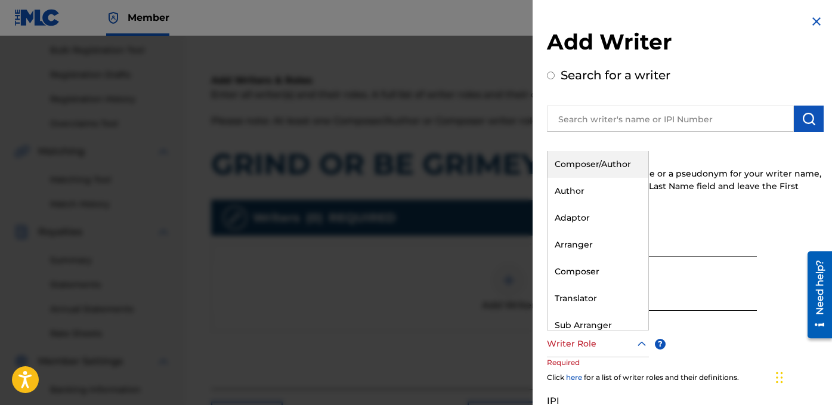
click at [584, 344] on div at bounding box center [598, 343] width 102 height 15
click at [603, 190] on div "Author" at bounding box center [598, 191] width 101 height 27
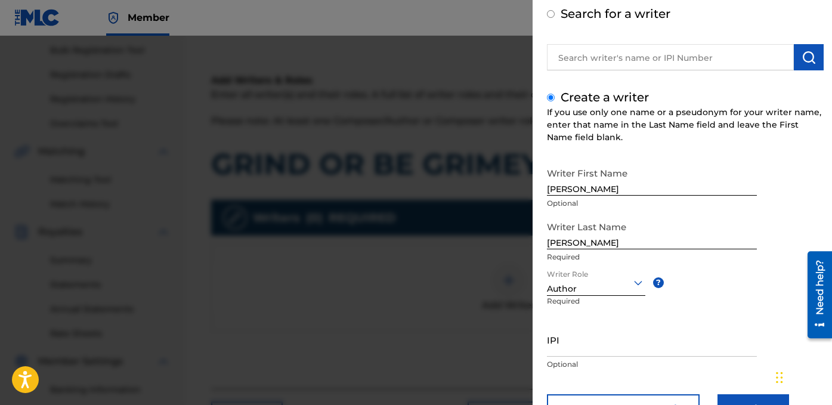
scroll to position [78, 0]
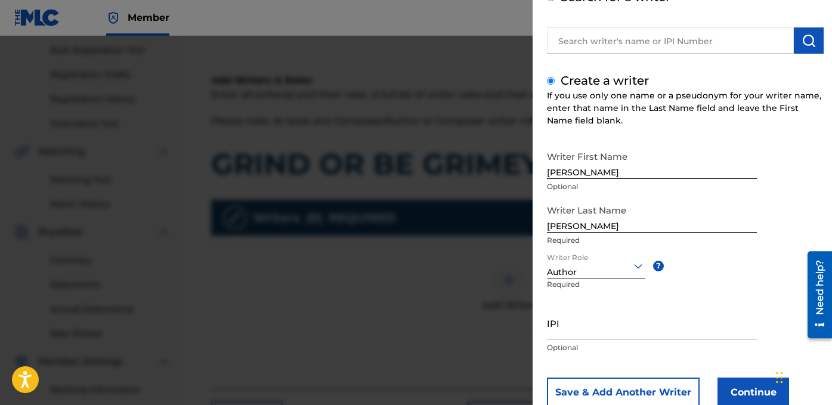
click at [586, 329] on input "IPI" at bounding box center [652, 323] width 210 height 34
paste input "1278752215"
click at [548, 333] on input "1278752215" at bounding box center [652, 323] width 210 height 34
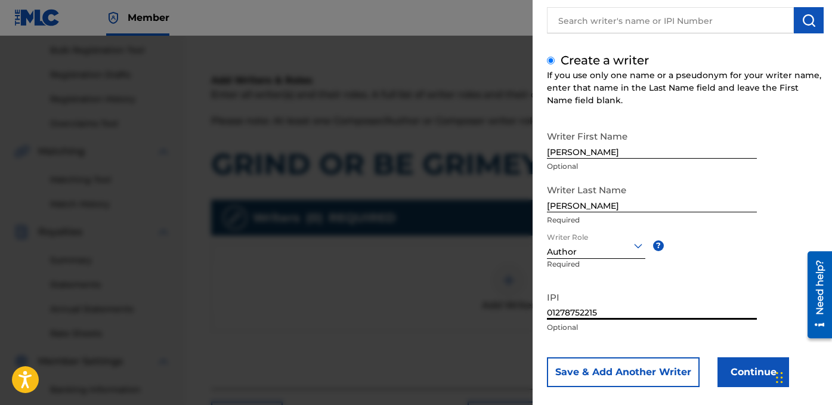
scroll to position [113, 0]
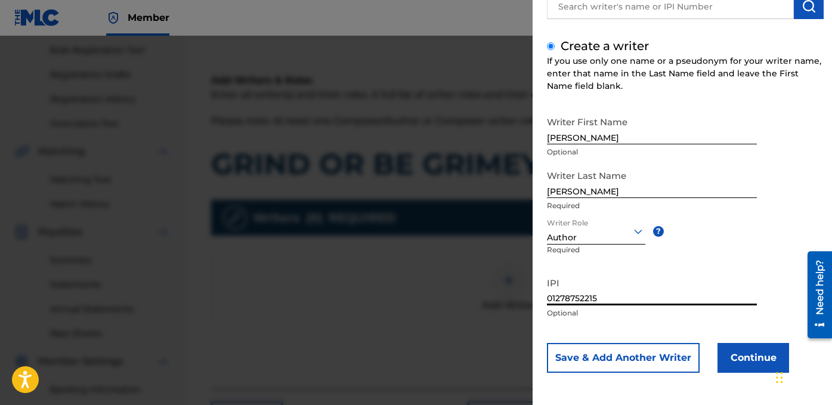
type input "01278752215"
click at [735, 365] on button "Continue" at bounding box center [754, 358] width 72 height 30
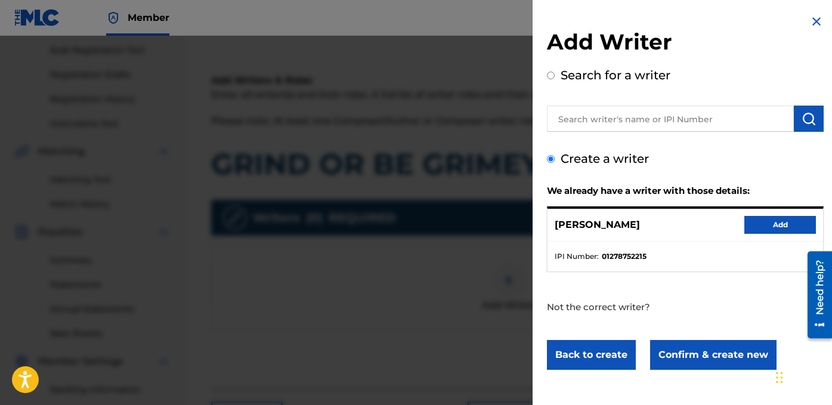
scroll to position [0, 0]
click at [754, 222] on button "Add" at bounding box center [780, 225] width 72 height 18
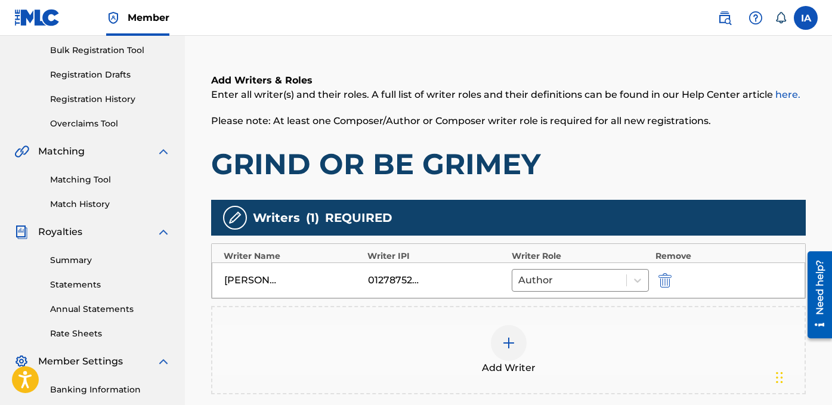
click at [578, 94] on span "Enter all writer(s) and their roles. A full list of writer roles and their defi…" at bounding box center [505, 94] width 589 height 11
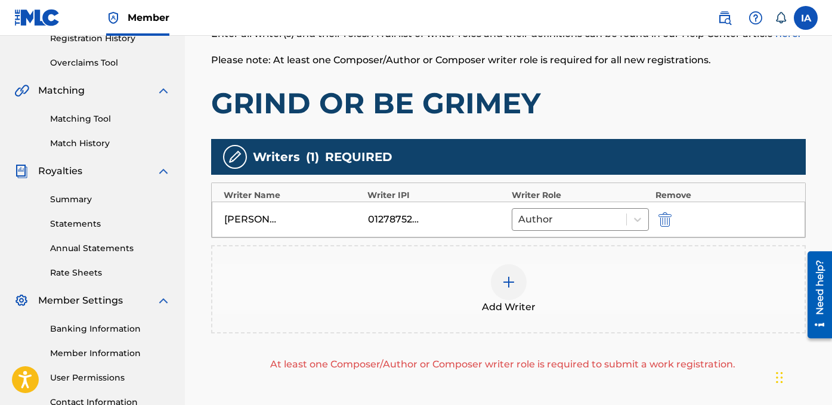
scroll to position [338, 0]
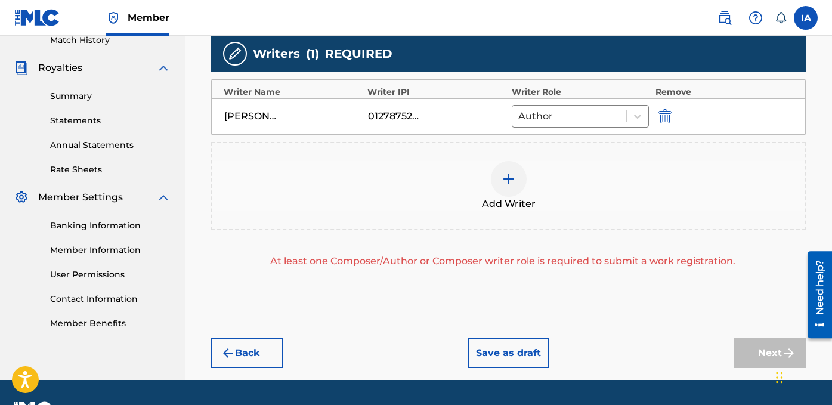
click at [577, 211] on div "Add Writer" at bounding box center [508, 186] width 592 height 50
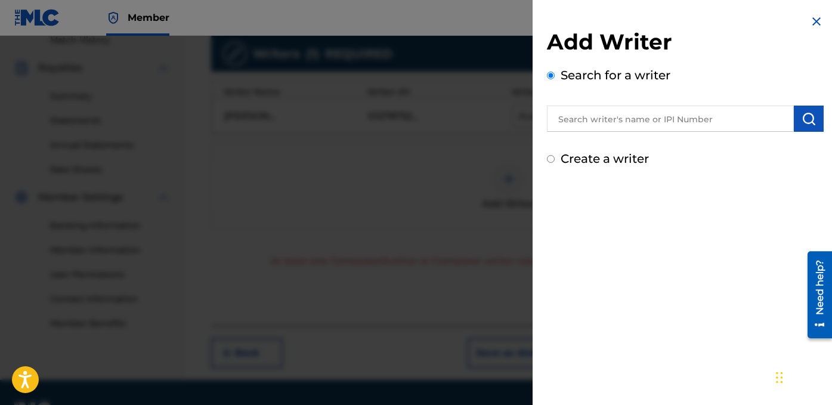
click at [601, 166] on div "Create a writer" at bounding box center [685, 159] width 277 height 18
click at [590, 159] on label "Create a writer" at bounding box center [605, 158] width 88 height 14
radio input "true"
click at [555, 159] on input "Create a writer" at bounding box center [551, 159] width 8 height 8
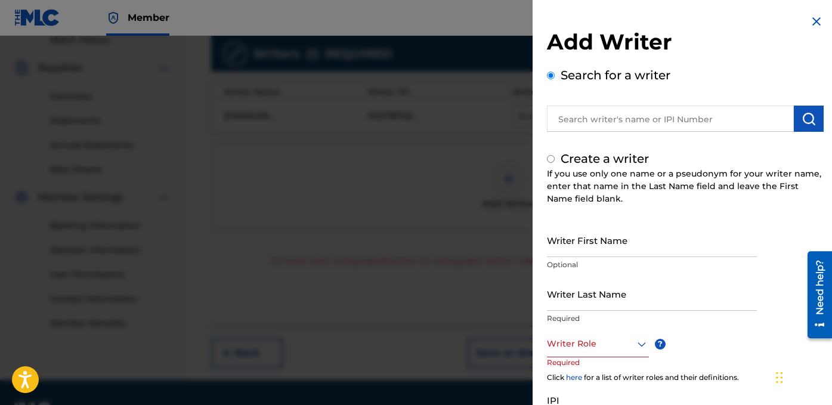
radio input "false"
radio input "true"
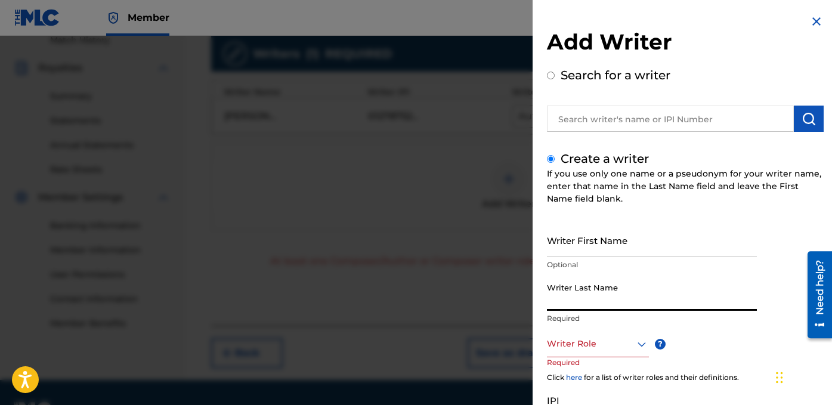
click at [556, 304] on input "Writer Last Name" at bounding box center [652, 294] width 210 height 34
paste input "UNKNOWN WRITER"
click at [607, 302] on input "UNKNOWN WRITER" at bounding box center [652, 294] width 210 height 34
type input "UNKNOWN"
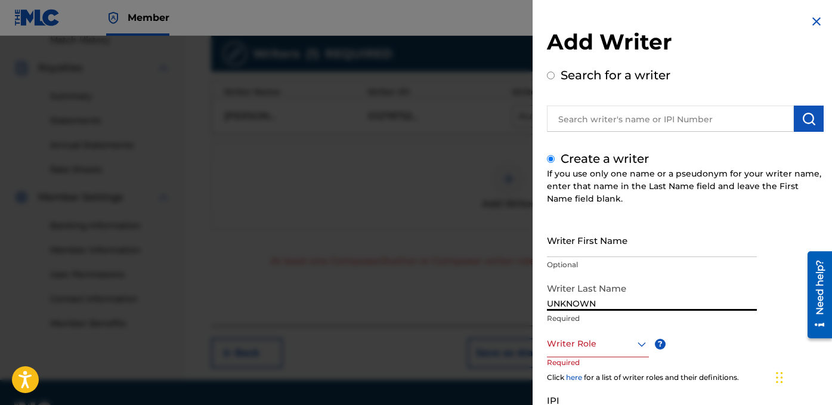
click at [616, 246] on input "Writer First Name" at bounding box center [652, 240] width 210 height 34
paste input "WRITER"
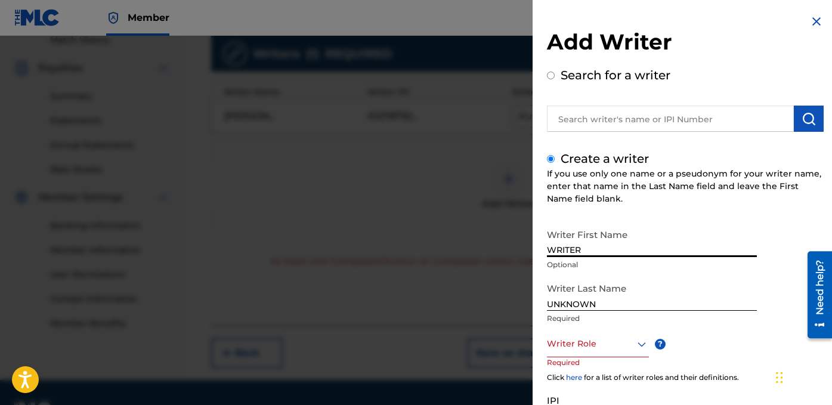
type input "WRITER"
click at [576, 348] on div at bounding box center [598, 343] width 102 height 15
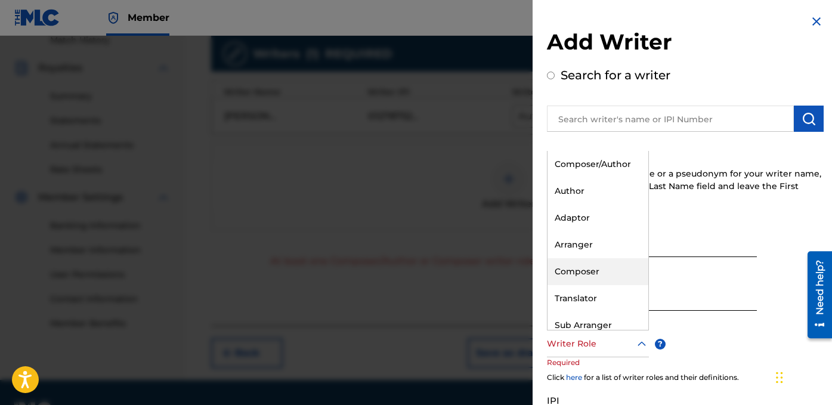
click at [617, 265] on div "Composer" at bounding box center [598, 271] width 101 height 27
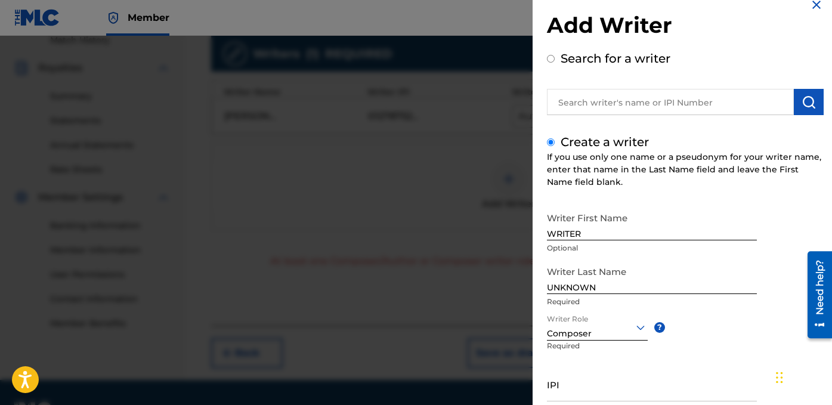
scroll to position [113, 0]
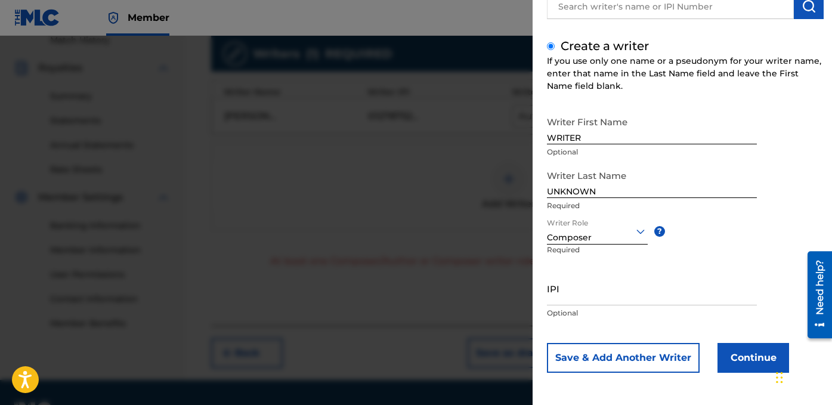
click at [729, 363] on button "Continue" at bounding box center [754, 358] width 72 height 30
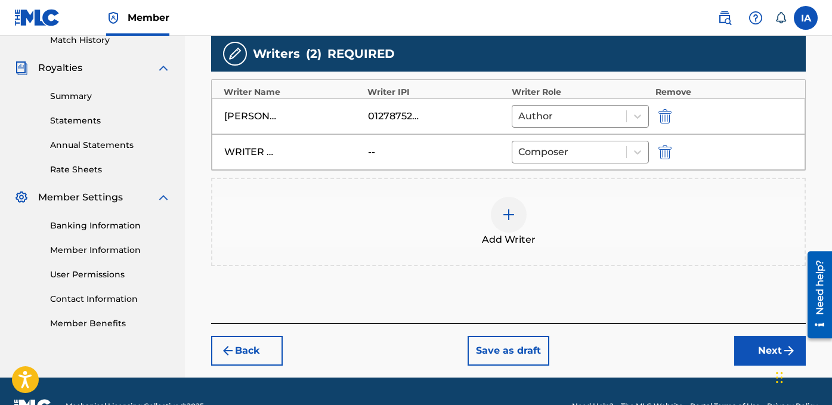
click at [741, 342] on button "Next" at bounding box center [770, 351] width 72 height 30
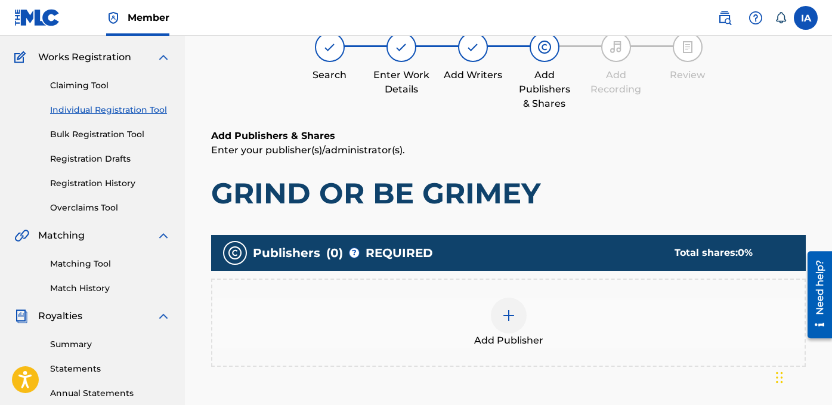
scroll to position [107, 0]
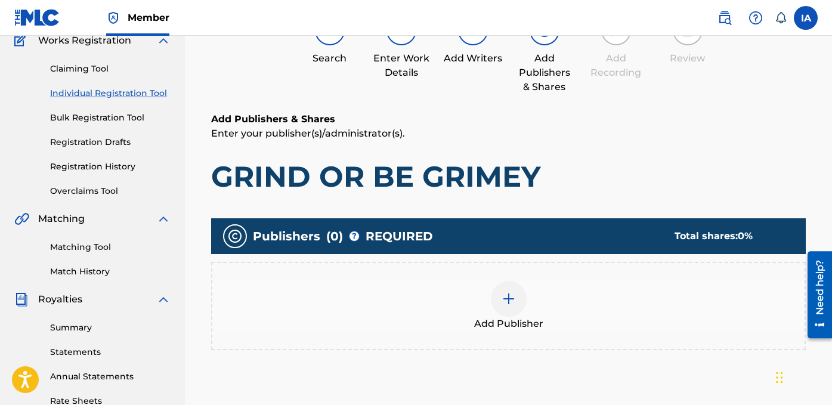
click at [552, 277] on div "Add Publisher" at bounding box center [508, 306] width 595 height 88
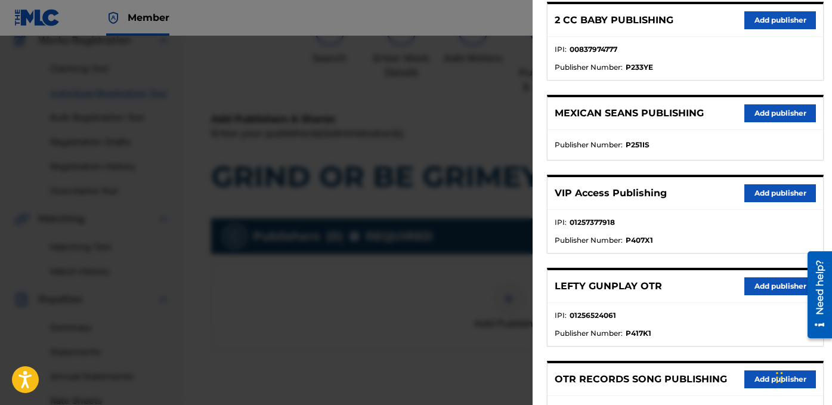
scroll to position [305, 0]
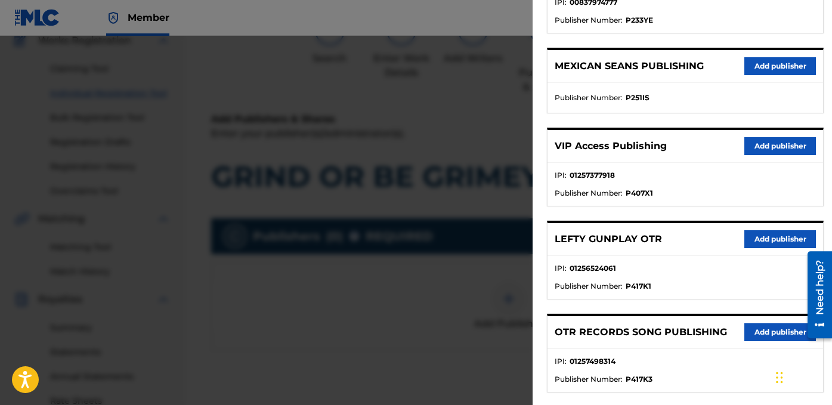
click at [750, 329] on button "Add publisher" at bounding box center [780, 332] width 72 height 18
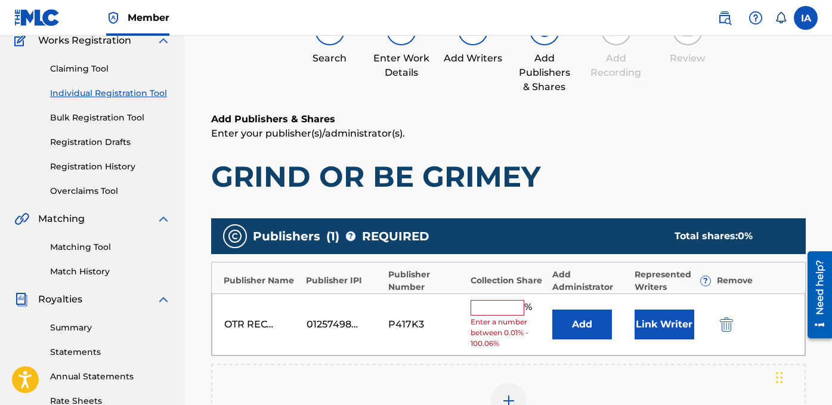
click at [502, 301] on input "text" at bounding box center [498, 308] width 54 height 16
type input "50"
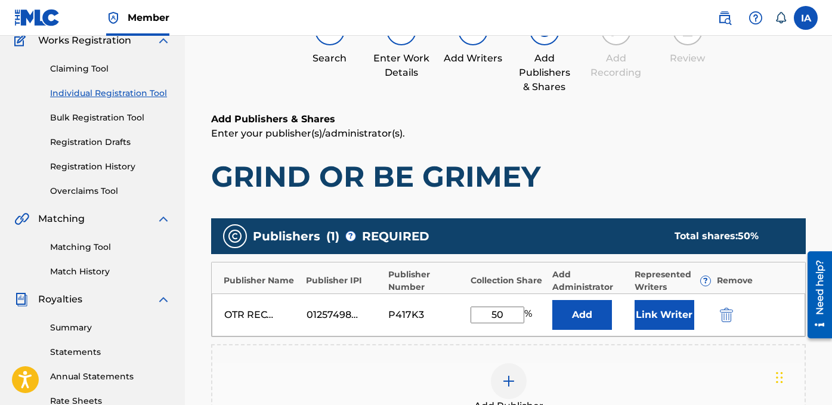
click at [586, 320] on button "Add" at bounding box center [582, 315] width 60 height 30
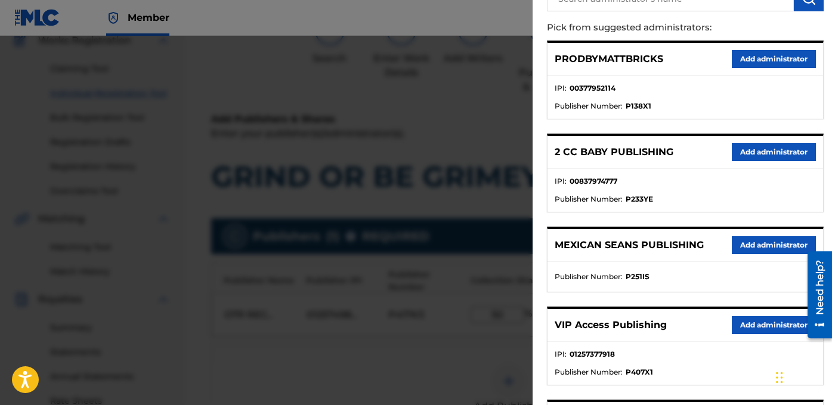
scroll to position [149, 0]
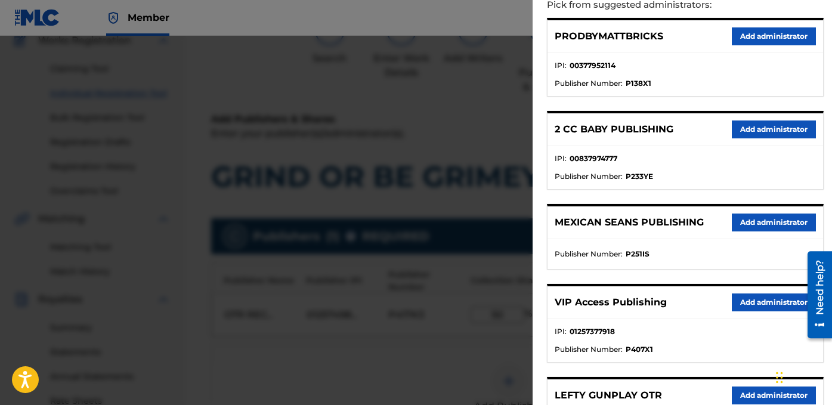
click at [744, 302] on button "Add administrator" at bounding box center [774, 302] width 84 height 18
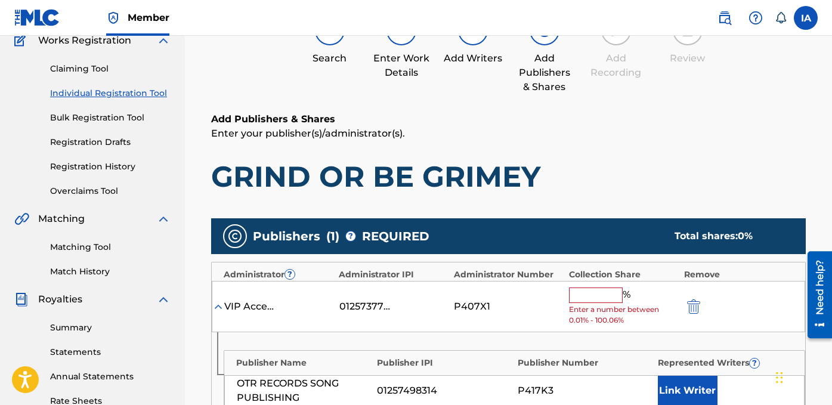
click at [604, 303] on div "% Enter a number between 0.01% - 100.06%" at bounding box center [623, 306] width 109 height 39
click at [603, 300] on input "text" at bounding box center [596, 295] width 54 height 16
type input "50"
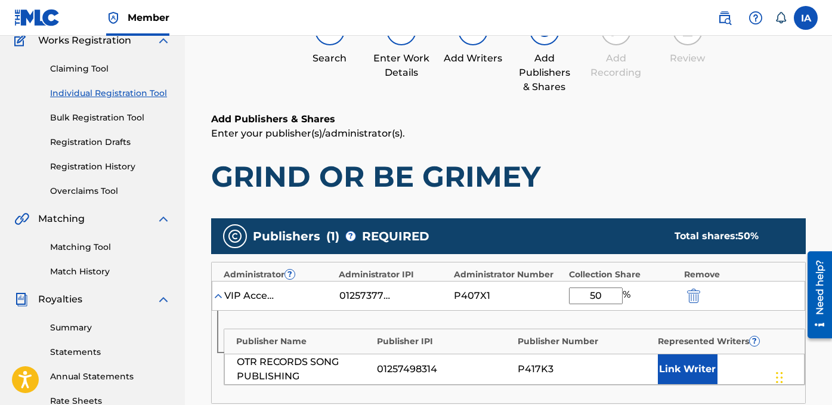
click at [673, 365] on button "Link Writer" at bounding box center [688, 369] width 60 height 30
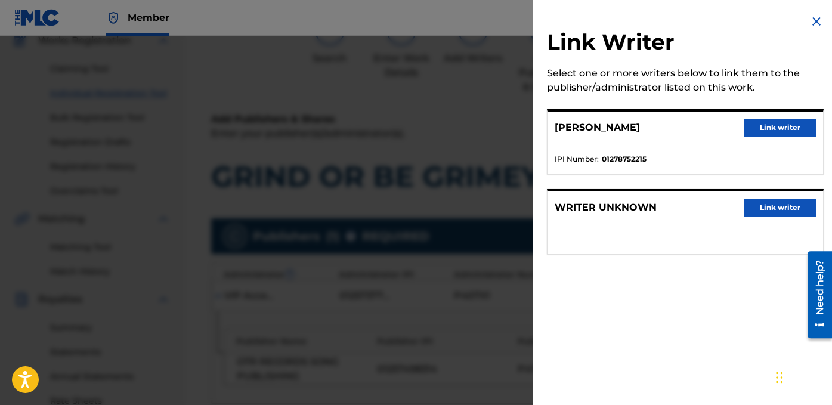
click at [779, 133] on button "Link writer" at bounding box center [780, 128] width 72 height 18
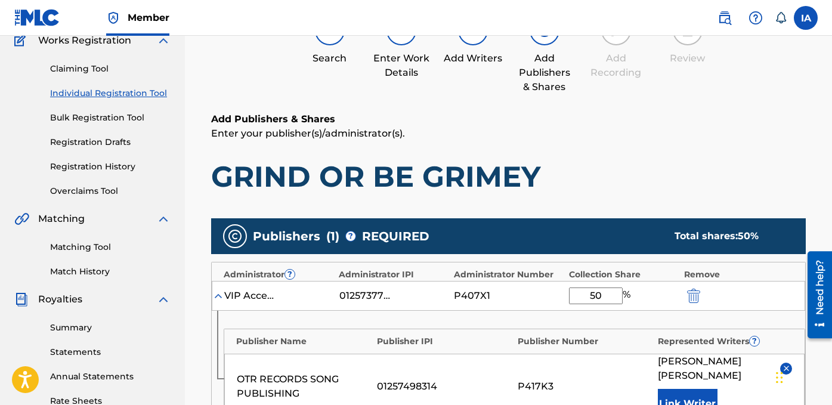
click at [589, 138] on p "Enter your publisher(s)/administrator(s)." at bounding box center [508, 133] width 595 height 14
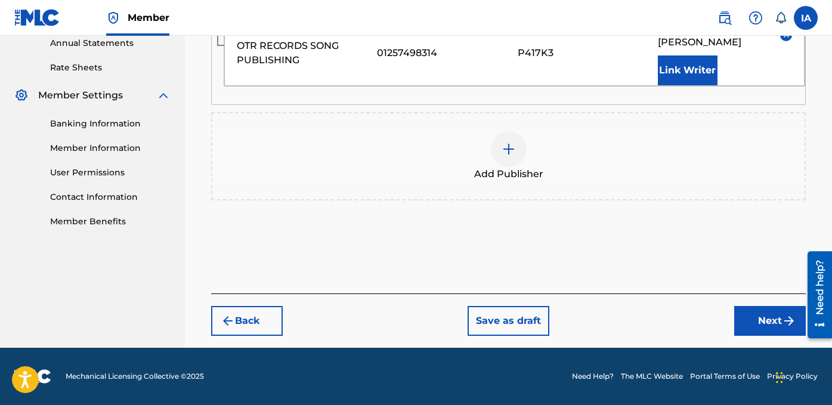
click at [761, 323] on button "Next" at bounding box center [770, 321] width 72 height 30
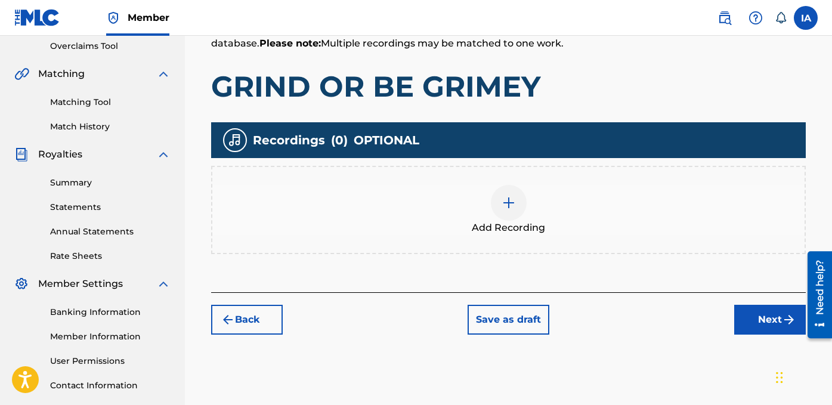
scroll to position [292, 0]
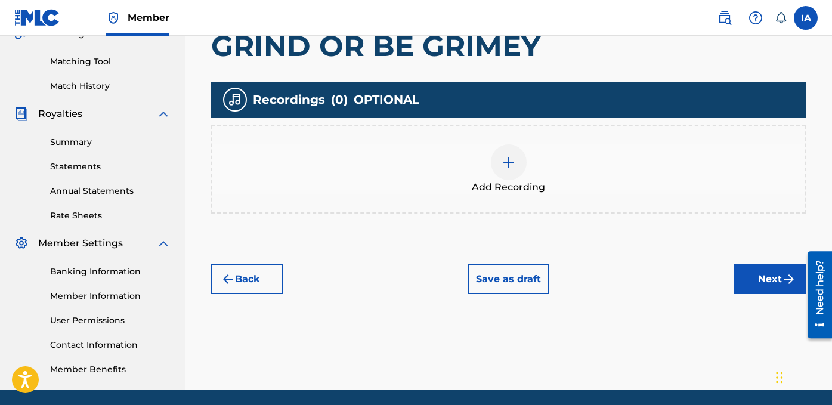
click at [537, 192] on span "Add Recording" at bounding box center [508, 187] width 73 height 14
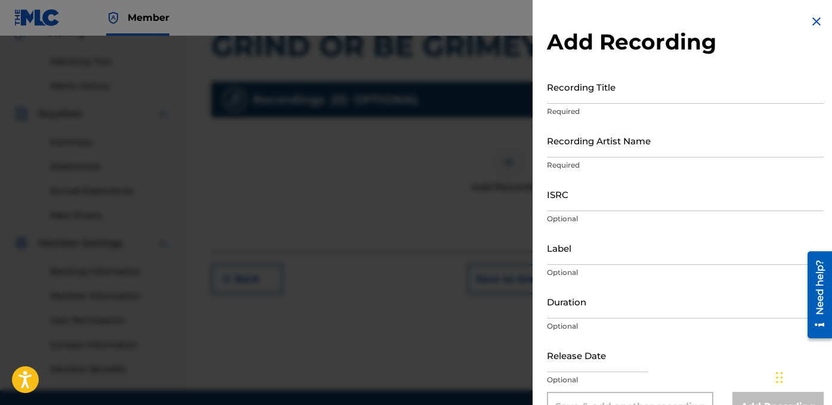
click at [593, 99] on input "Recording Title" at bounding box center [685, 87] width 277 height 34
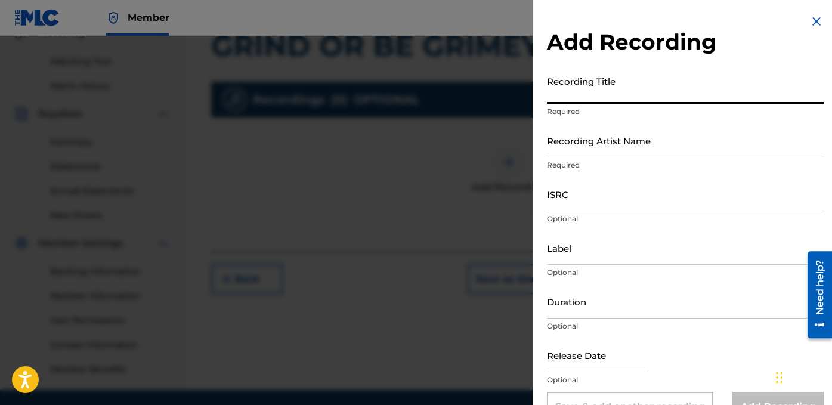
paste input "GRIND OR BE GRIMEY"
type input "GRIND OR BE GRIMEY"
click at [620, 138] on input "Recording Artist Name" at bounding box center [685, 140] width 277 height 34
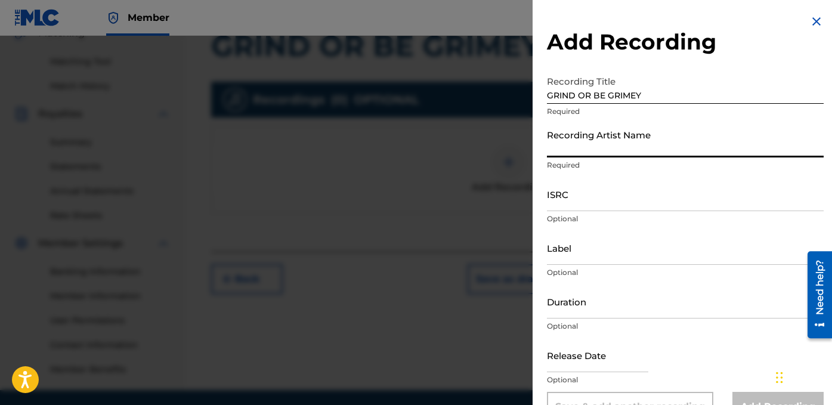
type input "FAYZDATRAPR"
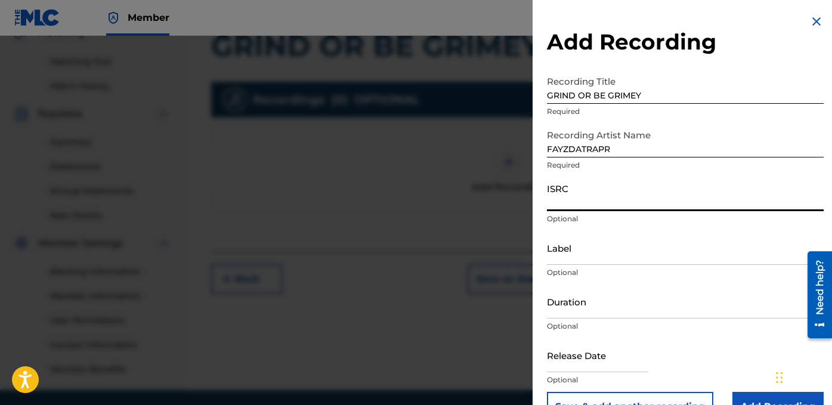
click at [644, 196] on input "ISRC" at bounding box center [685, 194] width 277 height 34
paste input "QZDA62477700"
type input "QZDA62477700"
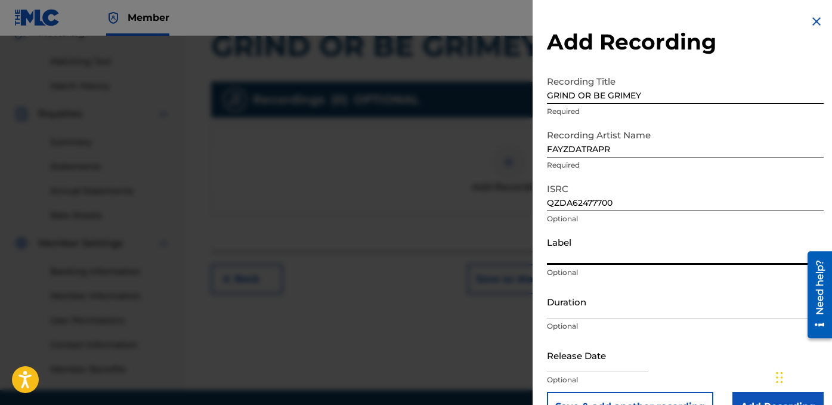
drag, startPoint x: 588, startPoint y: 253, endPoint x: 4, endPoint y: 20, distance: 628.8
click at [588, 253] on input "Label" at bounding box center [685, 248] width 277 height 34
type input "OTR RECORDS"
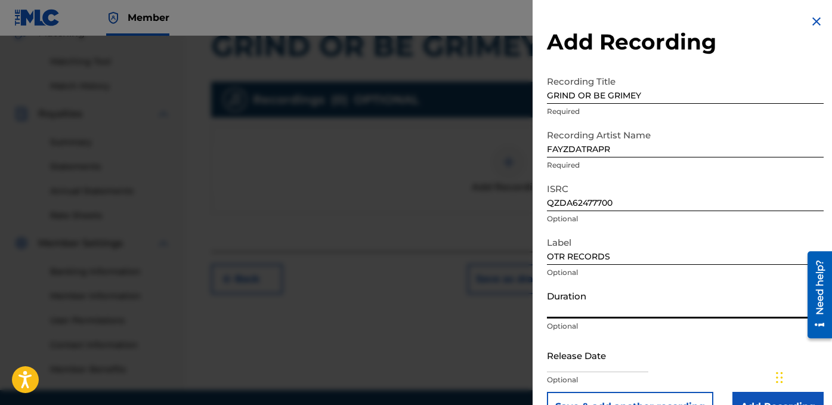
click at [659, 292] on input "Duration" at bounding box center [685, 302] width 277 height 34
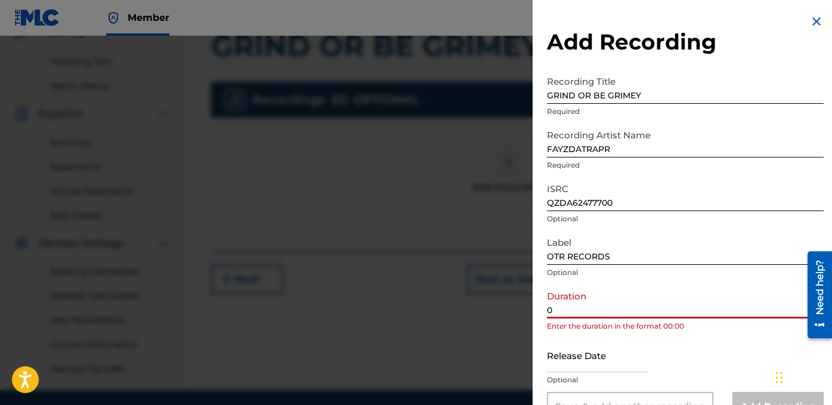
paste input "1:50"
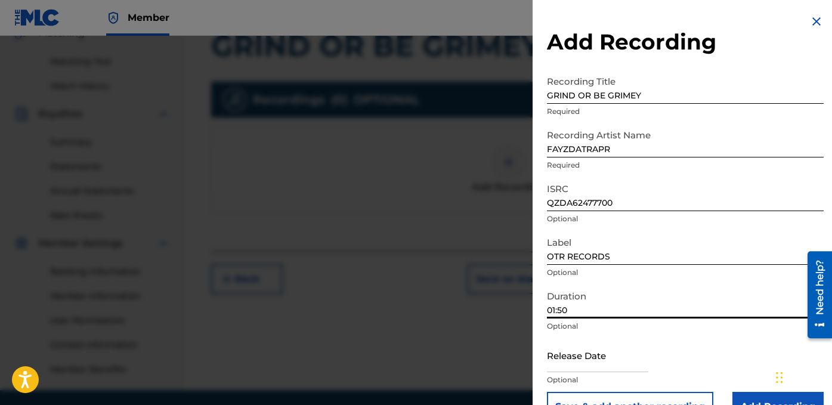
type input "01:50"
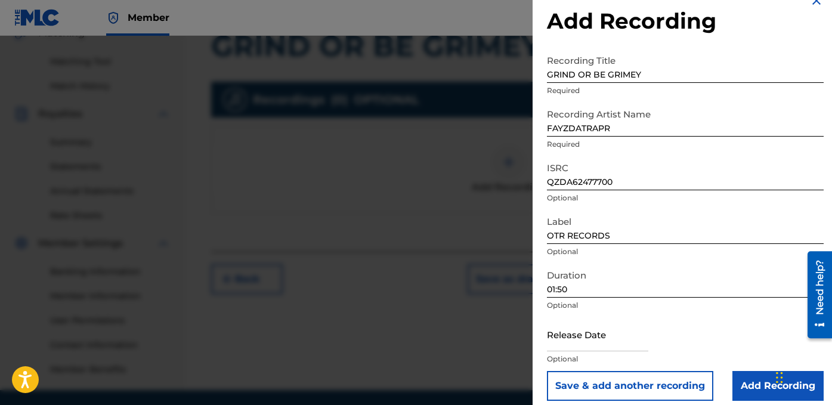
scroll to position [31, 0]
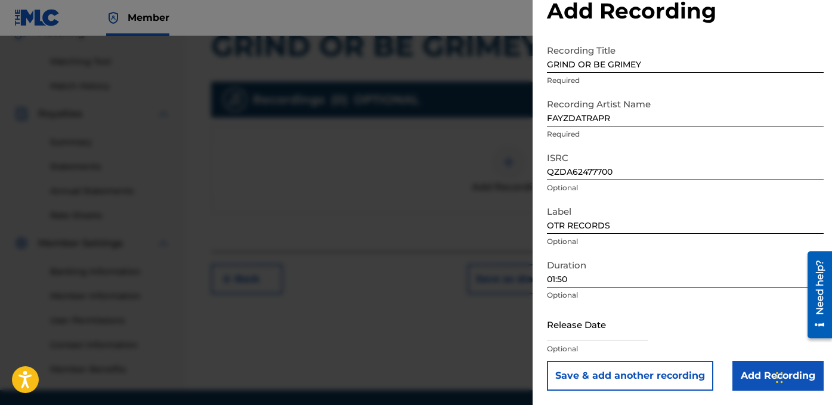
click at [750, 369] on input "Add Recording" at bounding box center [777, 376] width 91 height 30
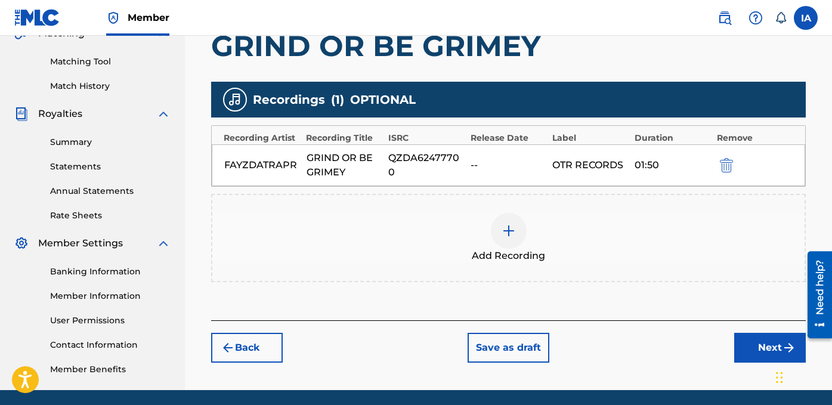
click at [768, 361] on button "Next" at bounding box center [770, 348] width 72 height 30
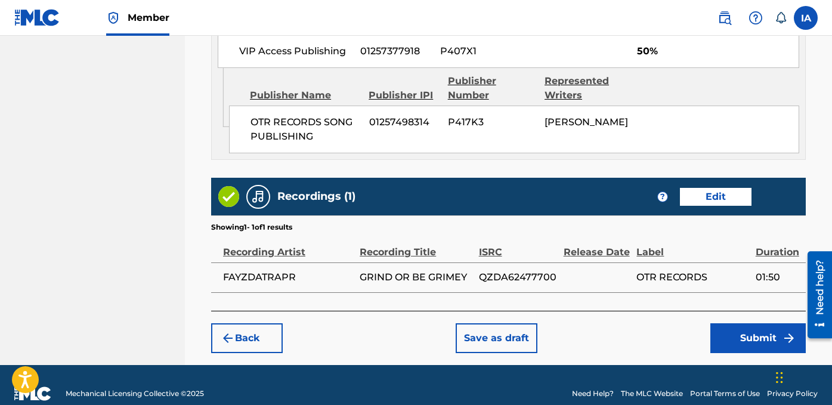
scroll to position [728, 0]
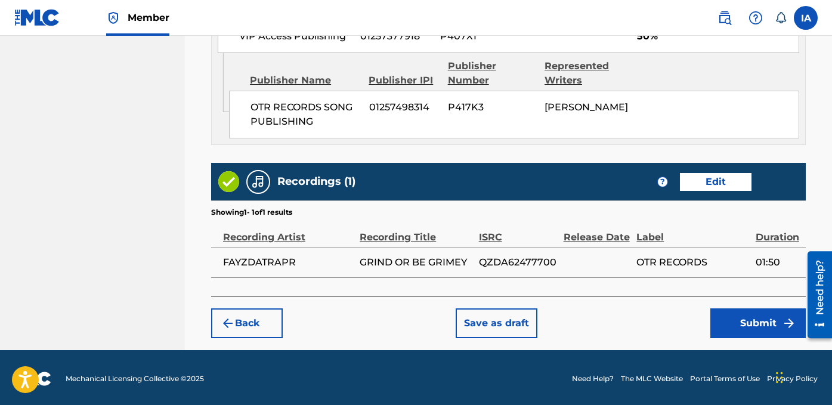
click at [731, 321] on button "Submit" at bounding box center [757, 323] width 95 height 30
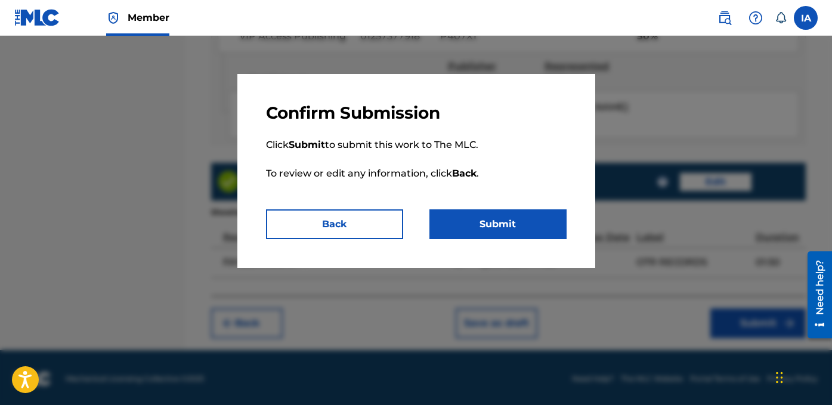
click at [534, 231] on button "Submit" at bounding box center [497, 224] width 137 height 30
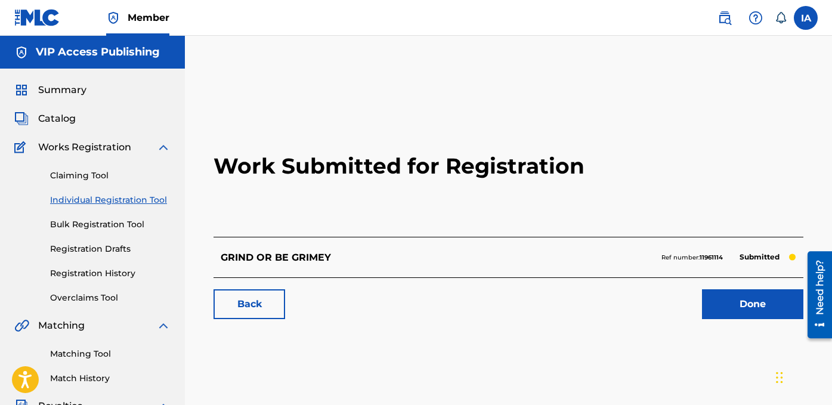
drag, startPoint x: 392, startPoint y: 123, endPoint x: 392, endPoint y: 129, distance: 6.0
click at [391, 124] on h2 "Work Submitted for Registration" at bounding box center [509, 165] width 590 height 141
click at [299, 134] on h2 "Work Submitted for Registration" at bounding box center [509, 165] width 590 height 141
click at [146, 199] on link "Individual Registration Tool" at bounding box center [110, 200] width 120 height 13
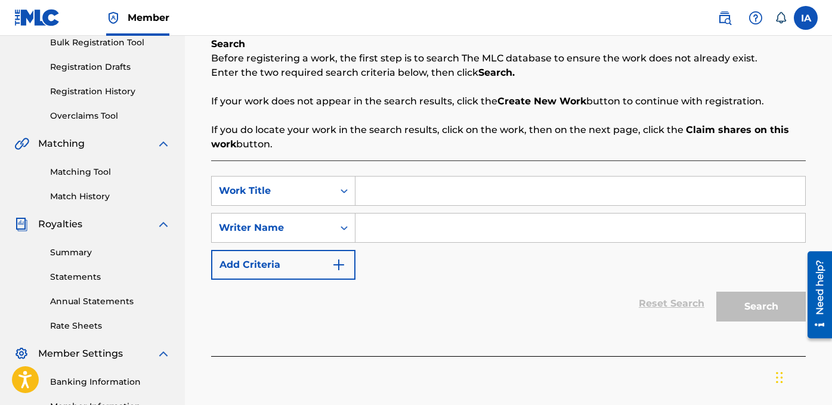
scroll to position [226, 0]
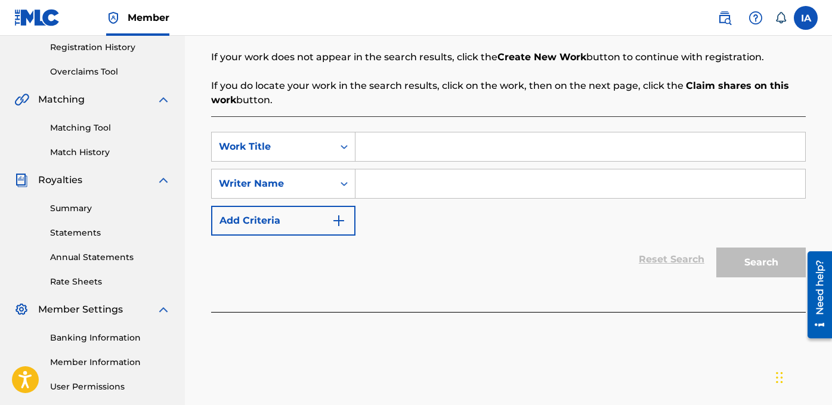
click at [496, 156] on input "Search Form" at bounding box center [580, 146] width 450 height 29
click at [533, 140] on input "Search Form" at bounding box center [580, 146] width 450 height 29
paste input "FACTS"
type input "FACTS"
click at [499, 184] on input "Search Form" at bounding box center [580, 183] width 450 height 29
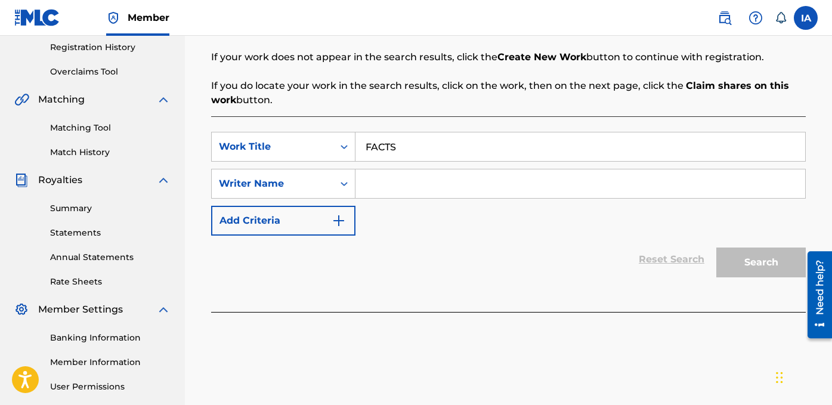
type input "[PERSON_NAME] [PERSON_NAME]"
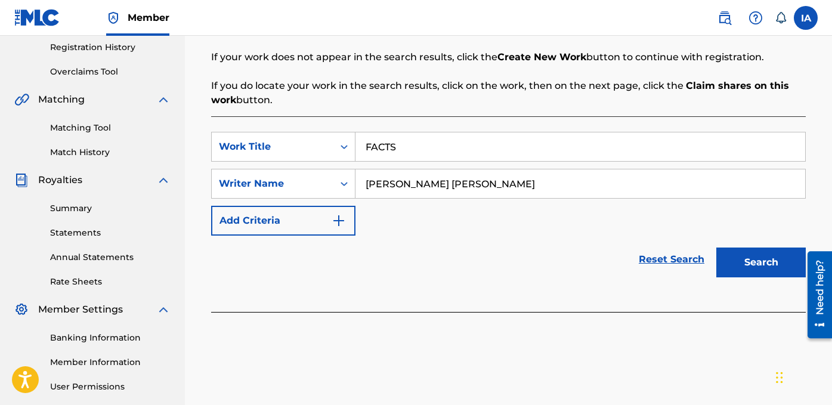
click at [512, 206] on div "SearchWithCriteriad16bcab3-3da4-4a63-a7b0-f3603d1ac8db Work Title FACTS SearchW…" at bounding box center [508, 184] width 595 height 104
click at [759, 268] on button "Search" at bounding box center [760, 263] width 89 height 30
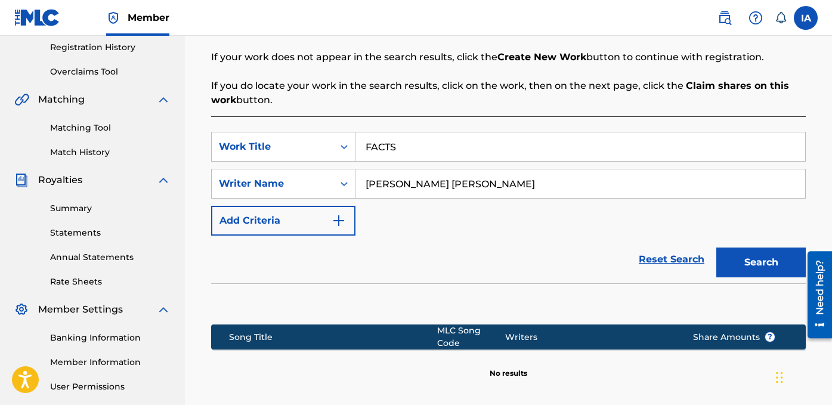
click at [421, 216] on div "SearchWithCriteriad16bcab3-3da4-4a63-a7b0-f3603d1ac8db Work Title FACTS SearchW…" at bounding box center [508, 184] width 595 height 104
click at [449, 215] on div "SearchWithCriteriad16bcab3-3da4-4a63-a7b0-f3603d1ac8db Work Title FACTS SearchW…" at bounding box center [508, 184] width 595 height 104
click at [536, 229] on div "SearchWithCriteriad16bcab3-3da4-4a63-a7b0-f3603d1ac8db Work Title FACTS SearchW…" at bounding box center [508, 184] width 595 height 104
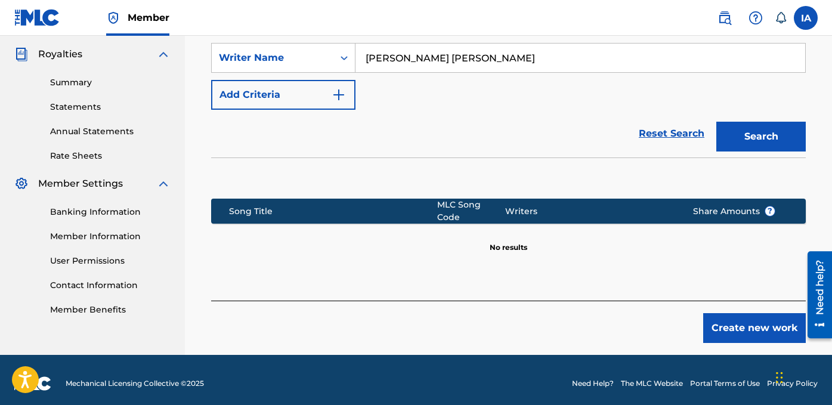
click at [660, 318] on div "Create new work" at bounding box center [508, 322] width 595 height 42
click at [746, 323] on button "Create new work" at bounding box center [754, 328] width 103 height 30
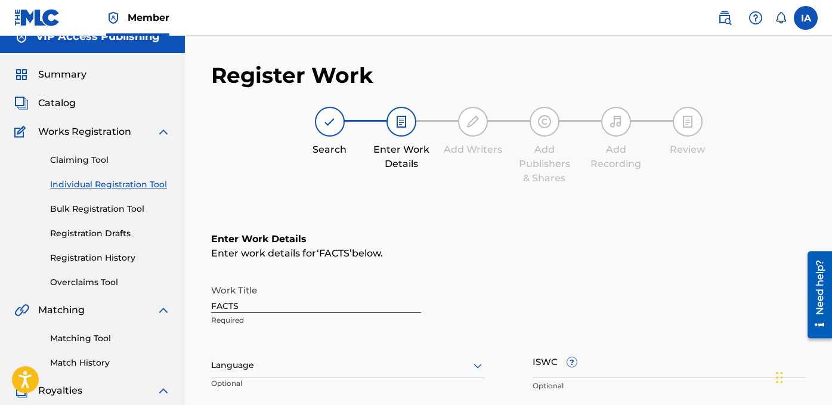
scroll to position [35, 0]
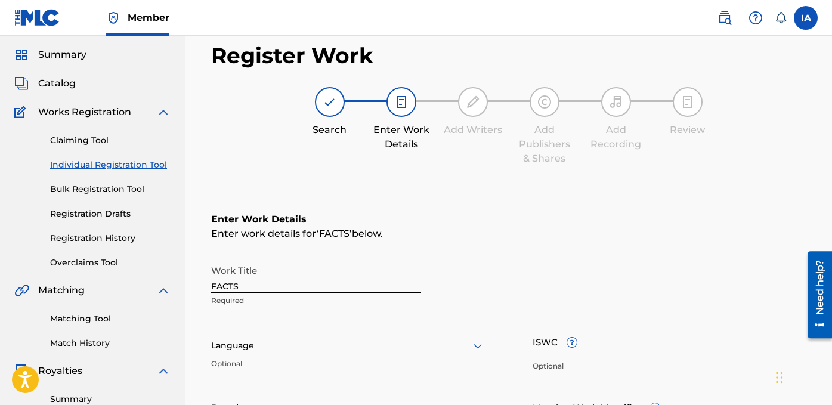
click at [307, 344] on div at bounding box center [348, 345] width 274 height 15
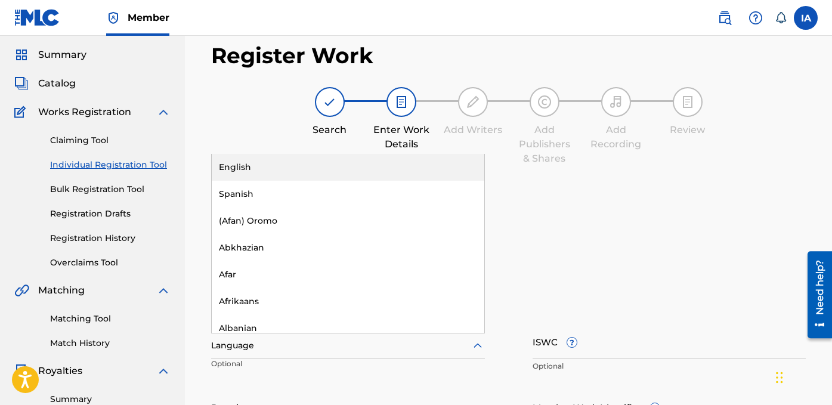
click at [290, 163] on div "English" at bounding box center [348, 167] width 273 height 27
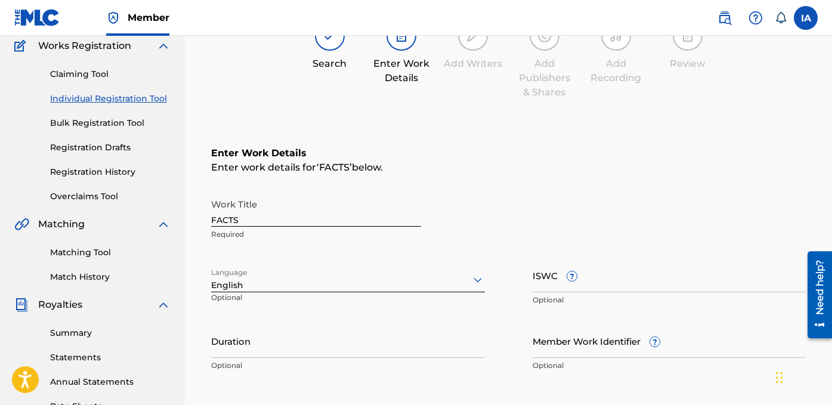
scroll to position [117, 0]
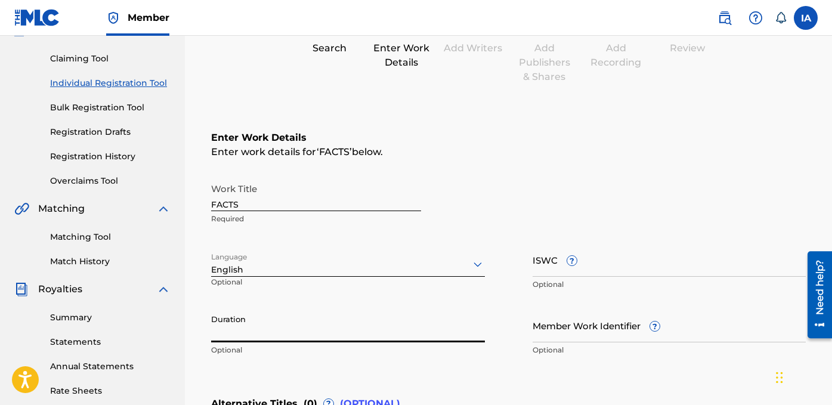
click at [277, 318] on input "Duration" at bounding box center [348, 325] width 274 height 34
paste input "3:10"
type input "03:10"
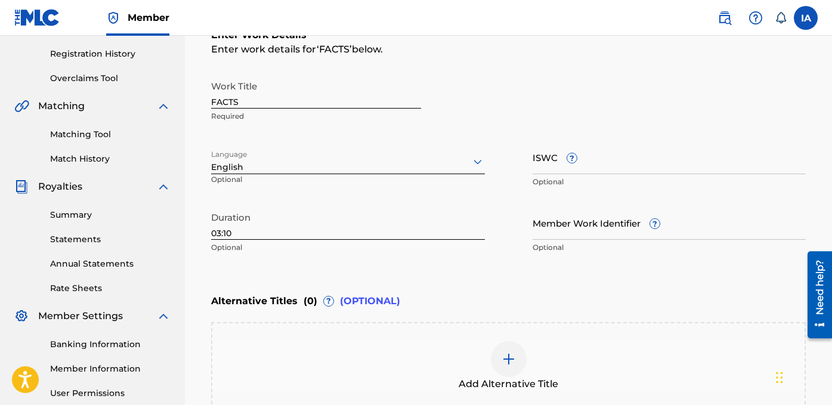
scroll to position [332, 0]
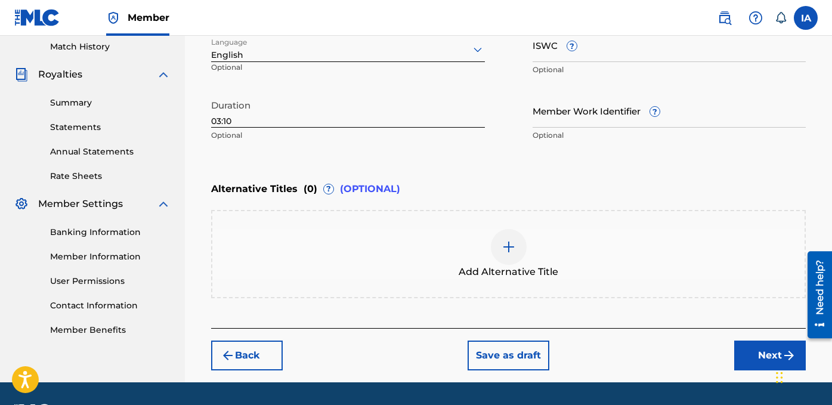
click at [750, 347] on button "Next" at bounding box center [770, 356] width 72 height 30
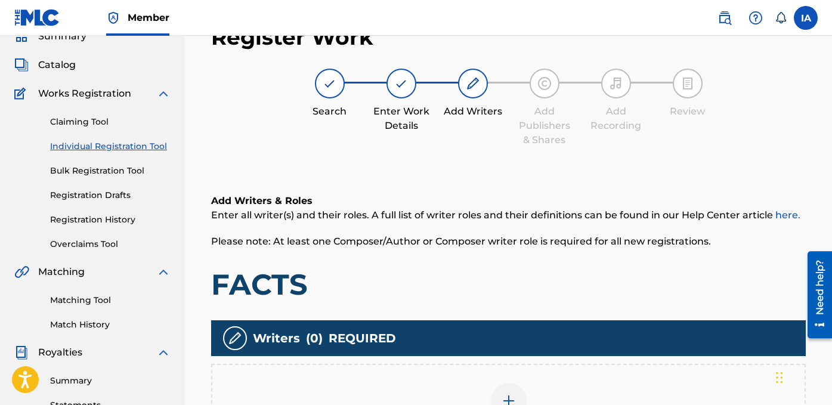
click at [642, 271] on h1 "FACTS" at bounding box center [508, 285] width 595 height 36
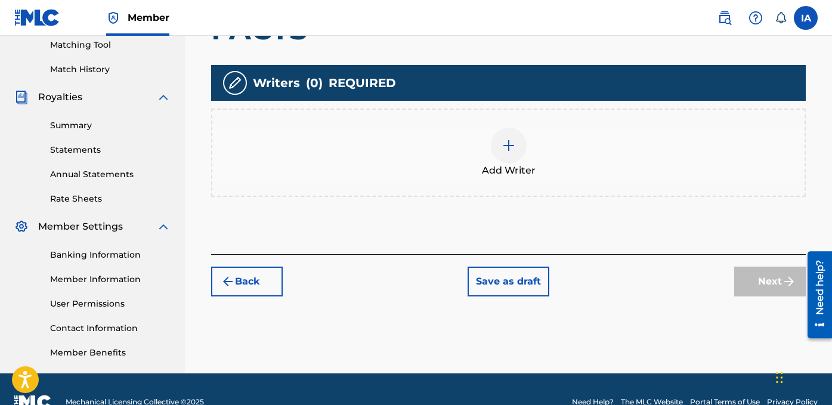
click at [565, 132] on div "Add Writer" at bounding box center [508, 153] width 592 height 50
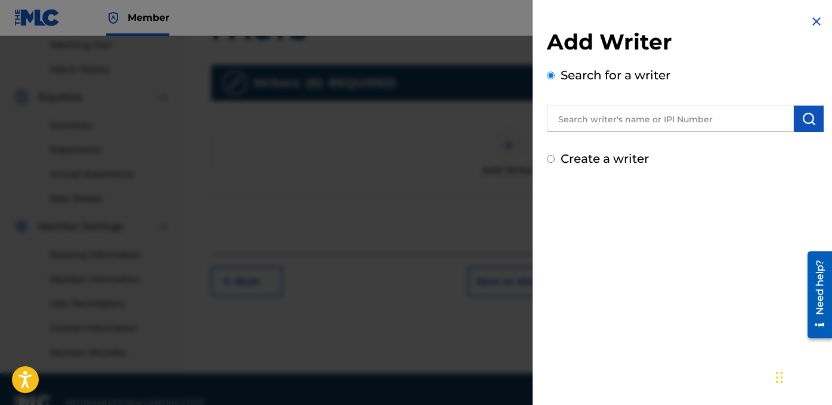
click at [600, 158] on label "Create a writer" at bounding box center [605, 158] width 88 height 14
radio input "true"
click at [555, 158] on input "Create a writer" at bounding box center [551, 159] width 8 height 8
radio input "false"
radio input "true"
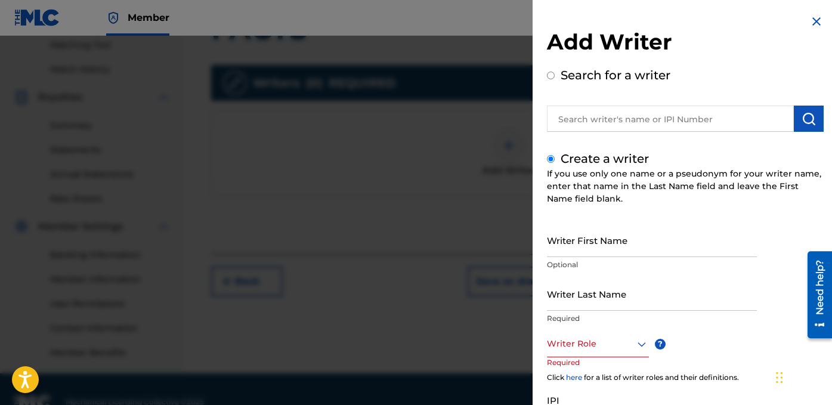
click at [673, 223] on input "Writer First Name" at bounding box center [652, 240] width 210 height 34
click at [611, 295] on input "Writer Last Name" at bounding box center [652, 294] width 210 height 34
paste input "[PERSON_NAME] [PERSON_NAME]"
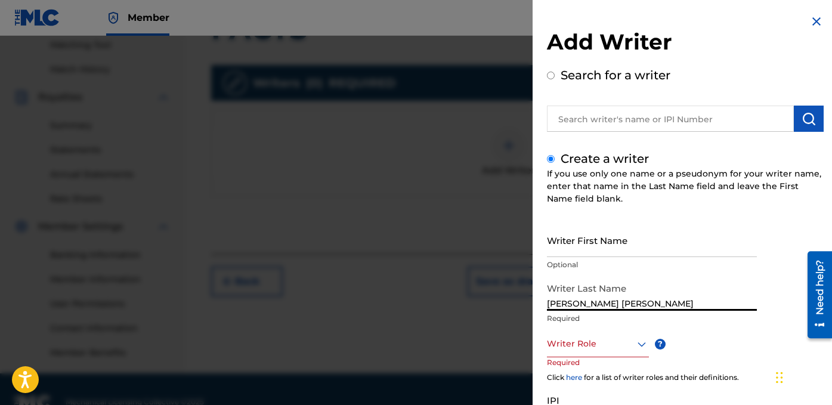
drag, startPoint x: 579, startPoint y: 302, endPoint x: 717, endPoint y: 303, distance: 137.8
click at [717, 303] on input "[PERSON_NAME] [PERSON_NAME]" at bounding box center [652, 294] width 210 height 34
drag, startPoint x: 604, startPoint y: 313, endPoint x: 598, endPoint y: 310, distance: 7.0
click at [604, 313] on div "Writer Last Name [PERSON_NAME] [PERSON_NAME] Required" at bounding box center [652, 304] width 210 height 54
drag, startPoint x: 584, startPoint y: 303, endPoint x: 730, endPoint y: 305, distance: 146.1
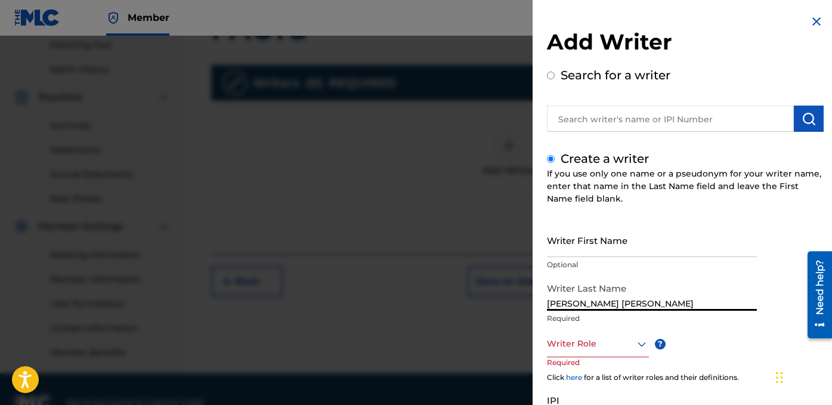
click at [730, 305] on input "[PERSON_NAME] [PERSON_NAME]" at bounding box center [652, 294] width 210 height 34
type input "[PERSON_NAME]"
click at [663, 248] on input "Writer First Name" at bounding box center [652, 240] width 210 height 34
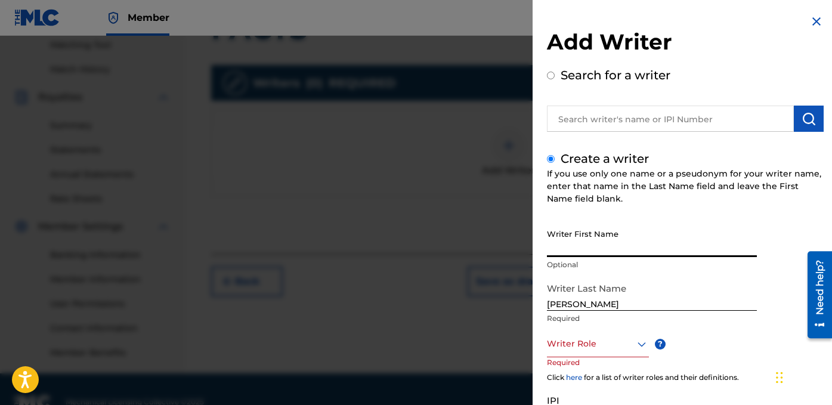
paste input "[PERSON_NAME]"
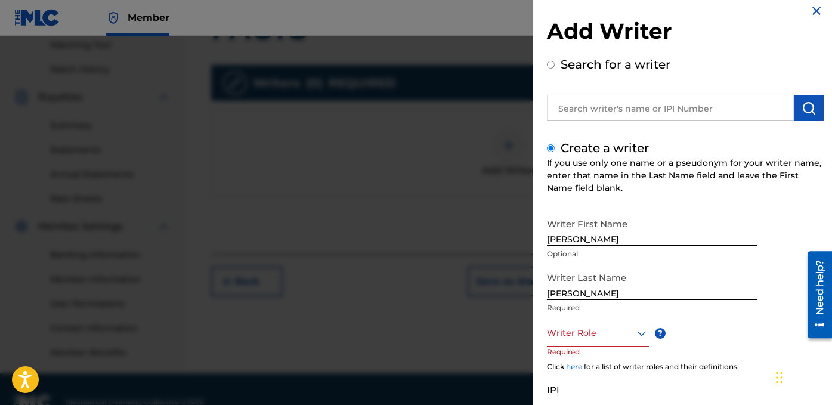
scroll to position [32, 0]
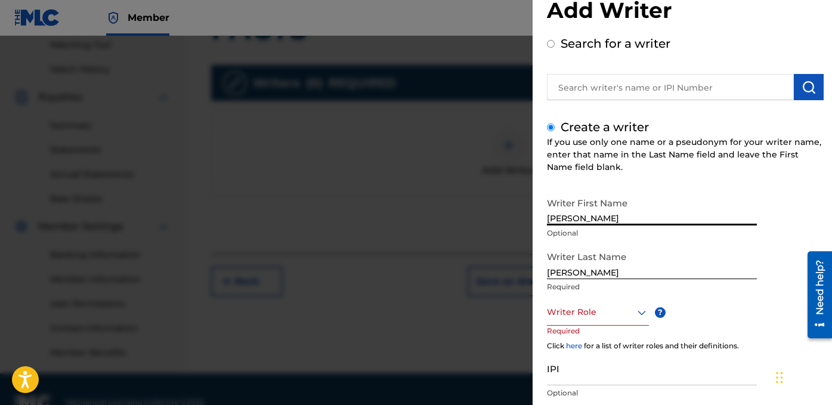
type input "[PERSON_NAME]"
click at [598, 298] on div "Writer Last Name [PERSON_NAME] Required" at bounding box center [652, 272] width 210 height 54
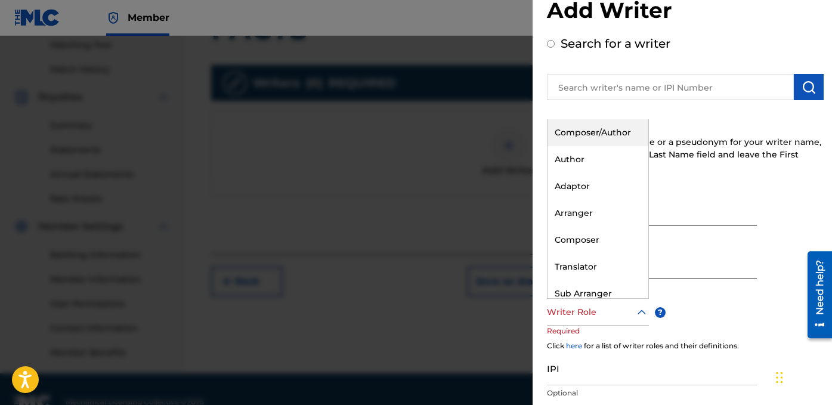
click at [599, 310] on div at bounding box center [598, 312] width 102 height 15
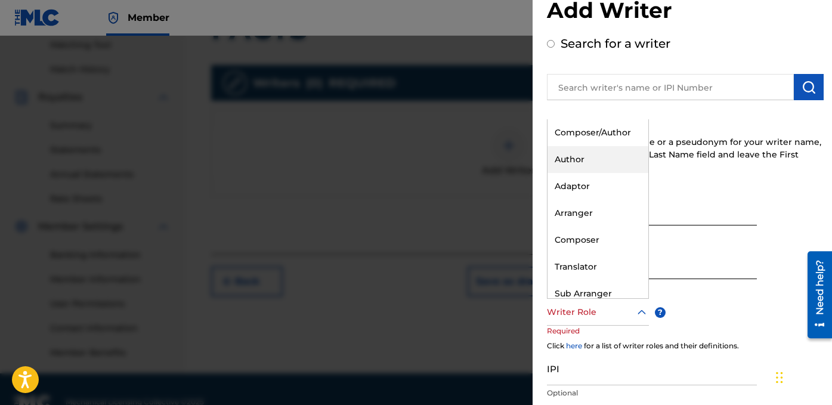
click at [590, 166] on div "Author" at bounding box center [598, 159] width 101 height 27
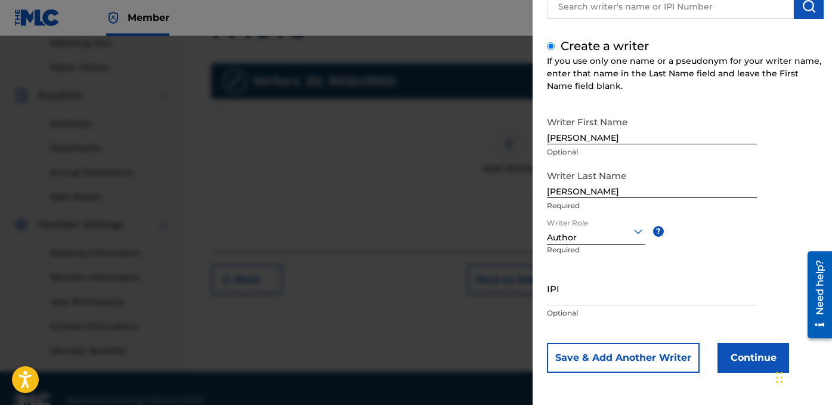
scroll to position [311, 0]
click at [617, 292] on input "IPI" at bounding box center [652, 288] width 210 height 34
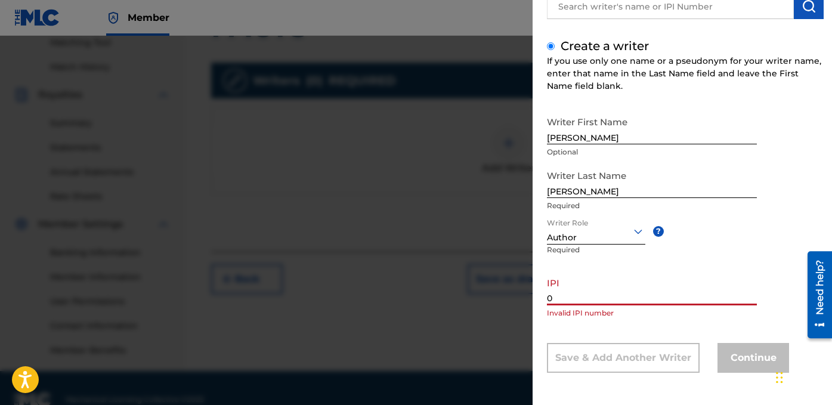
paste input "1278752215"
paste input "text"
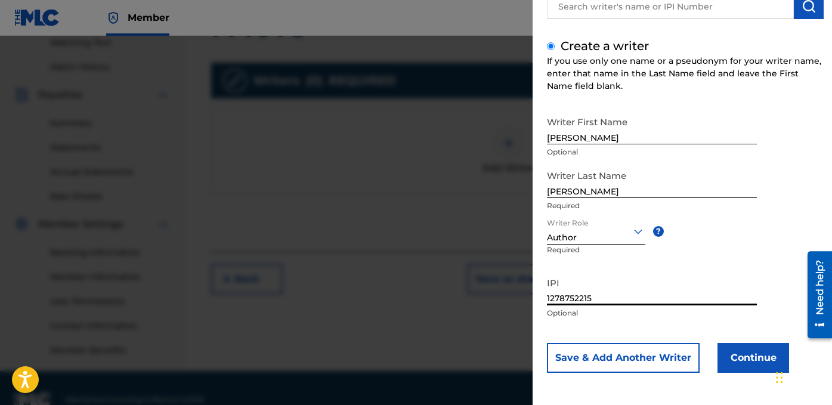
click at [548, 301] on input "1278752215" at bounding box center [652, 288] width 210 height 34
type input "01278752215"
click at [737, 316] on p "Optional" at bounding box center [652, 313] width 210 height 11
click at [760, 363] on button "Continue" at bounding box center [754, 358] width 72 height 30
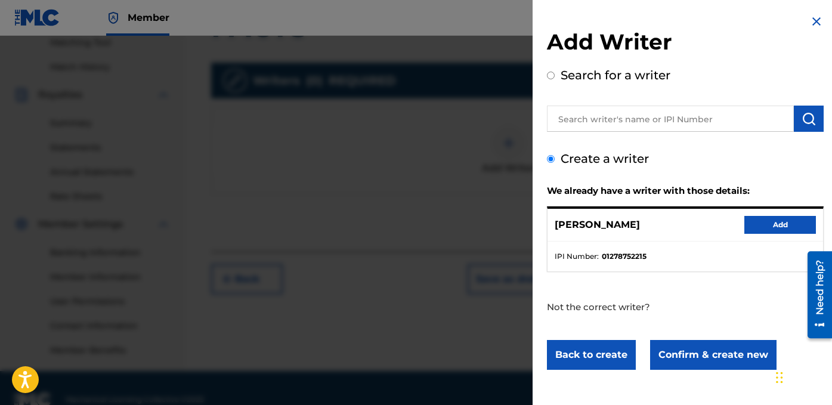
scroll to position [0, 0]
click at [781, 218] on button "Add" at bounding box center [780, 225] width 72 height 18
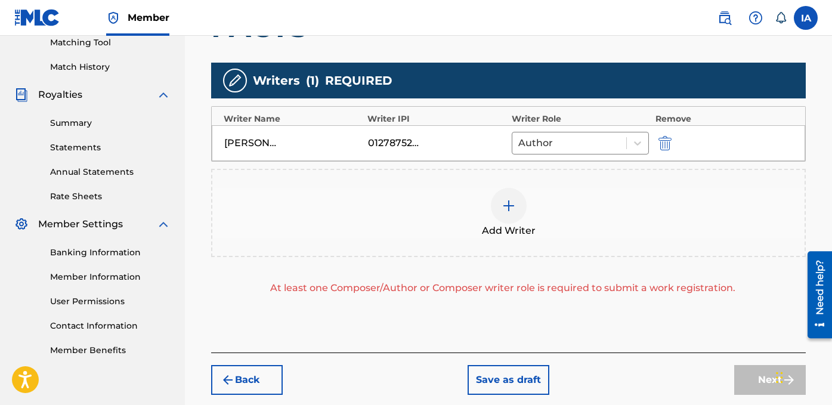
click at [530, 216] on div "Add Writer" at bounding box center [508, 213] width 592 height 50
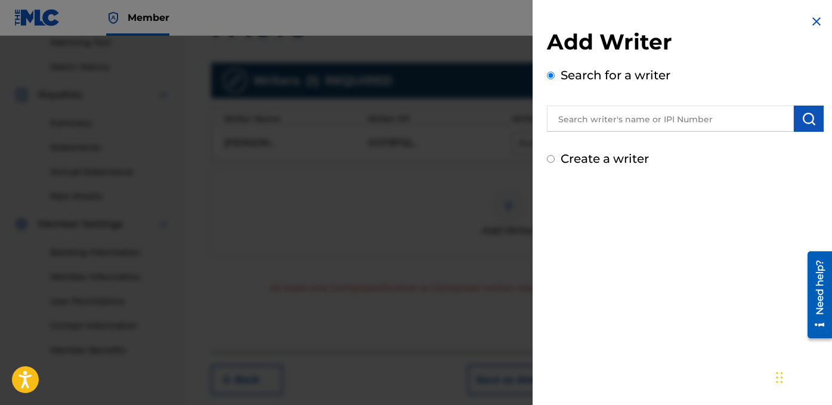
click at [550, 158] on input "Create a writer" at bounding box center [551, 159] width 8 height 8
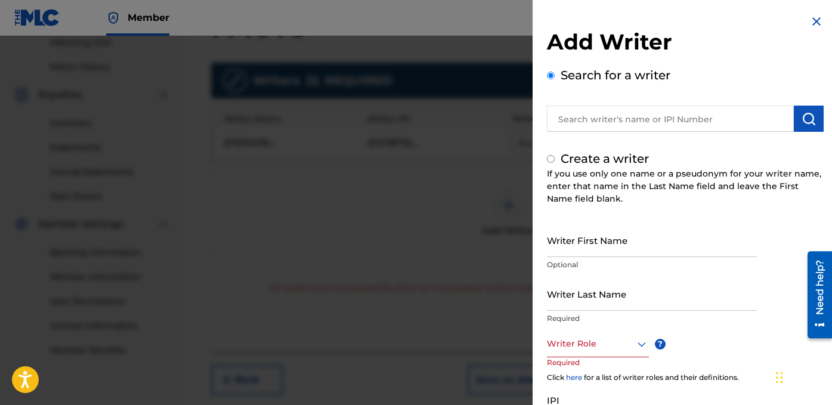
radio input "false"
radio input "true"
click at [589, 303] on input "Writer Last Name" at bounding box center [652, 294] width 210 height 34
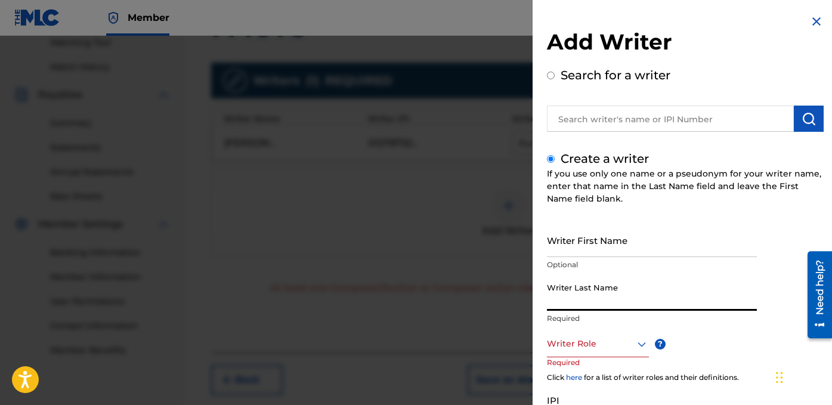
paste input "UNKNOWN WRITER"
drag, startPoint x: 600, startPoint y: 302, endPoint x: 691, endPoint y: 314, distance: 92.1
click at [691, 314] on div "Writer Last Name UNKNOWN WRITER Required" at bounding box center [652, 304] width 210 height 54
type input "UNKNOWN"
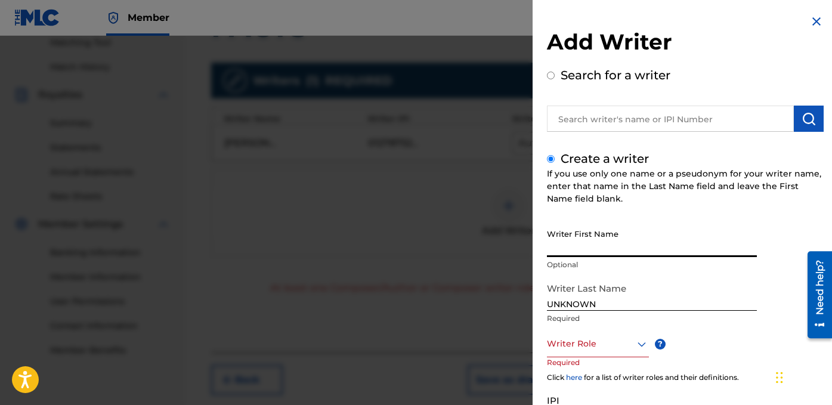
click at [651, 251] on input "Writer First Name" at bounding box center [652, 240] width 210 height 34
paste input "WRITER"
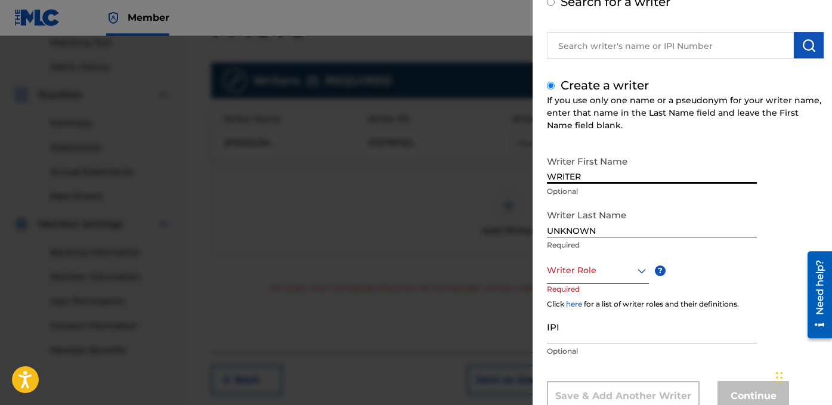
scroll to position [74, 0]
type input "WRITER"
click at [602, 273] on div at bounding box center [598, 269] width 102 height 15
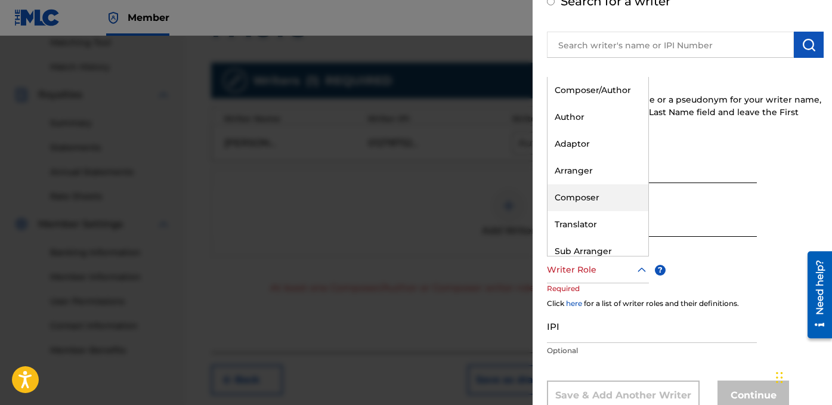
click at [613, 196] on div "Composer" at bounding box center [598, 197] width 101 height 27
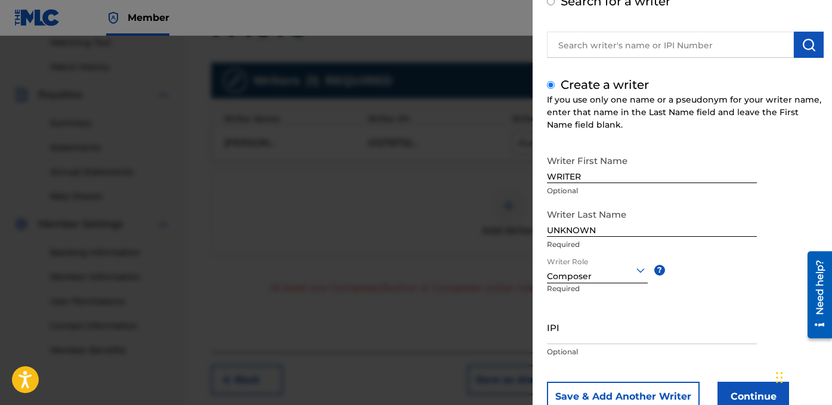
click at [664, 352] on p "Optional" at bounding box center [652, 352] width 210 height 11
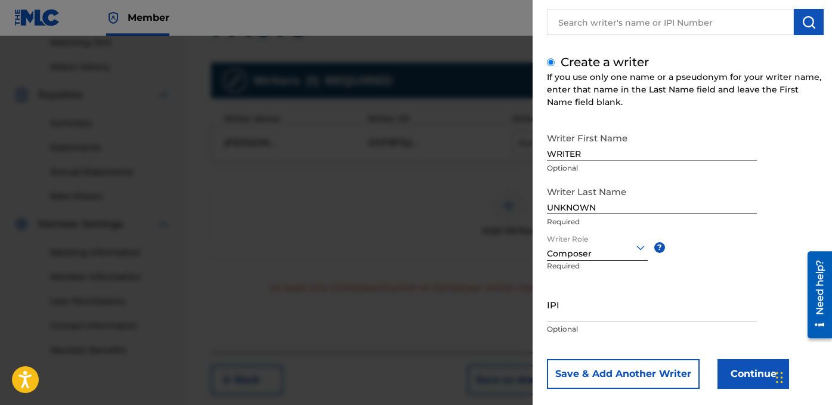
scroll to position [113, 0]
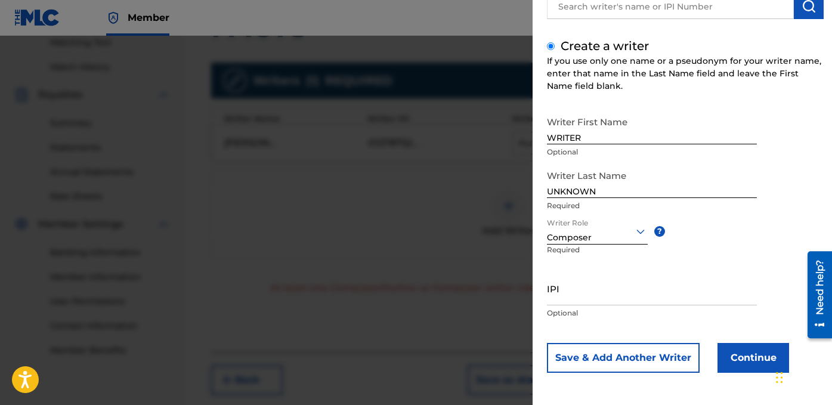
click at [736, 356] on button "Continue" at bounding box center [754, 358] width 72 height 30
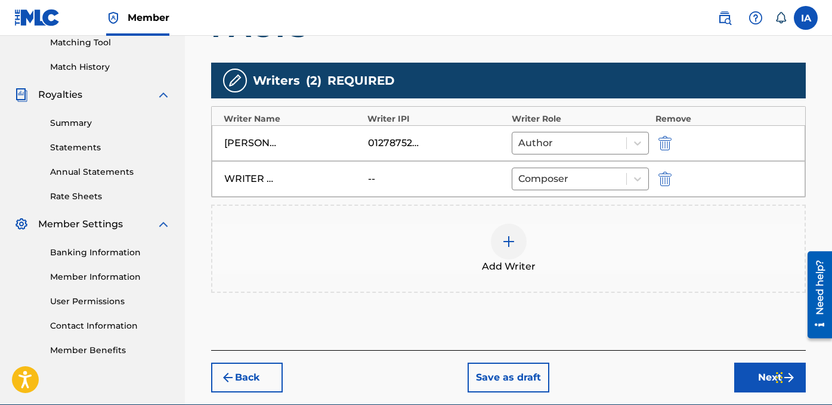
click at [700, 330] on div "Add Writers & Roles Enter all writer(s) and their roles. A full list of writer …" at bounding box center [508, 129] width 595 height 443
click at [741, 370] on button "Next" at bounding box center [770, 378] width 72 height 30
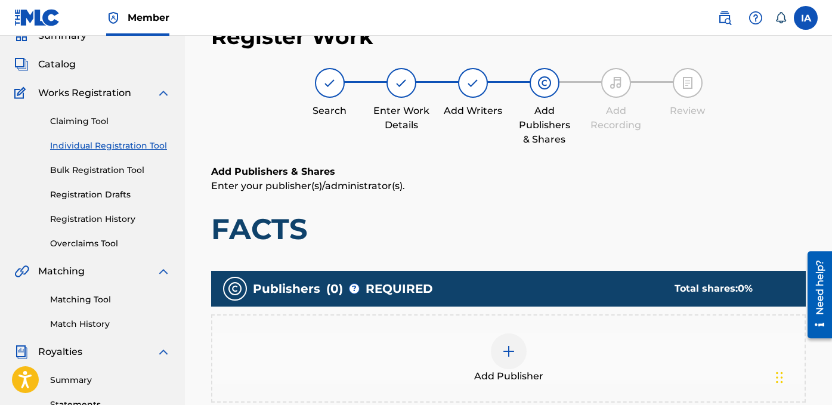
scroll to position [54, 0]
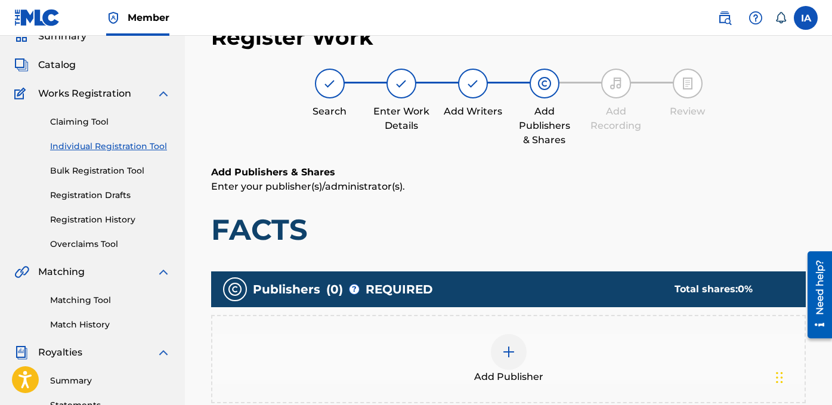
click at [569, 199] on div "Add Publishers & Shares Enter your publisher(s)/administrator(s). FACTS" at bounding box center [508, 206] width 595 height 82
click at [523, 343] on div at bounding box center [509, 352] width 36 height 36
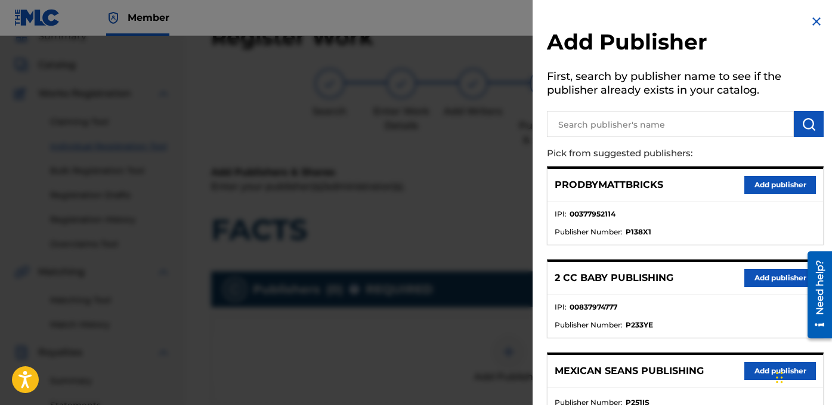
click at [667, 209] on li "IPI : 00377952114" at bounding box center [685, 218] width 261 height 18
click at [660, 206] on ul "IPI : 00377952114 Publisher Number : P138X1" at bounding box center [686, 223] width 276 height 43
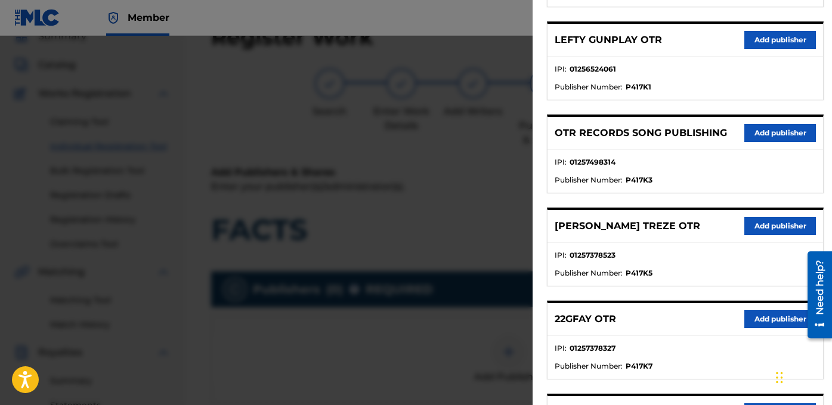
scroll to position [501, 0]
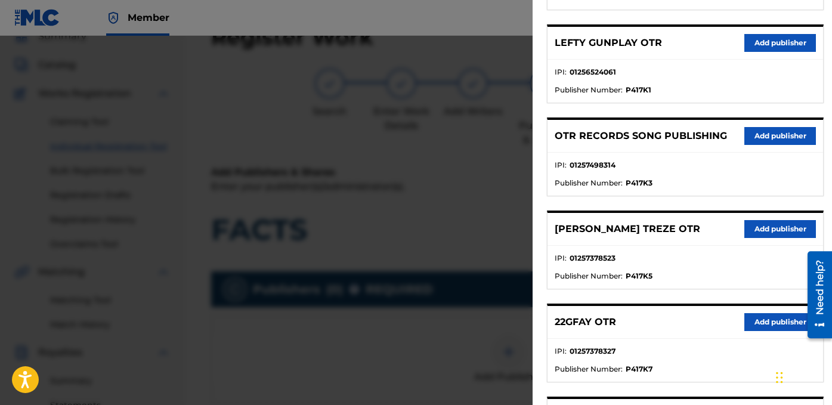
click at [771, 127] on button "Add publisher" at bounding box center [780, 136] width 72 height 18
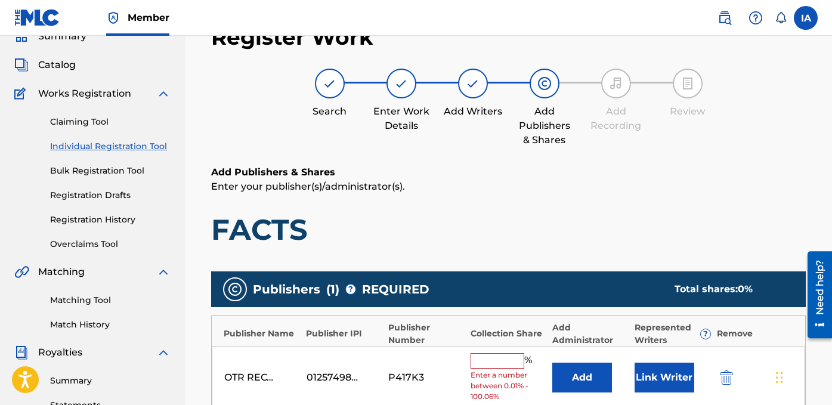
click at [509, 358] on input "text" at bounding box center [498, 361] width 54 height 16
type input "50"
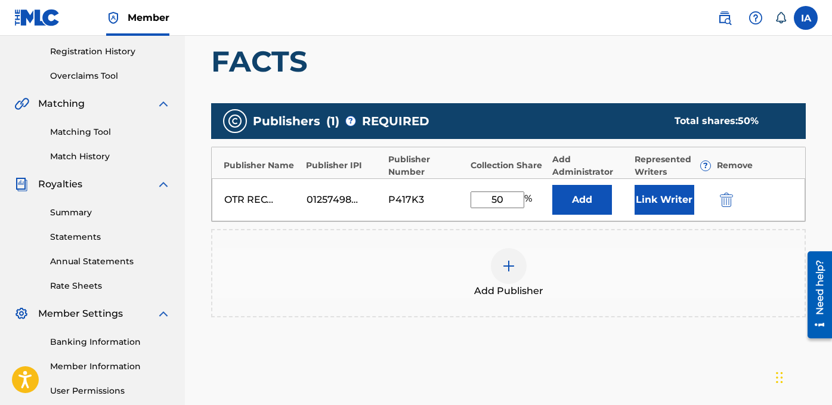
scroll to position [280, 0]
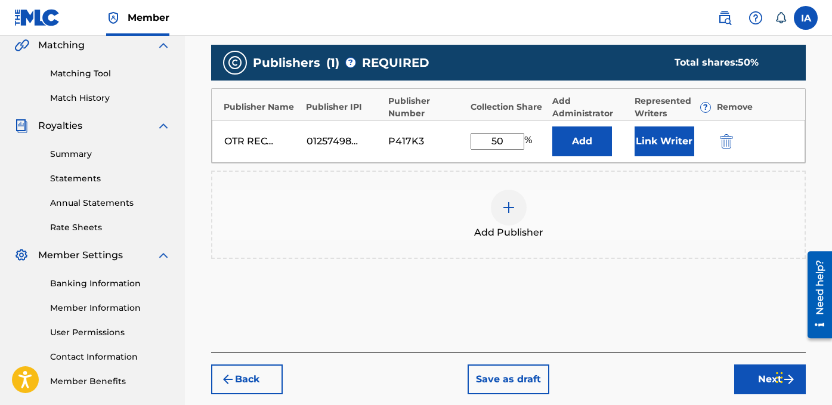
click at [589, 129] on button "Add" at bounding box center [582, 141] width 60 height 30
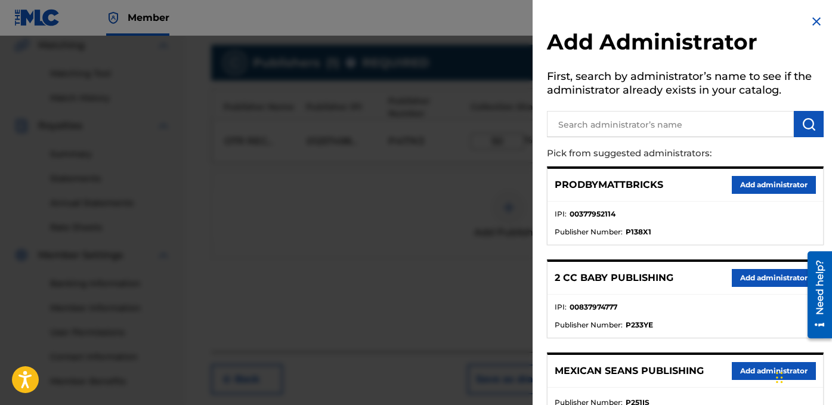
click at [598, 134] on input "text" at bounding box center [670, 124] width 247 height 26
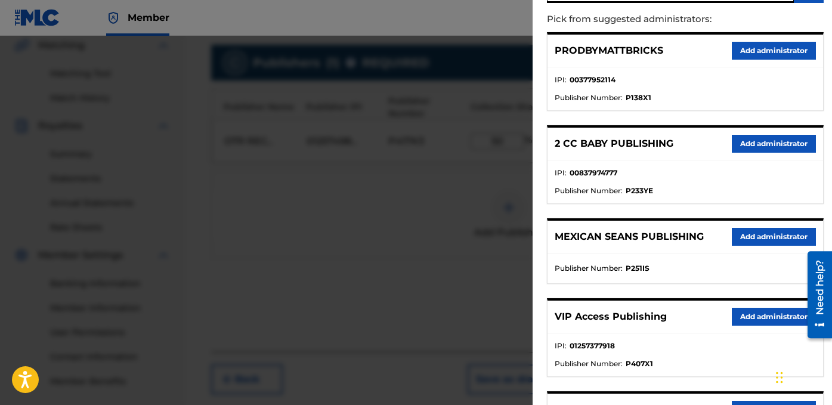
scroll to position [153, 0]
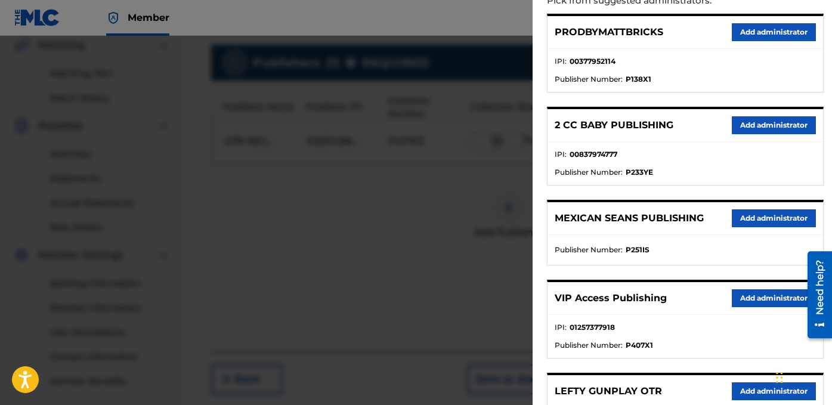
click at [752, 292] on button "Add administrator" at bounding box center [774, 298] width 84 height 18
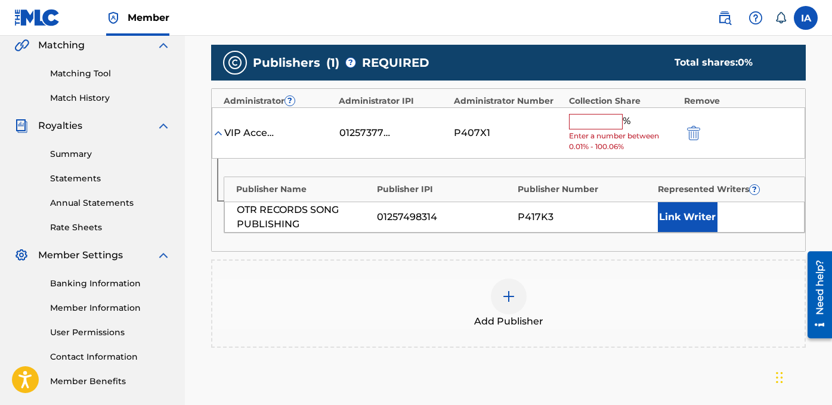
click at [603, 125] on input "text" at bounding box center [596, 122] width 54 height 16
type input "50"
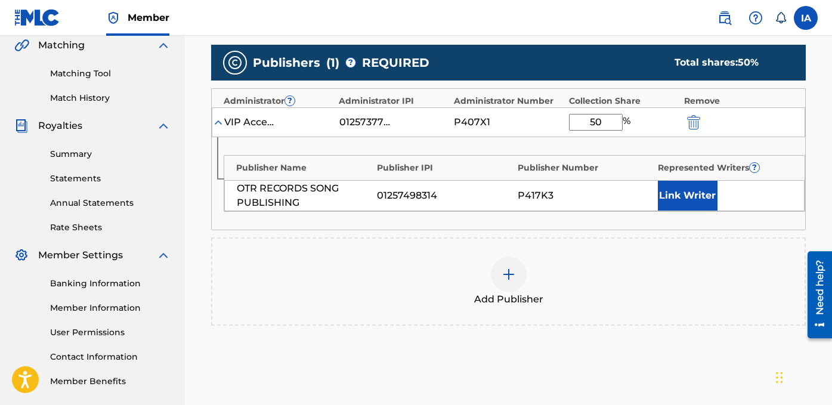
click at [706, 204] on button "Link Writer" at bounding box center [688, 196] width 60 height 30
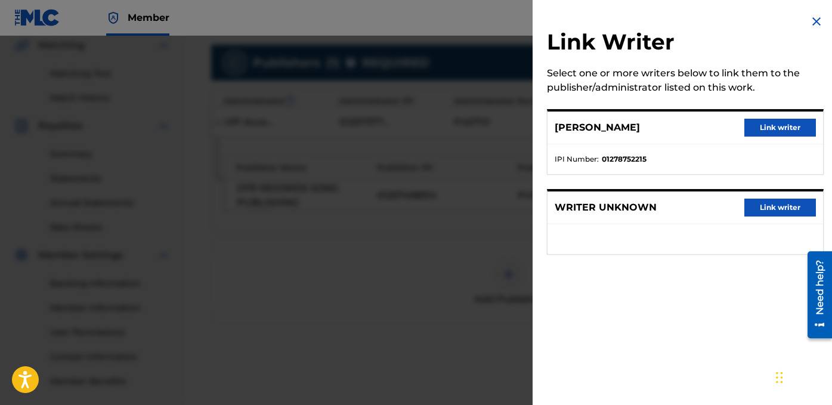
click at [786, 129] on button "Link writer" at bounding box center [780, 128] width 72 height 18
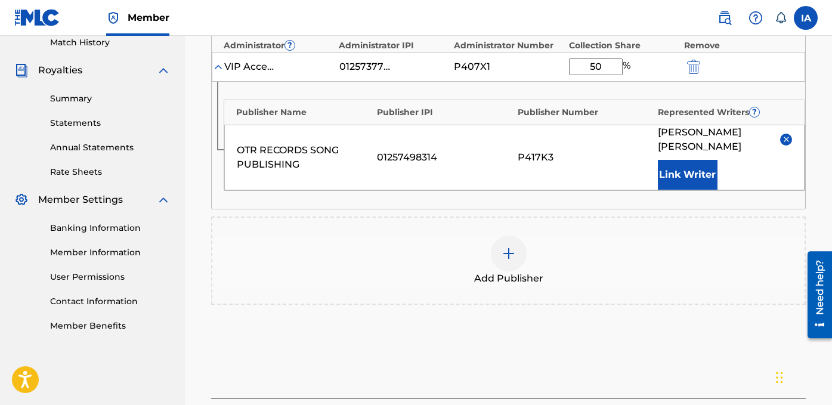
scroll to position [360, 0]
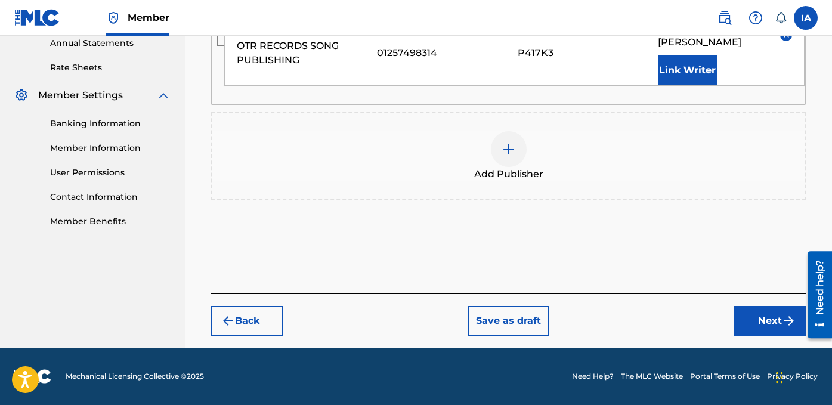
click at [767, 319] on button "Next" at bounding box center [770, 321] width 72 height 30
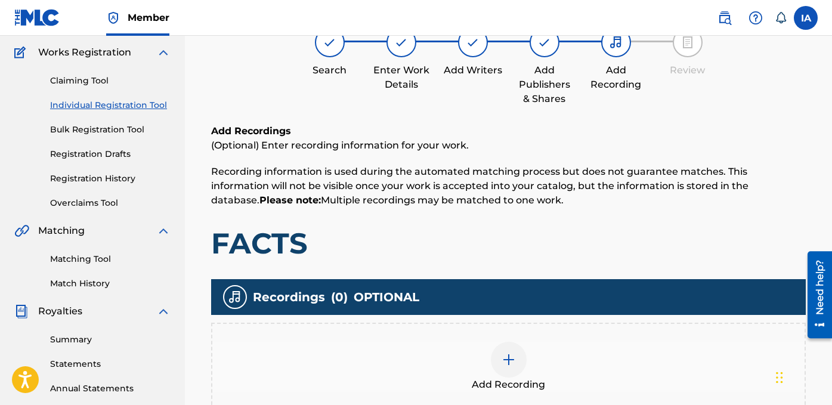
scroll to position [323, 0]
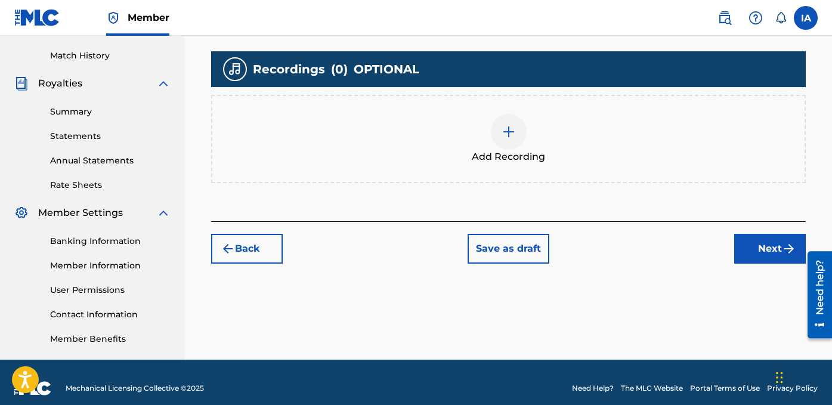
click at [542, 156] on span "Add Recording" at bounding box center [508, 157] width 73 height 14
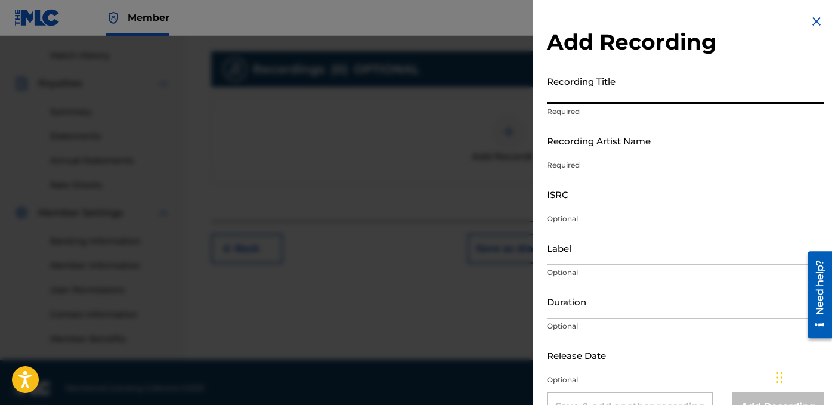
click at [595, 93] on input "Recording Title" at bounding box center [685, 87] width 277 height 34
click at [593, 90] on input "Recording Title" at bounding box center [685, 87] width 277 height 34
paste input "FACTS"
type input "FACTS"
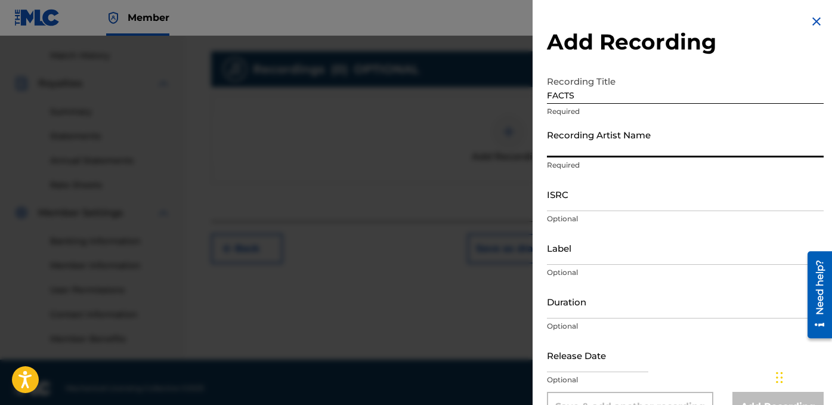
click at [588, 151] on input "Recording Artist Name" at bounding box center [685, 140] width 277 height 34
type input "FAYZDATRAPR"
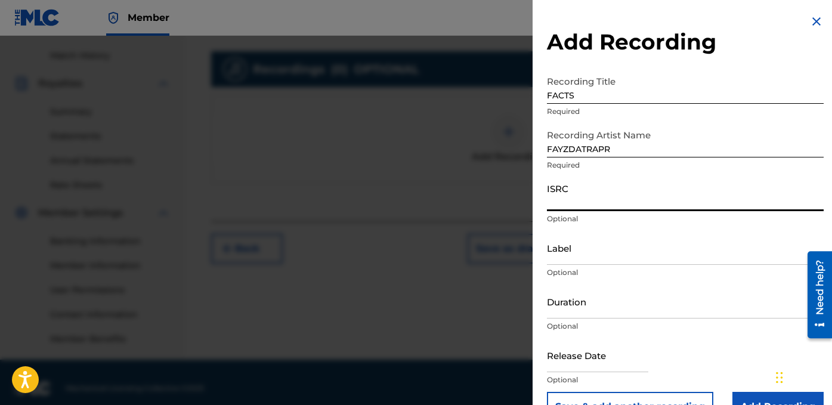
drag, startPoint x: 624, startPoint y: 194, endPoint x: 655, endPoint y: 206, distance: 32.7
click at [624, 194] on input "ISRC" at bounding box center [685, 194] width 277 height 34
click at [578, 205] on input "ISRC" at bounding box center [685, 194] width 277 height 34
paste input "QZDA62477704"
type input "QZDA62477704"
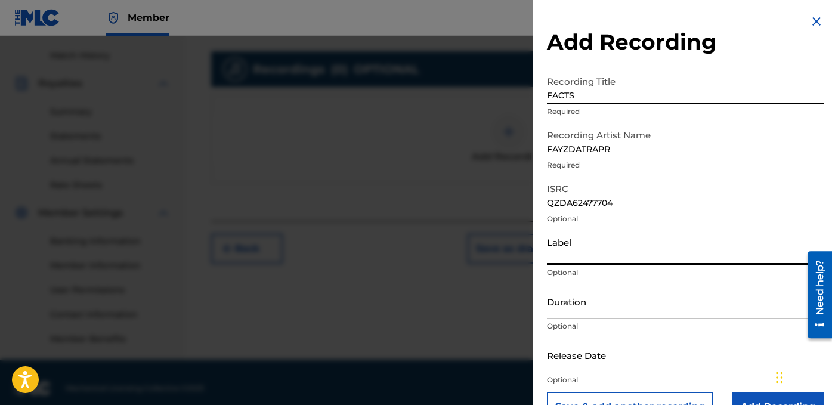
click at [580, 259] on input "Label" at bounding box center [685, 248] width 277 height 34
type input "OTR RECORDS"
click at [574, 311] on input "Duration" at bounding box center [685, 302] width 277 height 34
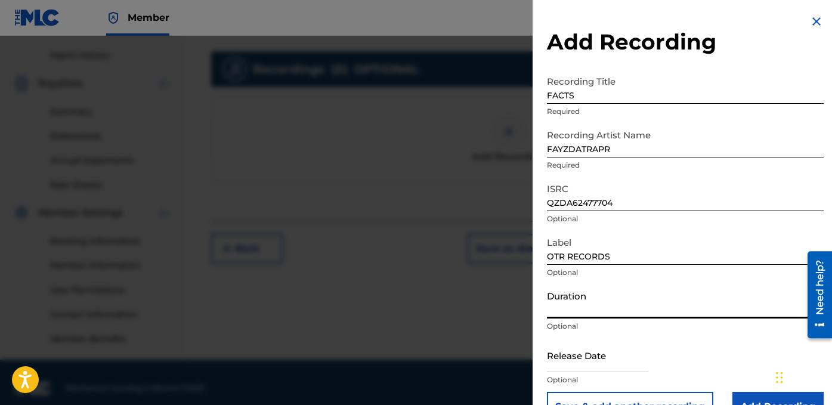
click at [644, 305] on input "Duration" at bounding box center [685, 302] width 277 height 34
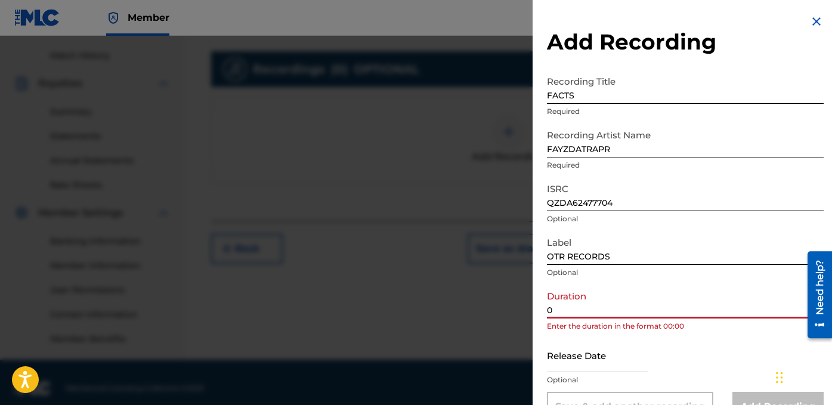
paste input "3:10"
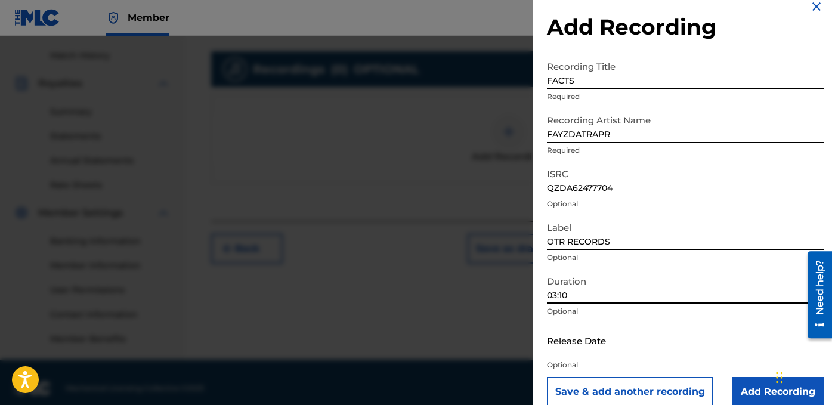
scroll to position [31, 0]
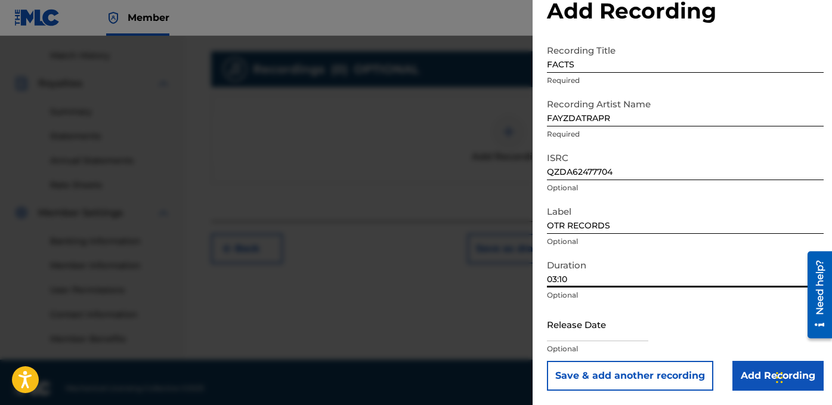
type input "03:10"
click at [756, 363] on input "Add Recording" at bounding box center [777, 376] width 91 height 30
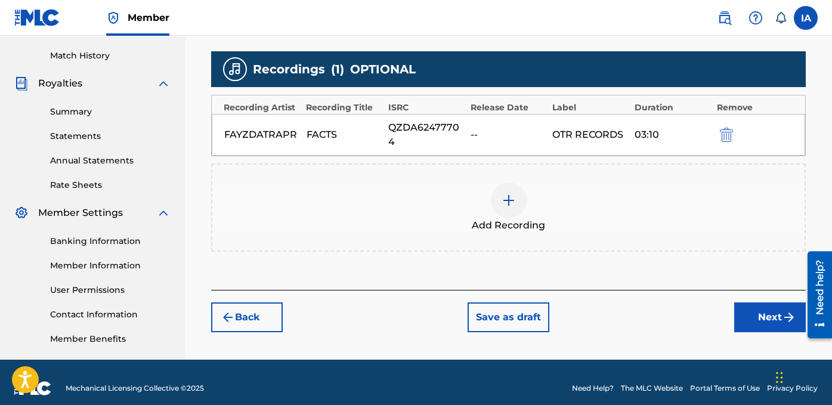
click at [761, 304] on button "Next" at bounding box center [770, 317] width 72 height 30
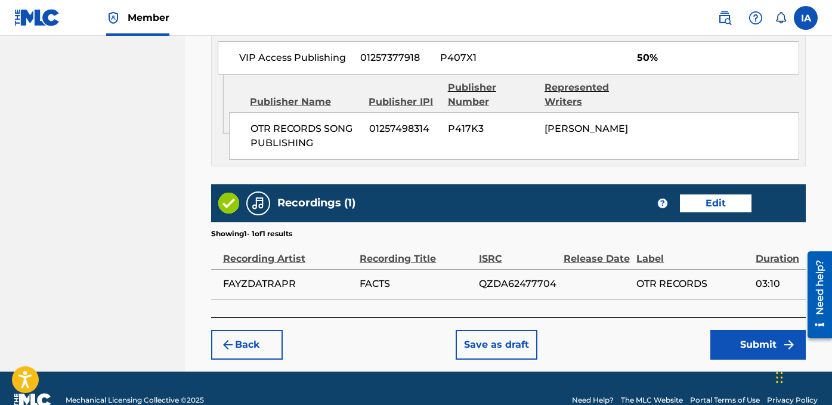
scroll to position [728, 0]
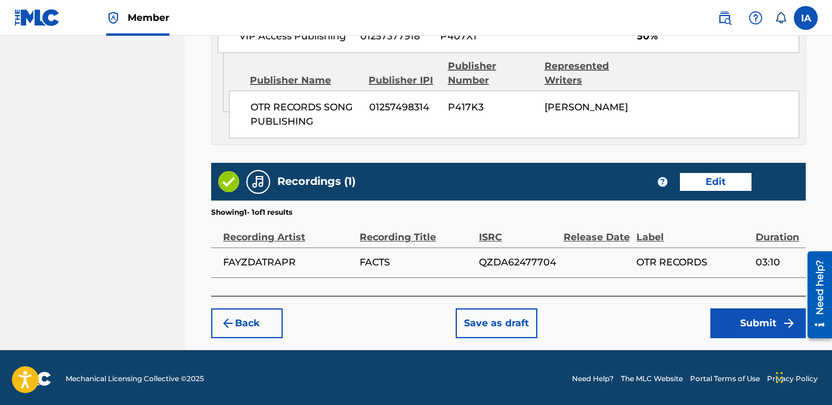
click at [737, 324] on button "Submit" at bounding box center [757, 323] width 95 height 30
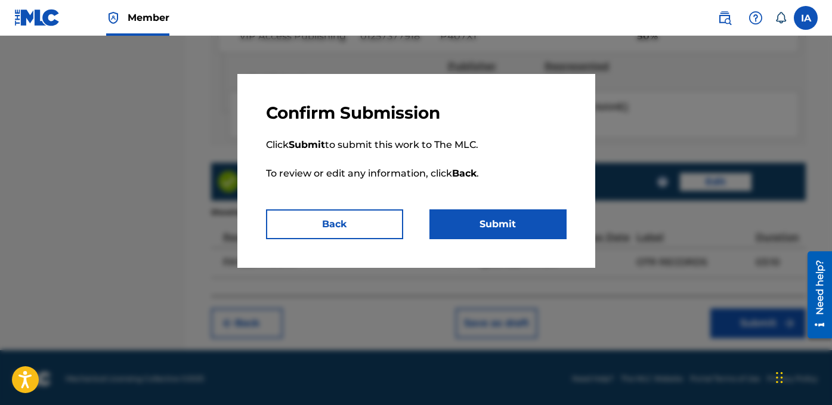
click at [527, 217] on button "Submit" at bounding box center [497, 224] width 137 height 30
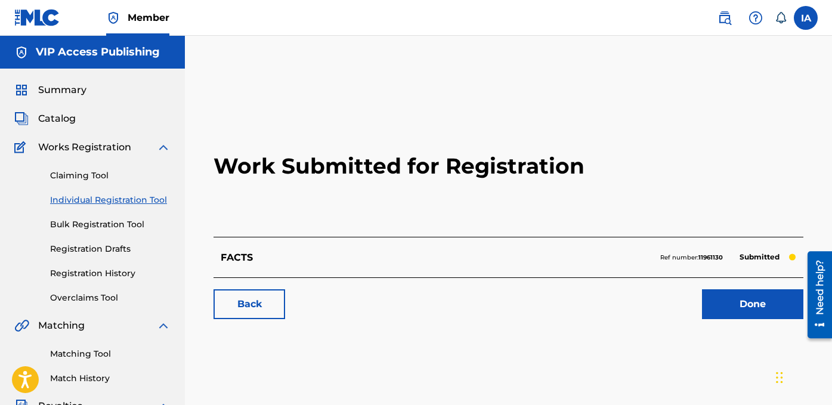
click at [327, 85] on div "Work Submitted for Registration FACTS Ref number: 11961130 Submitted Back Done" at bounding box center [508, 374] width 647 height 617
click at [148, 205] on link "Individual Registration Tool" at bounding box center [110, 200] width 120 height 13
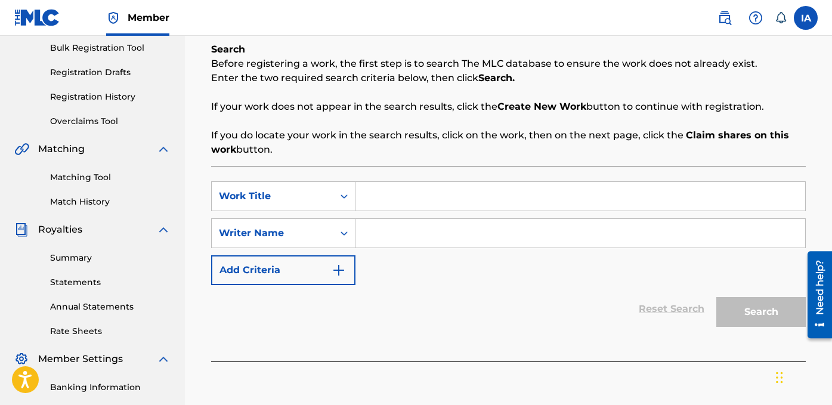
scroll to position [187, 0]
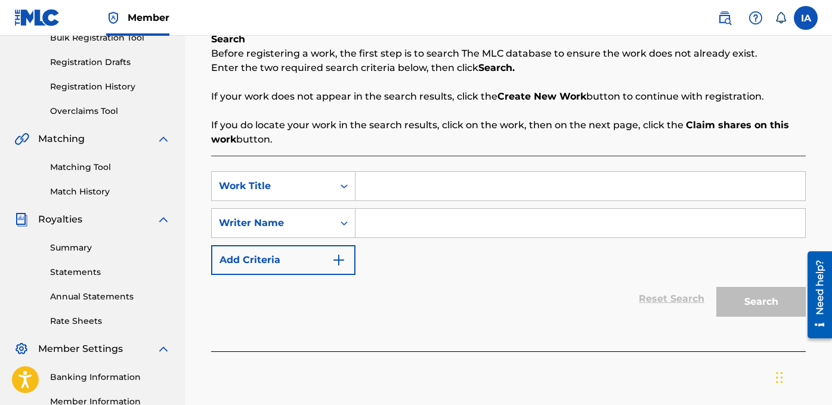
click at [551, 191] on input "Search Form" at bounding box center [580, 186] width 450 height 29
paste input "[DEMOGRAPHIC_DATA] BLESS"
type input "[DEMOGRAPHIC_DATA] BLESS"
click at [470, 227] on input "Search Form" at bounding box center [580, 223] width 450 height 29
type input "[PERSON_NAME] [PERSON_NAME]"
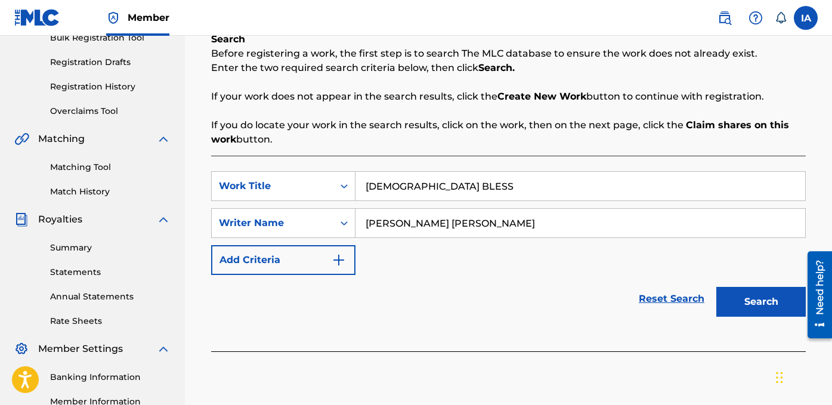
click at [472, 261] on div "SearchWithCriteriad16bcab3-3da4-4a63-a7b0-f3603d1ac8db Work Title GOD BLESS Sea…" at bounding box center [508, 223] width 595 height 104
click at [752, 306] on button "Search" at bounding box center [760, 302] width 89 height 30
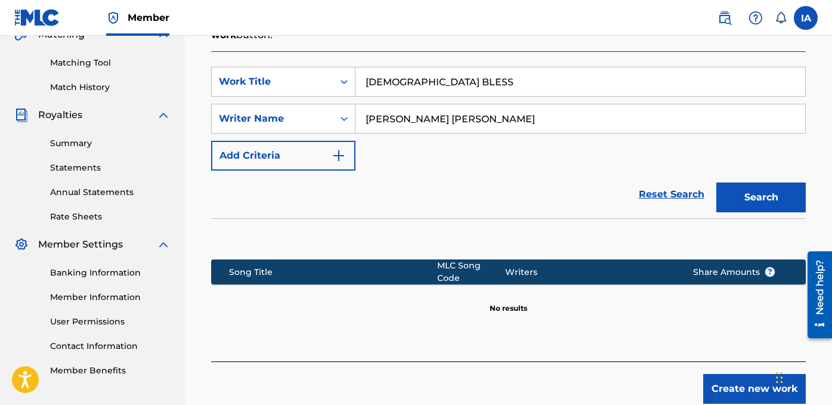
scroll to position [352, 0]
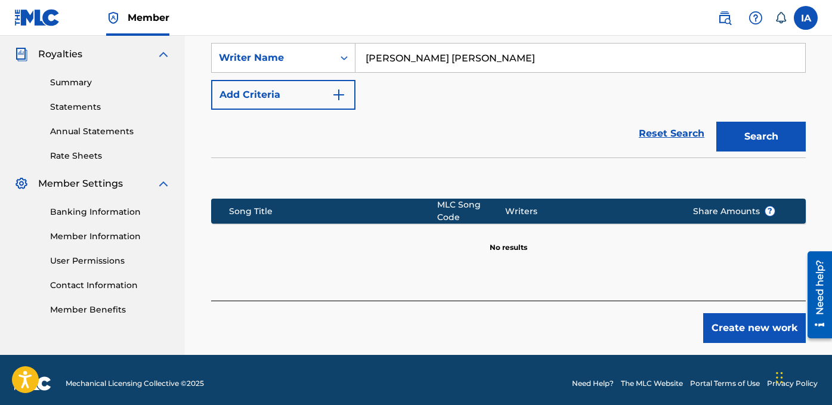
click at [747, 321] on button "Create new work" at bounding box center [754, 328] width 103 height 30
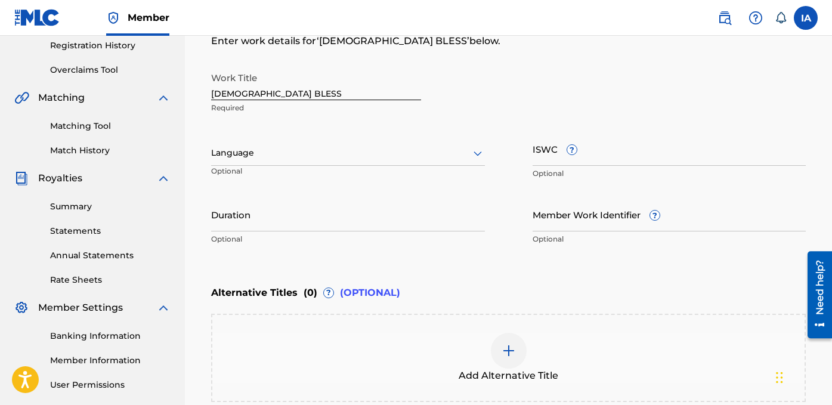
scroll to position [225, 0]
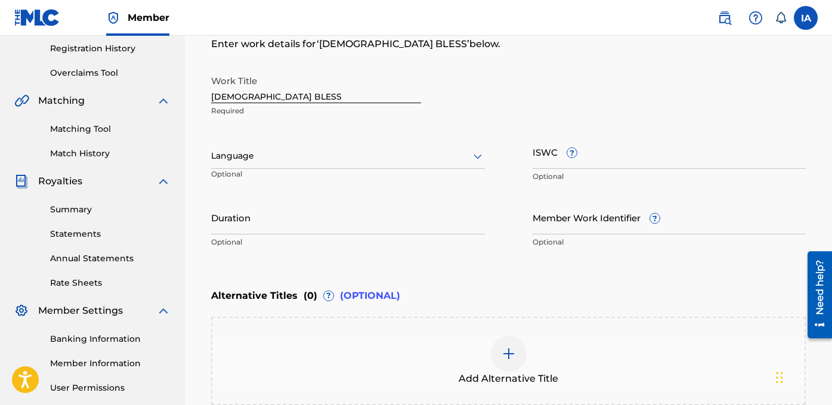
click at [423, 165] on div "Language" at bounding box center [348, 156] width 274 height 25
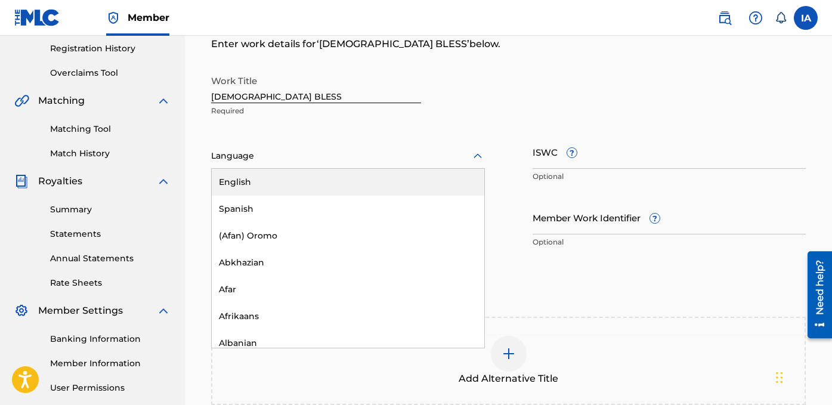
click at [426, 181] on div "English" at bounding box center [348, 182] width 273 height 27
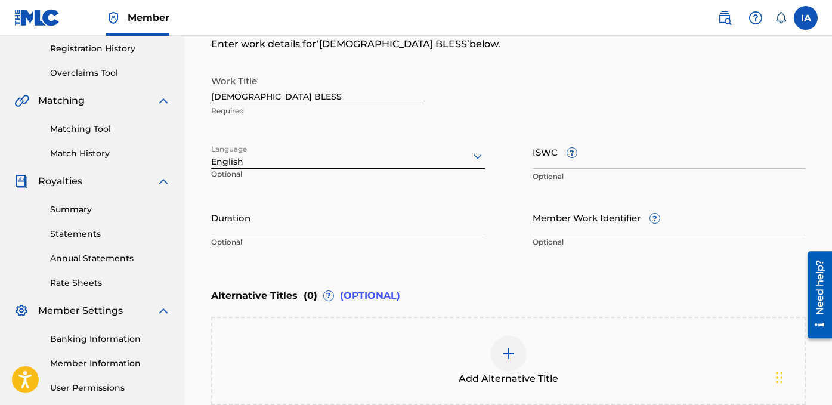
click at [366, 215] on input "Duration" at bounding box center [348, 217] width 274 height 34
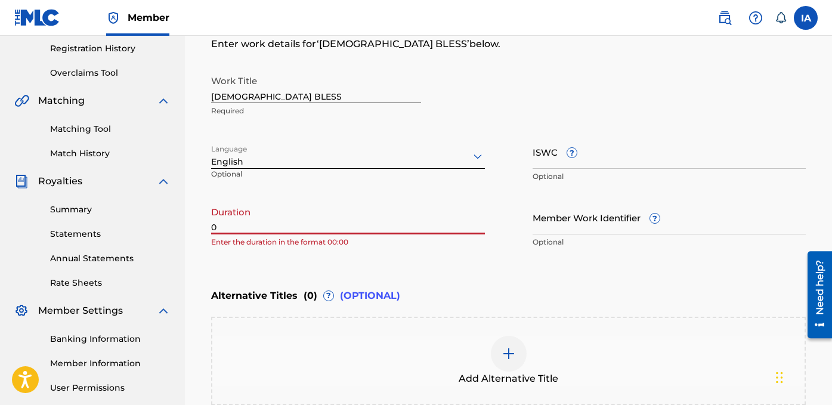
paste input "2:21"
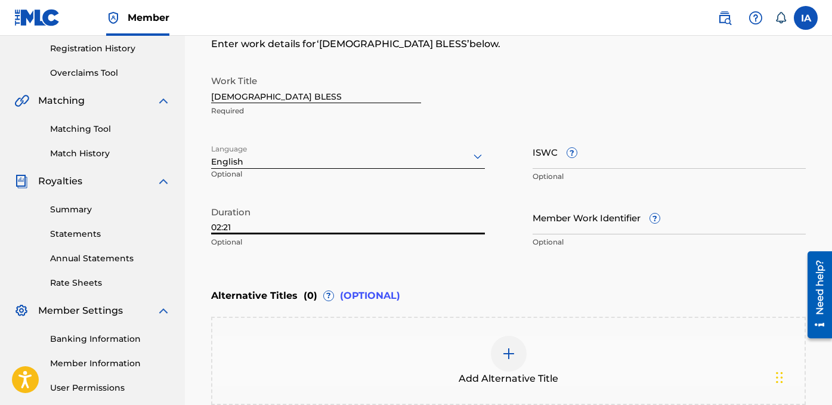
type input "02:21"
click at [552, 286] on div "Alternative Titles ( 0 ) ? (OPTIONAL)" at bounding box center [508, 296] width 595 height 26
click at [533, 276] on div "Enter Work Details Enter work details for ‘ GOD BLESS ’ below. Work Title [DEMO…" at bounding box center [508, 138] width 595 height 289
click at [544, 290] on div "Alternative Titles ( 0 ) ? (OPTIONAL)" at bounding box center [508, 296] width 595 height 26
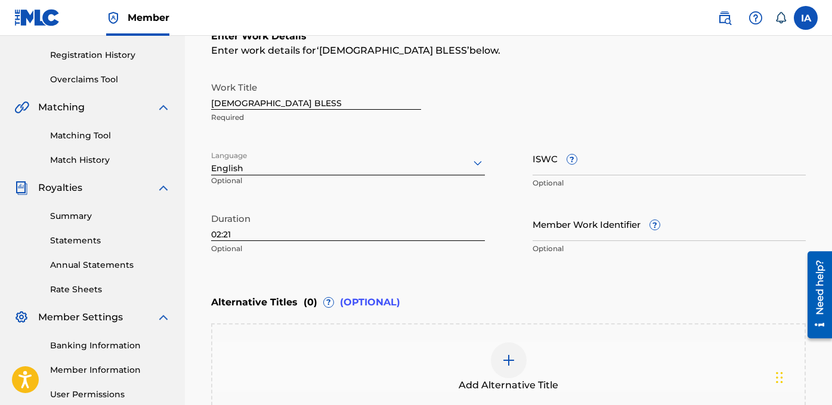
scroll to position [366, 0]
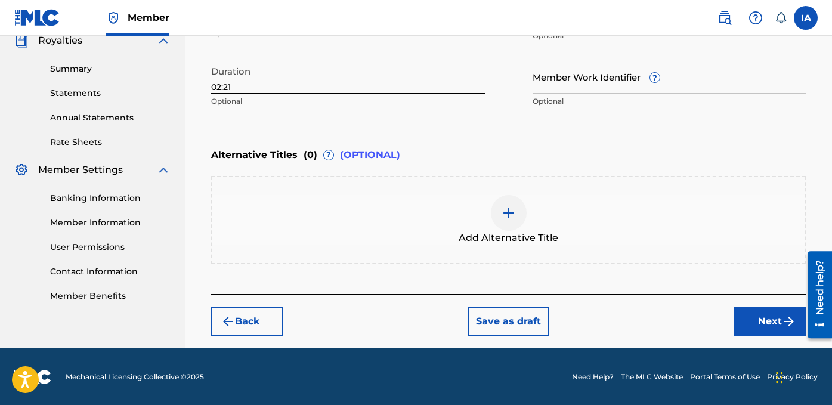
click at [771, 320] on button "Next" at bounding box center [770, 322] width 72 height 30
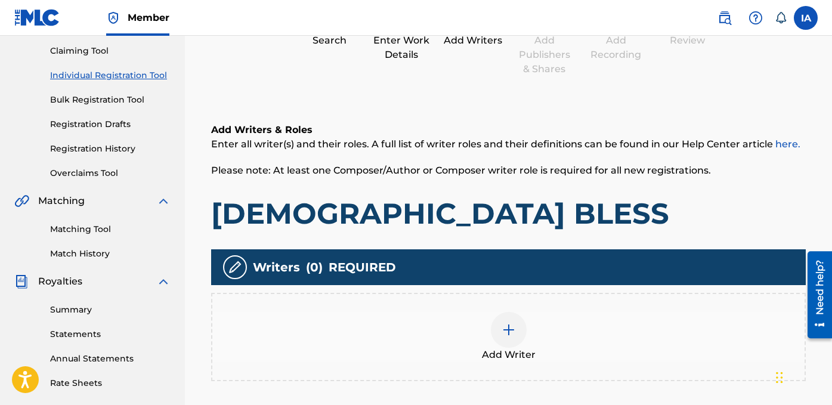
scroll to position [185, 0]
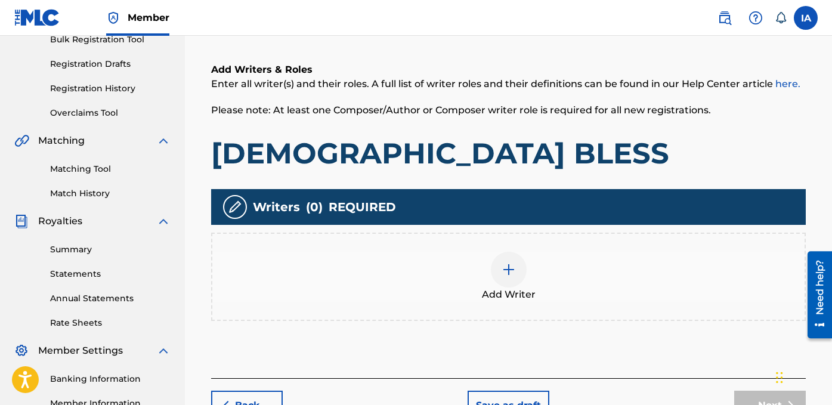
click at [530, 251] on div "Add Writer" at bounding box center [508, 277] width 595 height 88
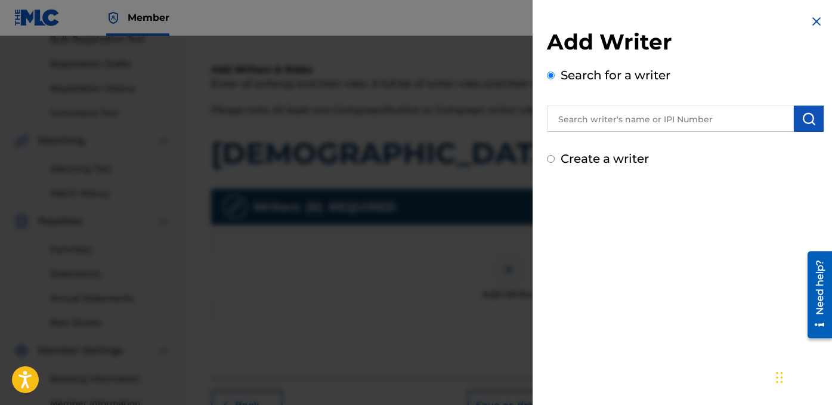
click at [611, 161] on label "Create a writer" at bounding box center [605, 158] width 88 height 14
radio input "true"
click at [555, 161] on input "Create a writer" at bounding box center [551, 159] width 8 height 8
radio input "false"
radio input "true"
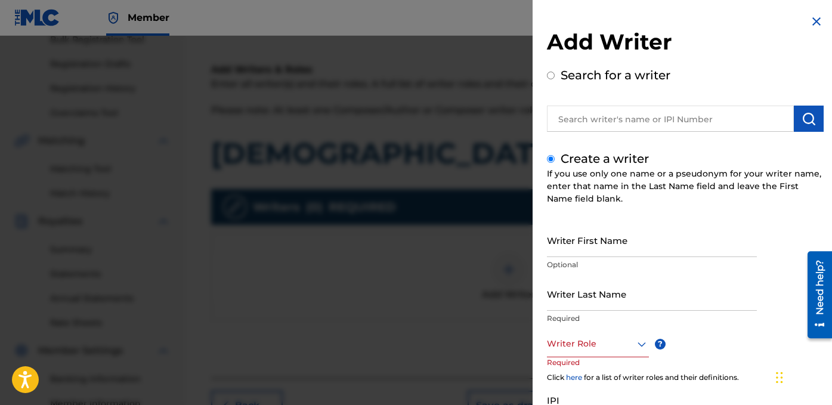
click at [577, 301] on input "Writer Last Name" at bounding box center [652, 294] width 210 height 34
paste input "[PERSON_NAME] [PERSON_NAME]"
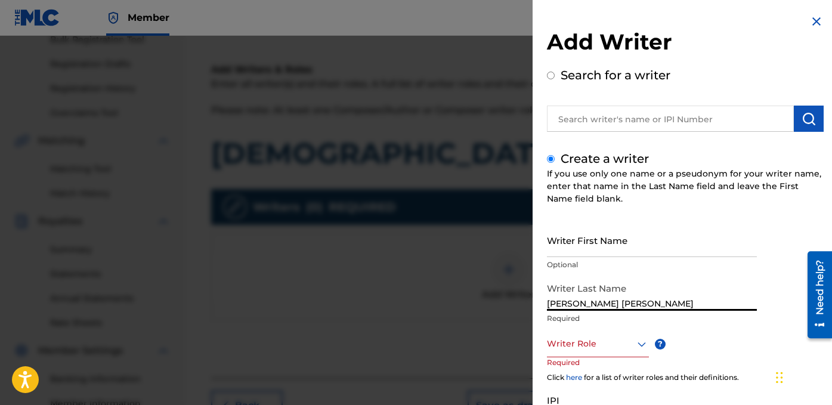
drag, startPoint x: 584, startPoint y: 302, endPoint x: 689, endPoint y: 307, distance: 105.1
click at [689, 307] on input "[PERSON_NAME] [PERSON_NAME]" at bounding box center [652, 294] width 210 height 34
type input "[PERSON_NAME]"
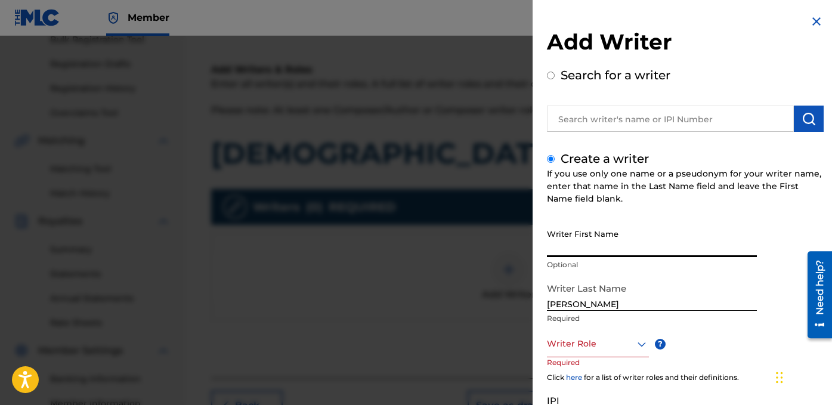
paste input "[PERSON_NAME]"
click at [663, 240] on input "Writer First Name" at bounding box center [652, 240] width 210 height 34
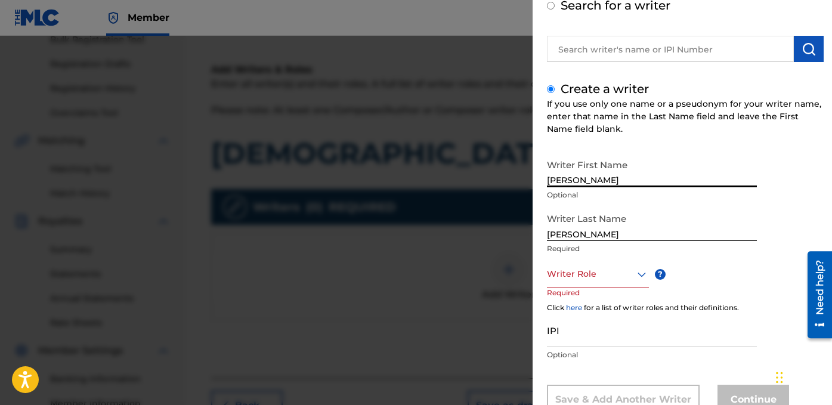
scroll to position [75, 0]
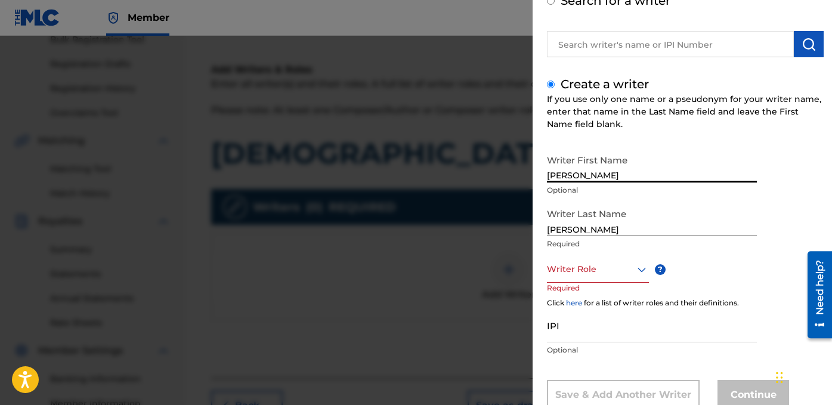
type input "[PERSON_NAME]"
click at [613, 265] on div at bounding box center [598, 269] width 102 height 15
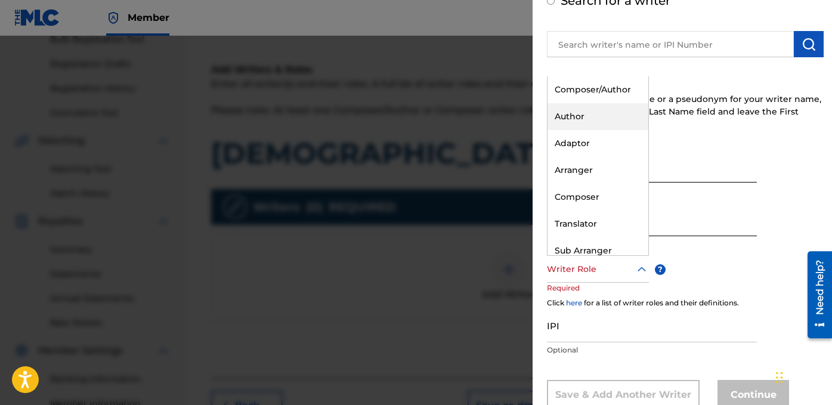
click at [595, 121] on div "Author" at bounding box center [598, 116] width 101 height 27
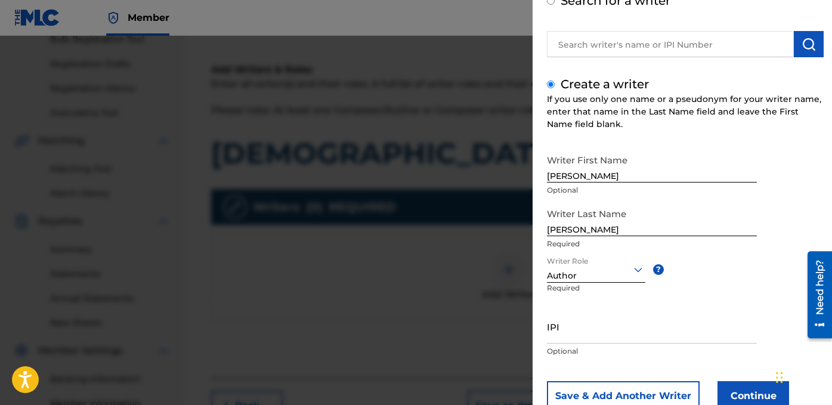
click at [630, 320] on input "IPI" at bounding box center [652, 327] width 210 height 34
click at [622, 325] on input "IPI" at bounding box center [652, 327] width 210 height 34
paste input "1278752215"
click at [549, 336] on input "1278752215" at bounding box center [652, 327] width 210 height 34
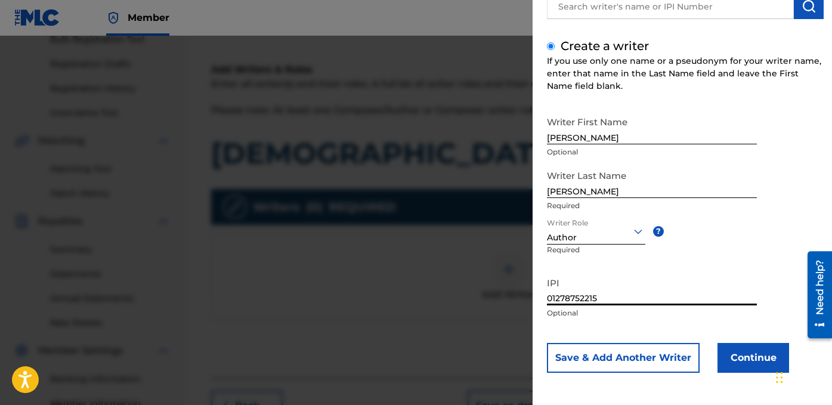
type input "01278752215"
click at [761, 353] on button "Continue" at bounding box center [754, 358] width 72 height 30
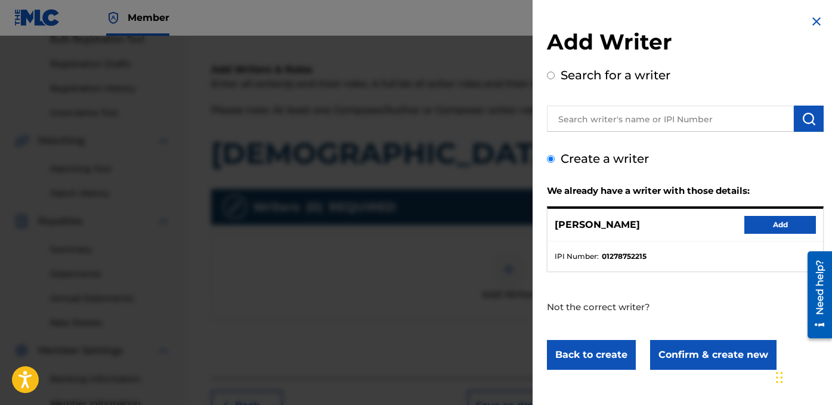
scroll to position [0, 0]
click at [773, 234] on div "[PERSON_NAME] Add" at bounding box center [686, 225] width 276 height 33
click at [772, 230] on button "Add" at bounding box center [780, 225] width 72 height 18
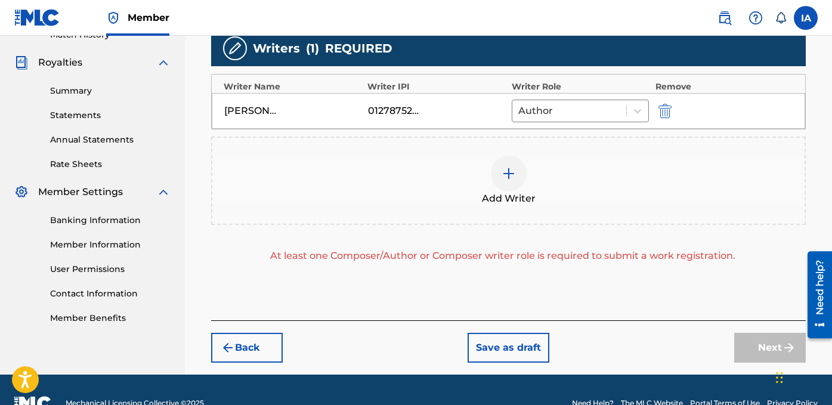
scroll to position [348, 0]
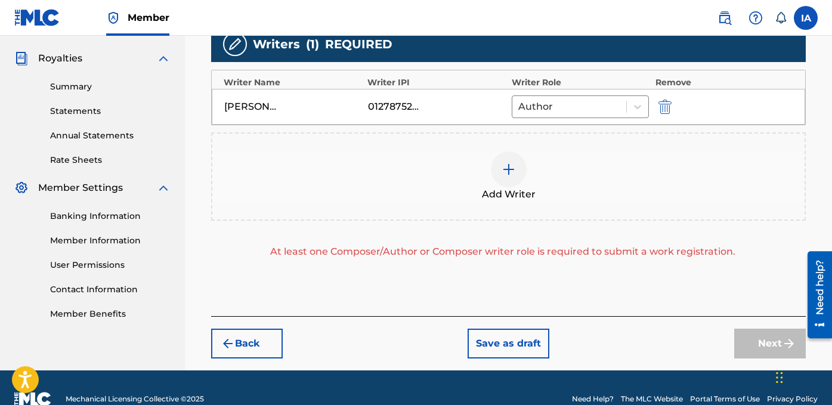
click at [589, 200] on div "Add Writer" at bounding box center [508, 176] width 592 height 50
